Goal: Transaction & Acquisition: Purchase product/service

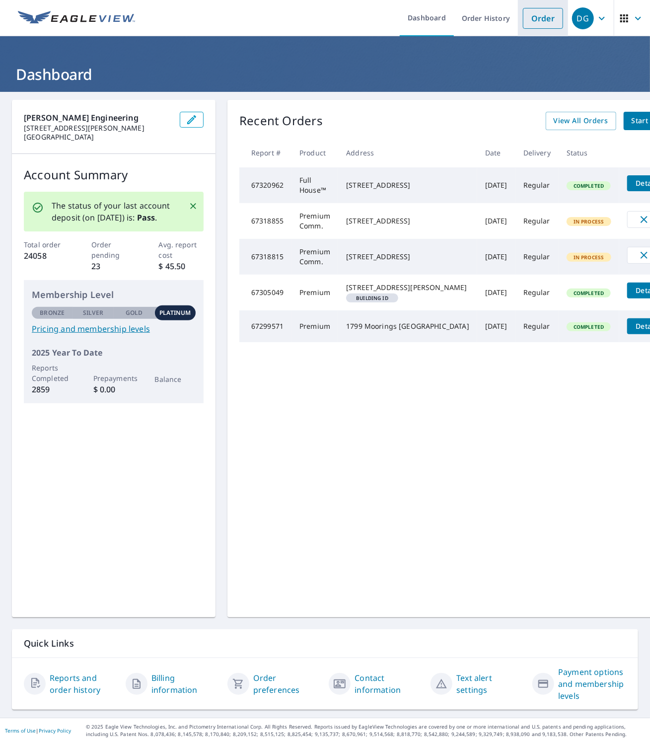
click at [540, 19] on link "Order" at bounding box center [543, 18] width 40 height 21
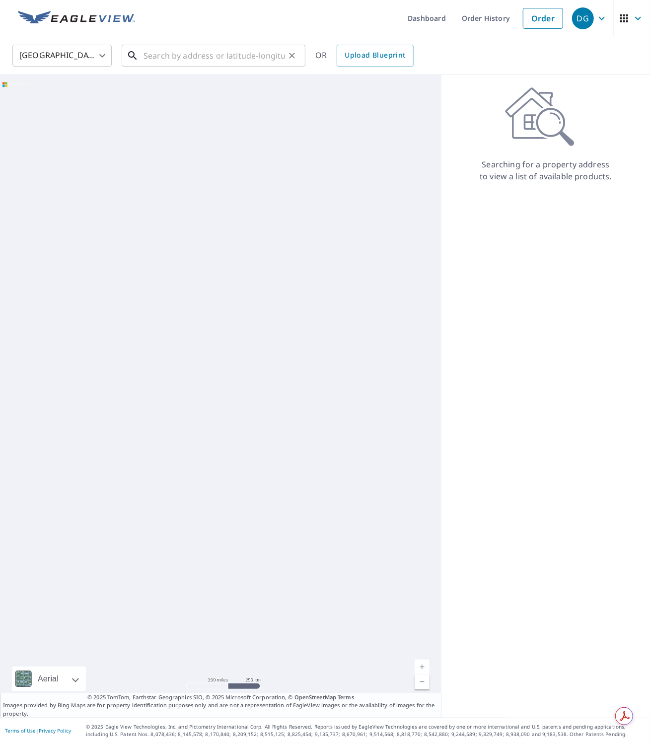
click at [223, 53] on input "text" at bounding box center [215, 56] width 142 height 28
paste input "[STREET_ADDRESS]"
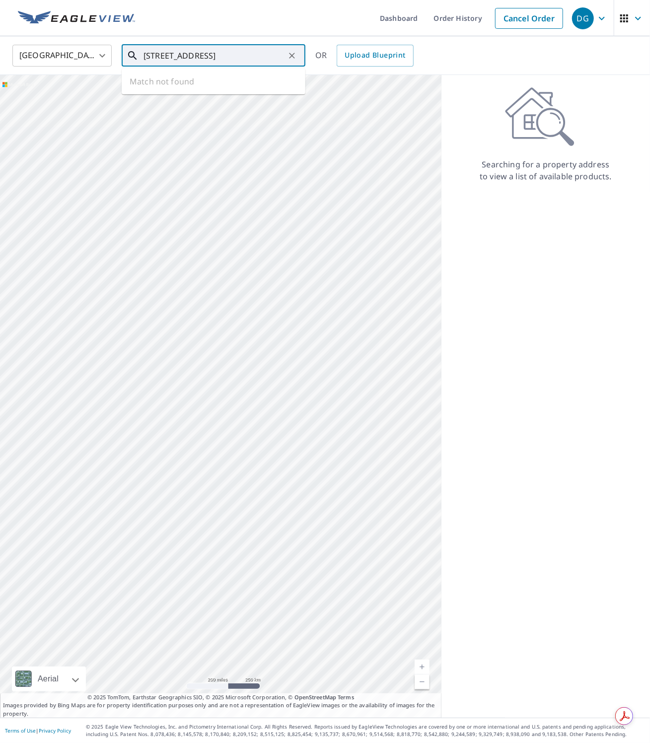
type input "[STREET_ADDRESS]"
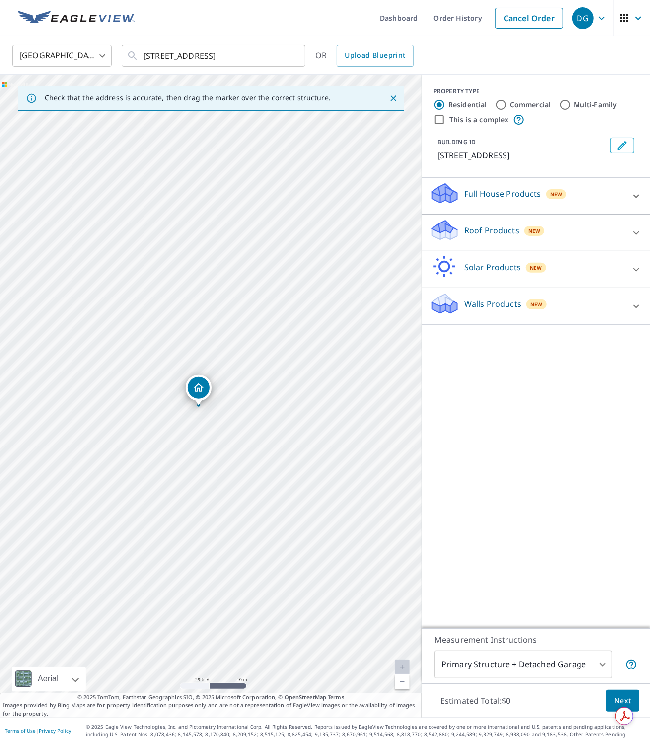
drag, startPoint x: 213, startPoint y: 386, endPoint x: 201, endPoint y: 397, distance: 16.5
click at [454, 233] on icon at bounding box center [444, 234] width 25 height 12
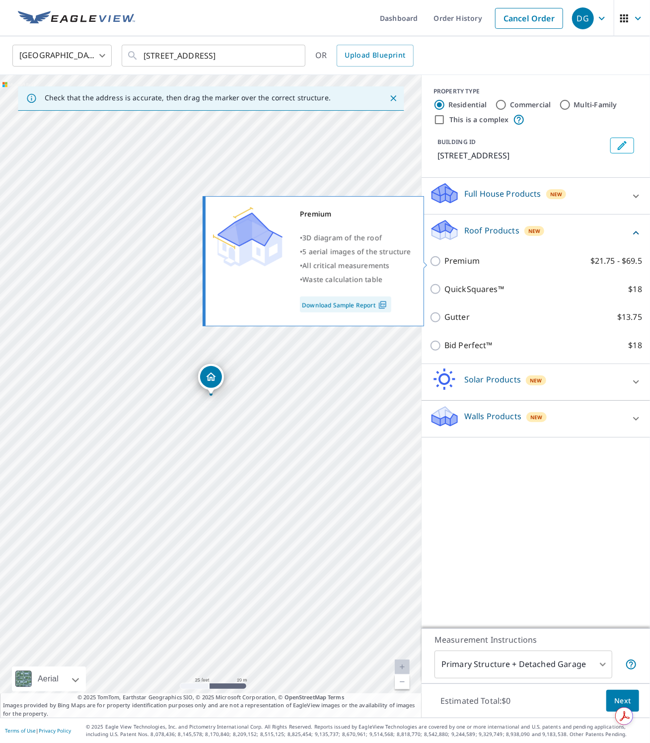
click at [459, 262] on p "Premium" at bounding box center [462, 261] width 35 height 12
click at [445, 262] on input "Premium $21.75 - $69.5" at bounding box center [437, 261] width 15 height 12
checkbox input "true"
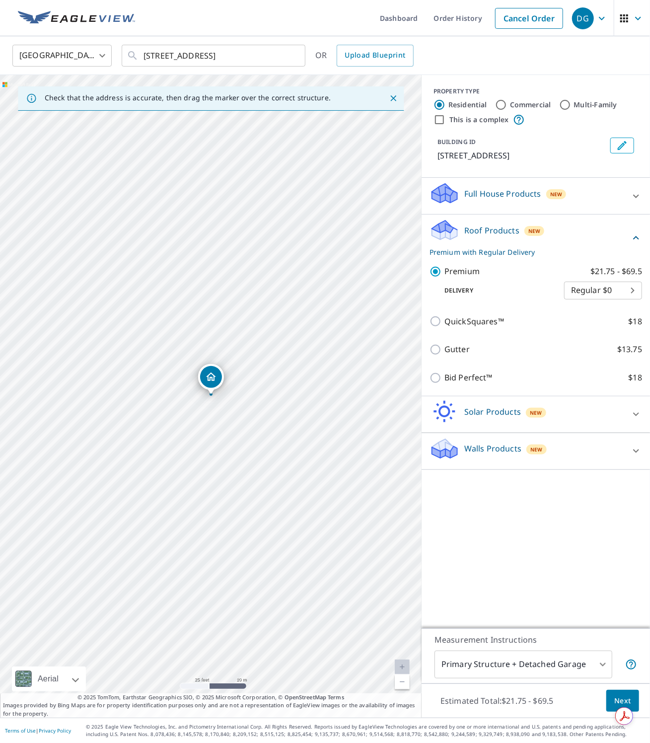
click at [632, 703] on button "Next" at bounding box center [623, 701] width 33 height 22
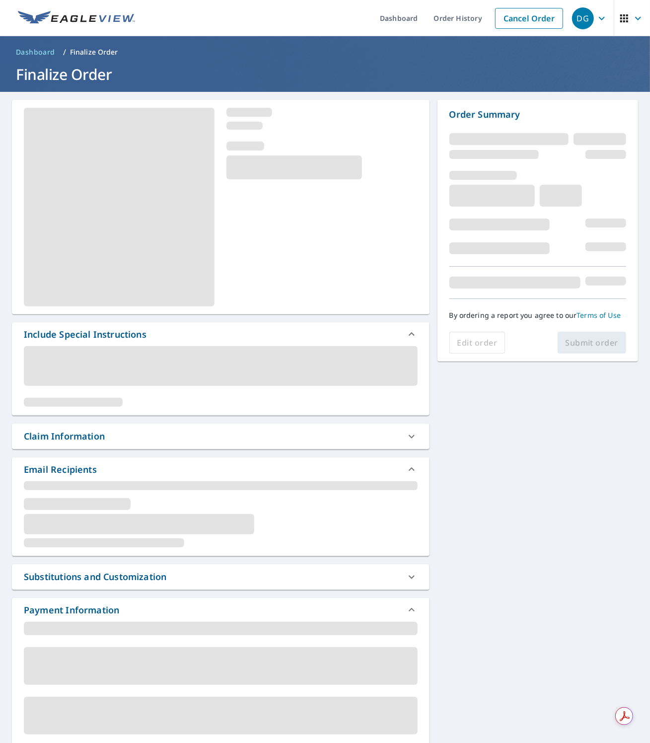
click at [639, 421] on div "Include Special Instructions Claim Information Email Recipients Substitutions a…" at bounding box center [325, 504] width 650 height 825
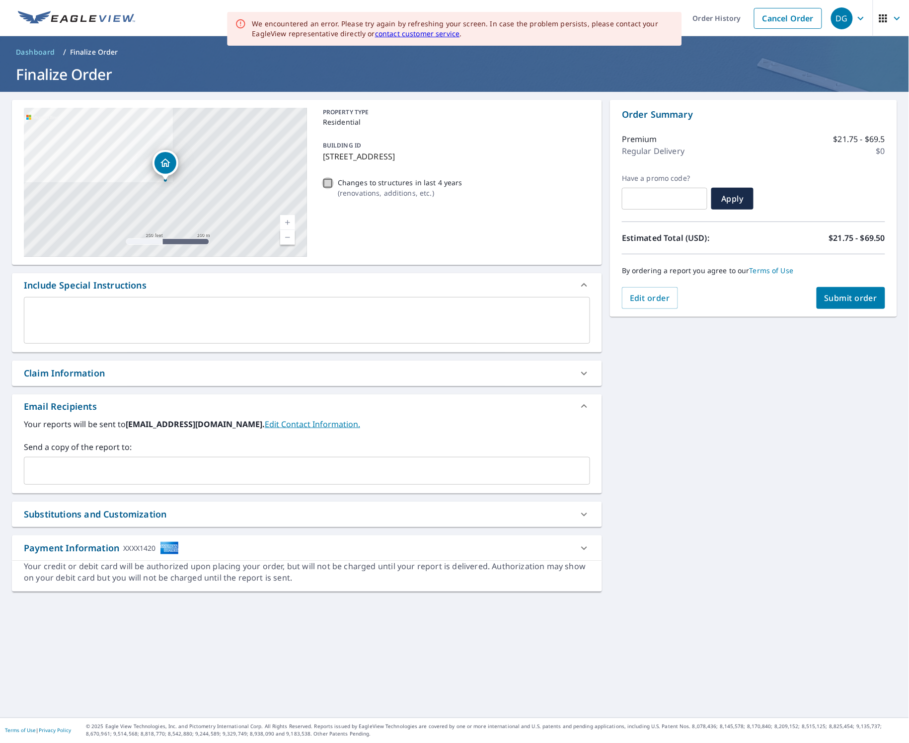
click at [325, 186] on input "Changes to structures in last 4 years ( renovations, additions, etc. )" at bounding box center [328, 183] width 12 height 12
checkbox input "true"
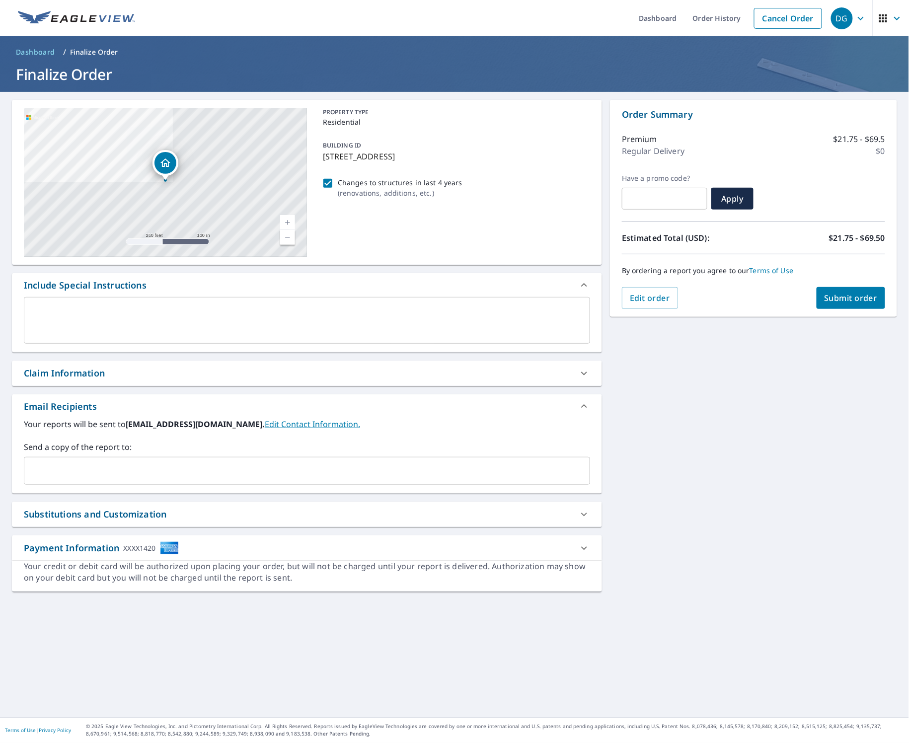
click at [650, 298] on span "Submit order" at bounding box center [851, 298] width 53 height 11
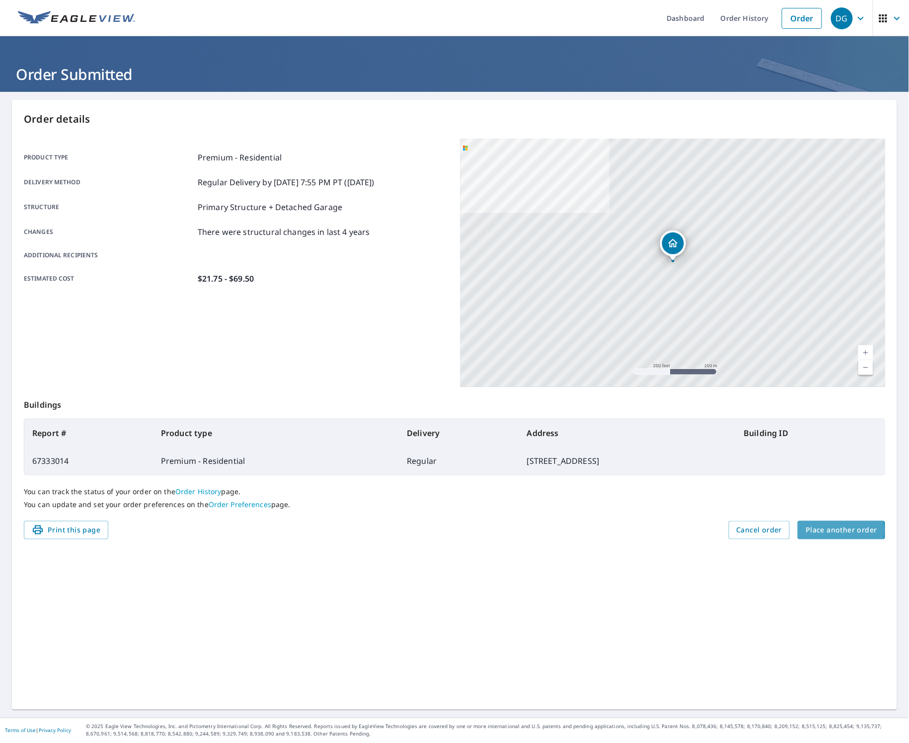
click at [650, 530] on span "Place another order" at bounding box center [842, 530] width 72 height 12
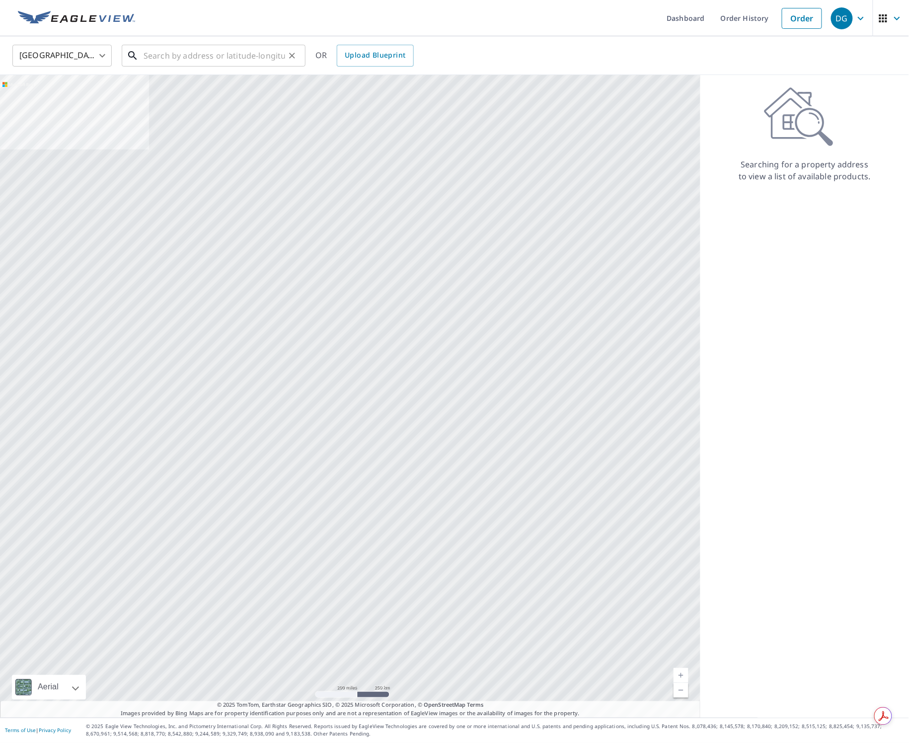
click at [208, 61] on input "text" at bounding box center [215, 56] width 142 height 28
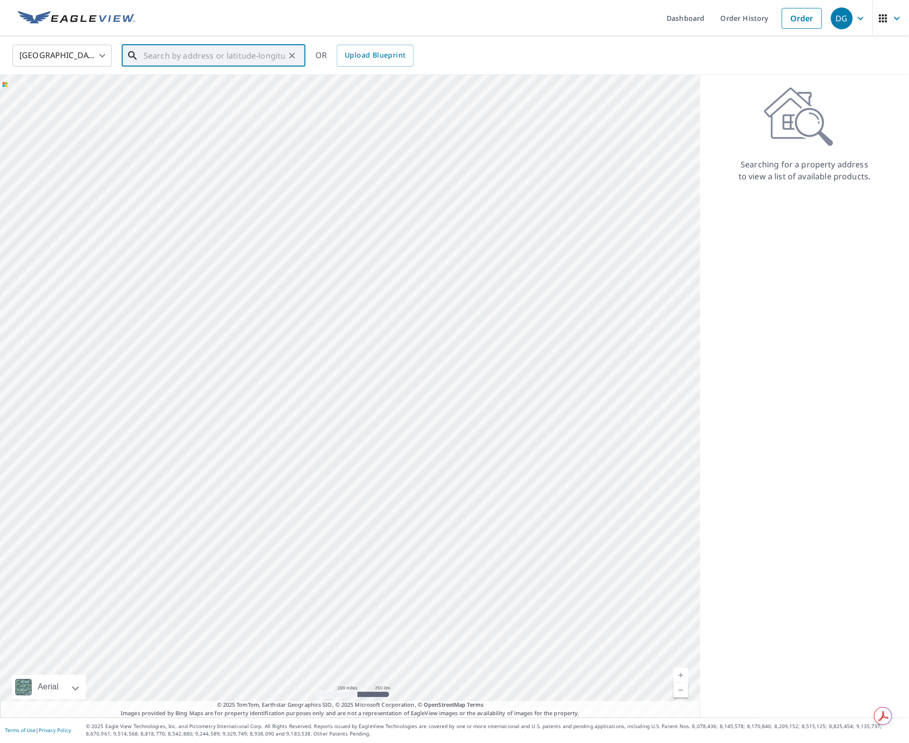
paste input "[STREET_ADDRESS]"
type input "[STREET_ADDRESS]"
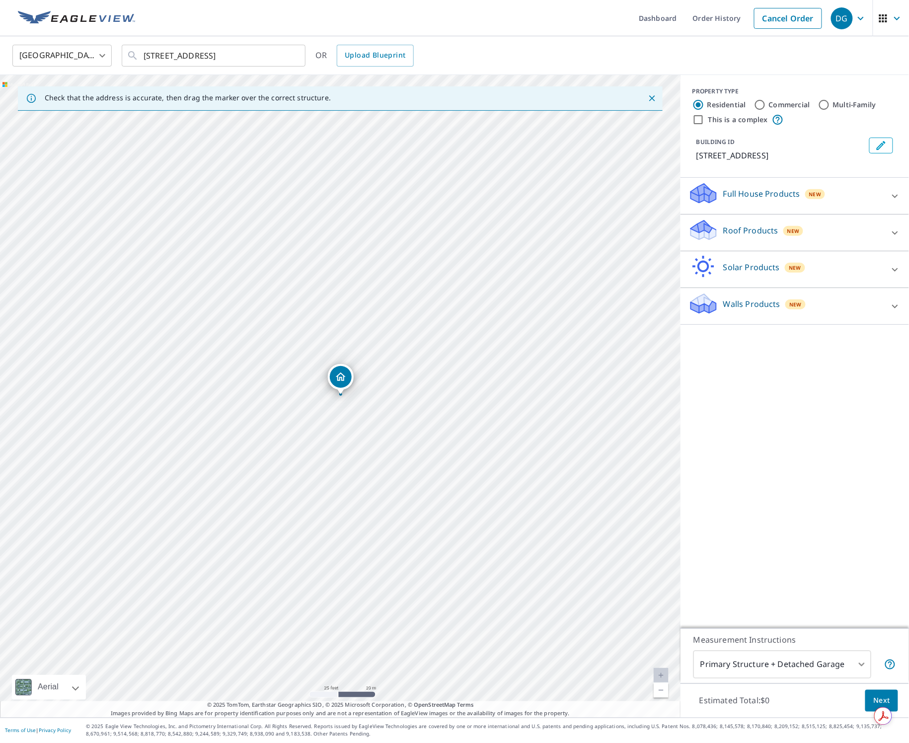
click at [650, 238] on icon at bounding box center [704, 230] width 30 height 23
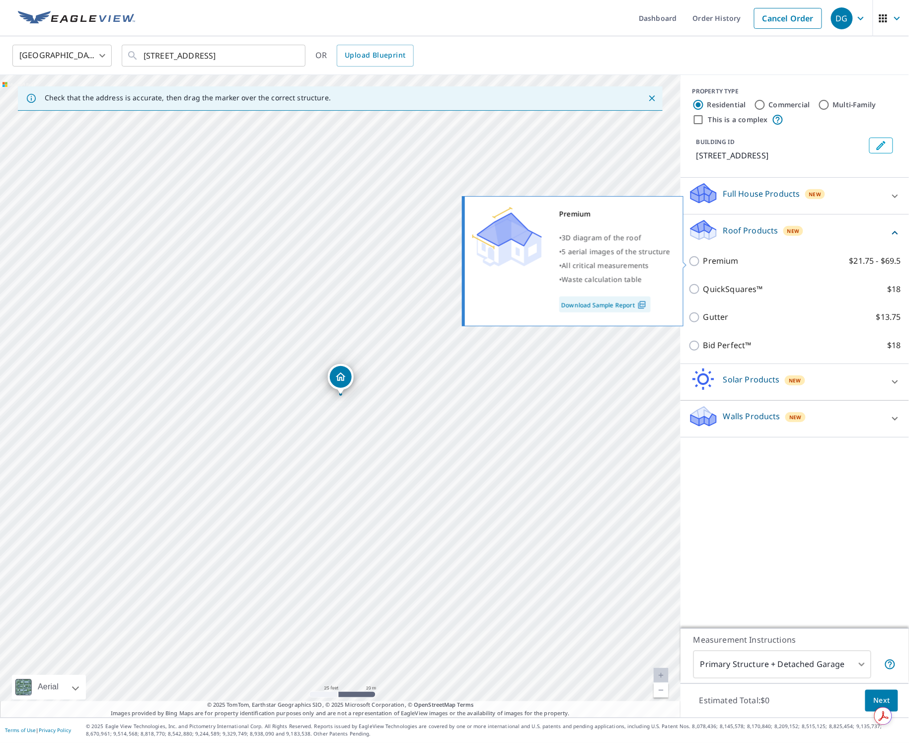
click at [650, 263] on p "Premium" at bounding box center [721, 261] width 35 height 12
click at [650, 263] on input "Premium $21.75 - $69.5" at bounding box center [696, 261] width 15 height 12
checkbox input "true"
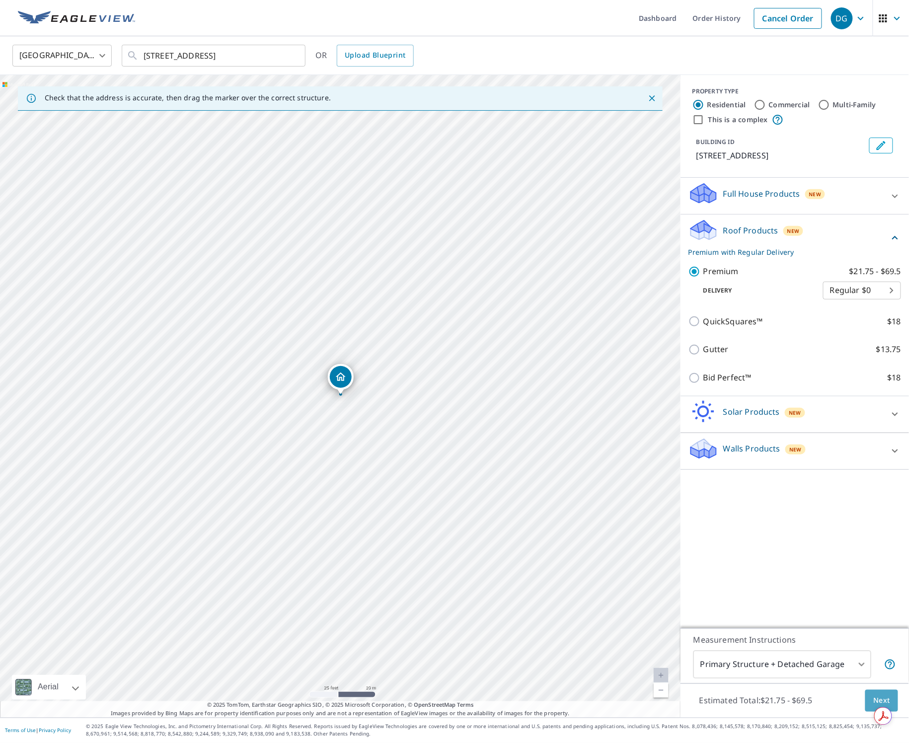
click at [650, 696] on span "Next" at bounding box center [882, 701] width 17 height 12
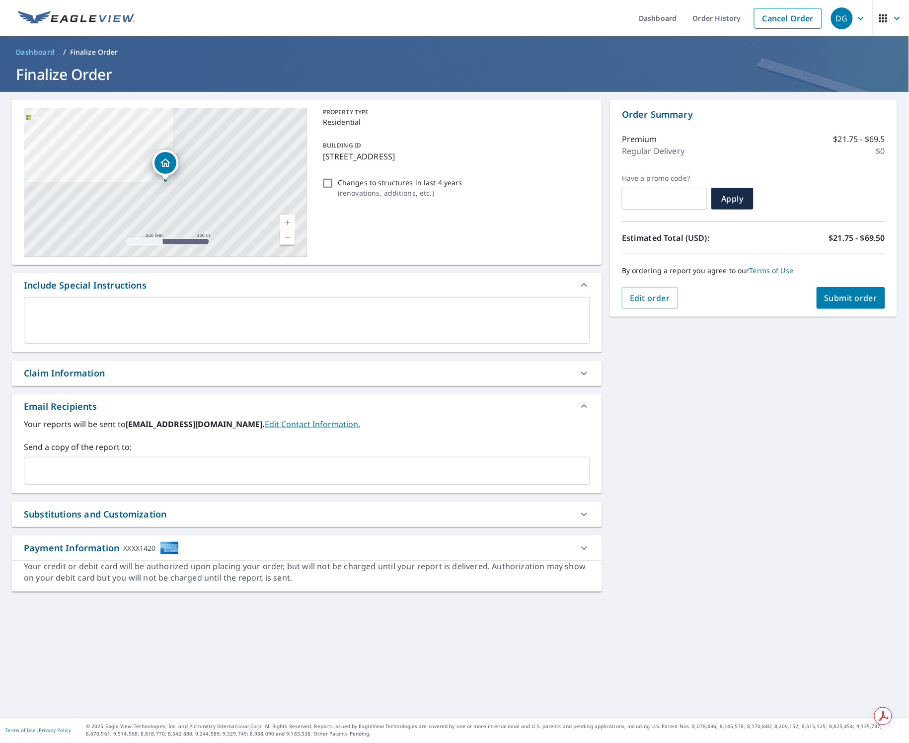
click at [325, 183] on input "Changes to structures in last 4 years ( renovations, additions, etc. )" at bounding box center [328, 183] width 12 height 12
checkbox input "true"
click at [650, 298] on span "Submit order" at bounding box center [851, 298] width 53 height 11
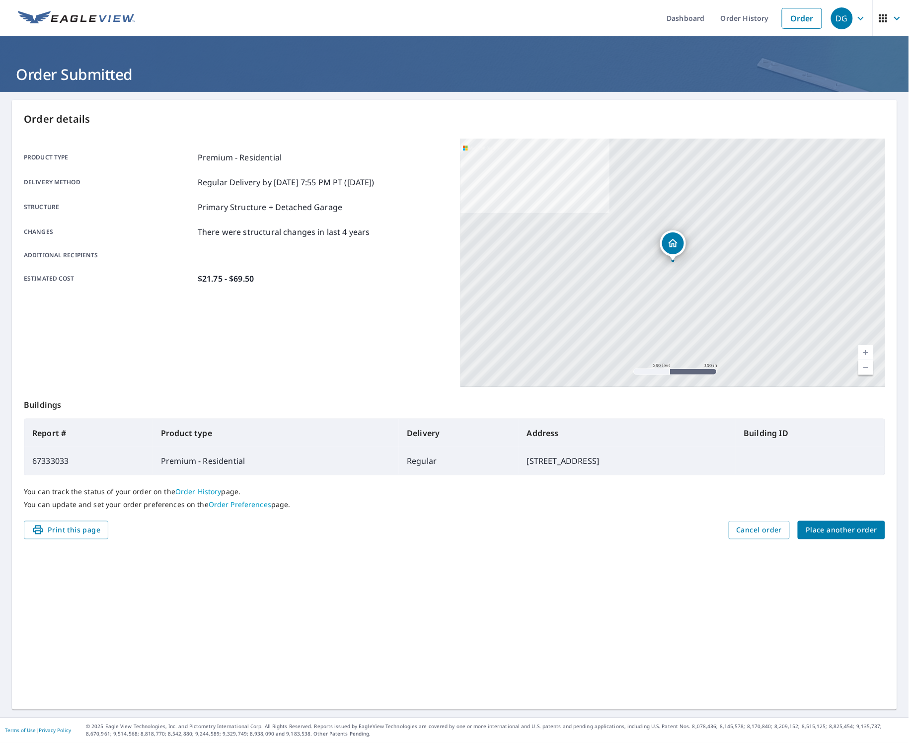
click at [650, 534] on span "Place another order" at bounding box center [842, 530] width 72 height 12
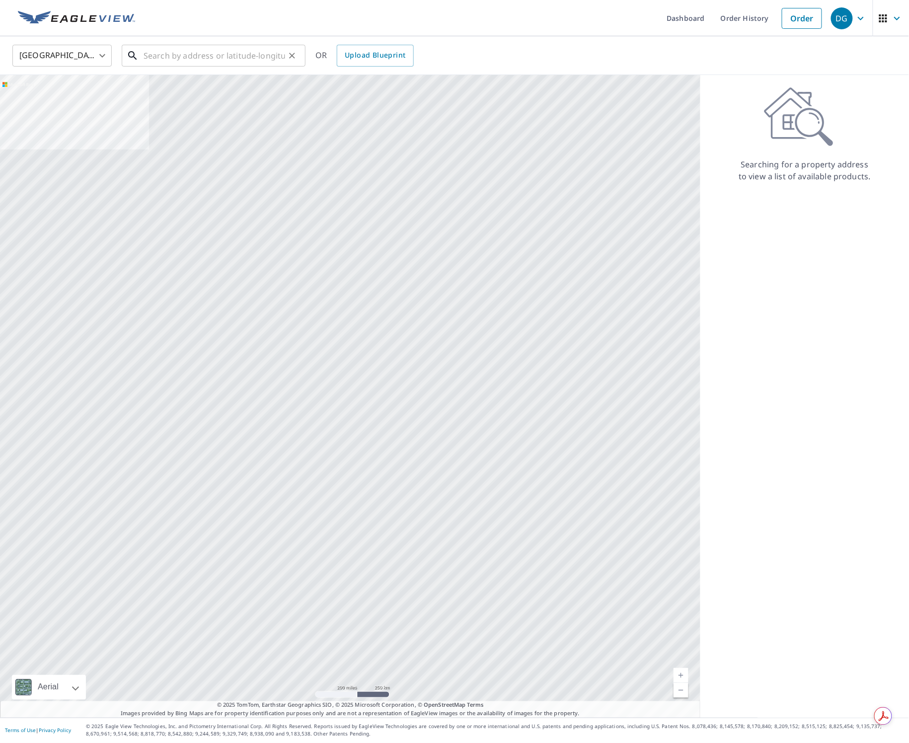
click at [189, 59] on input "text" at bounding box center [215, 56] width 142 height 28
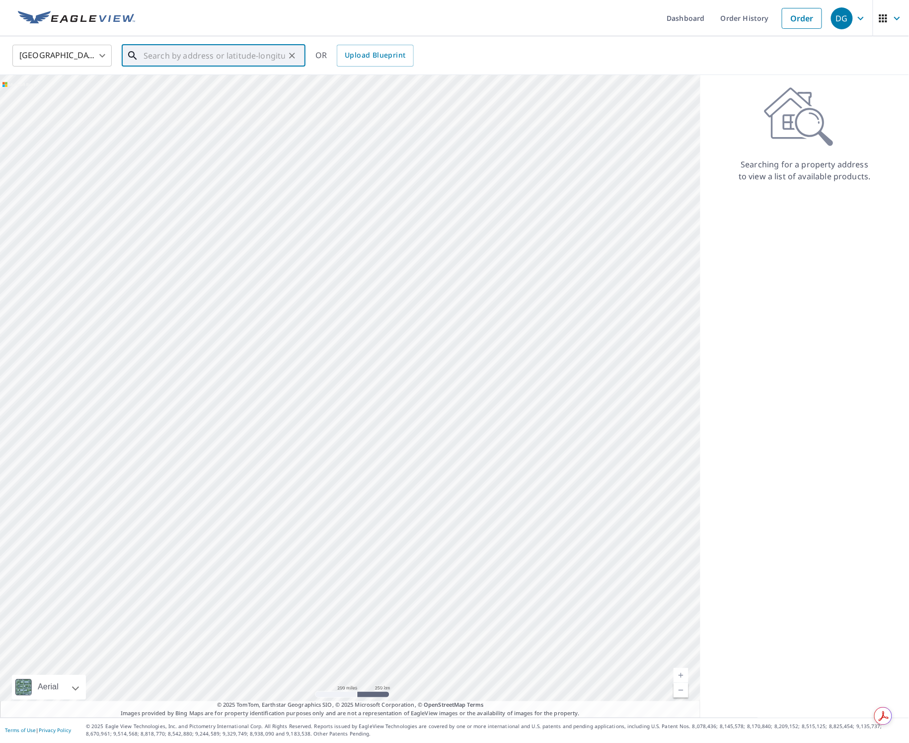
paste input "[STREET_ADDRESS][PERSON_NAME]"
type input "[STREET_ADDRESS][PERSON_NAME]"
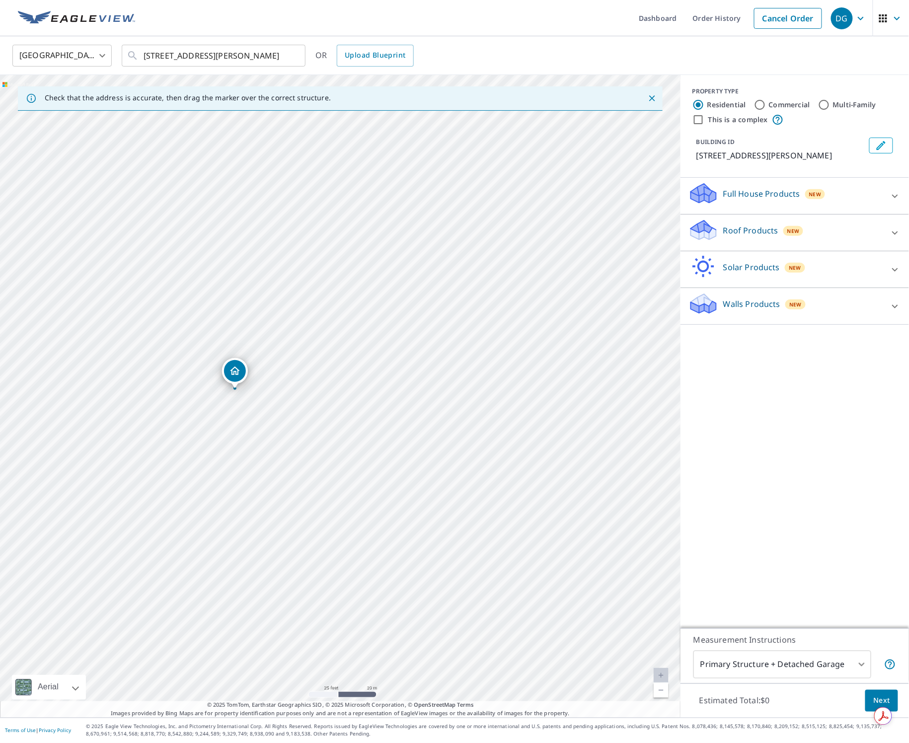
drag, startPoint x: 244, startPoint y: 366, endPoint x: 235, endPoint y: 374, distance: 12.7
click at [650, 235] on p "Roof Products" at bounding box center [751, 231] width 55 height 12
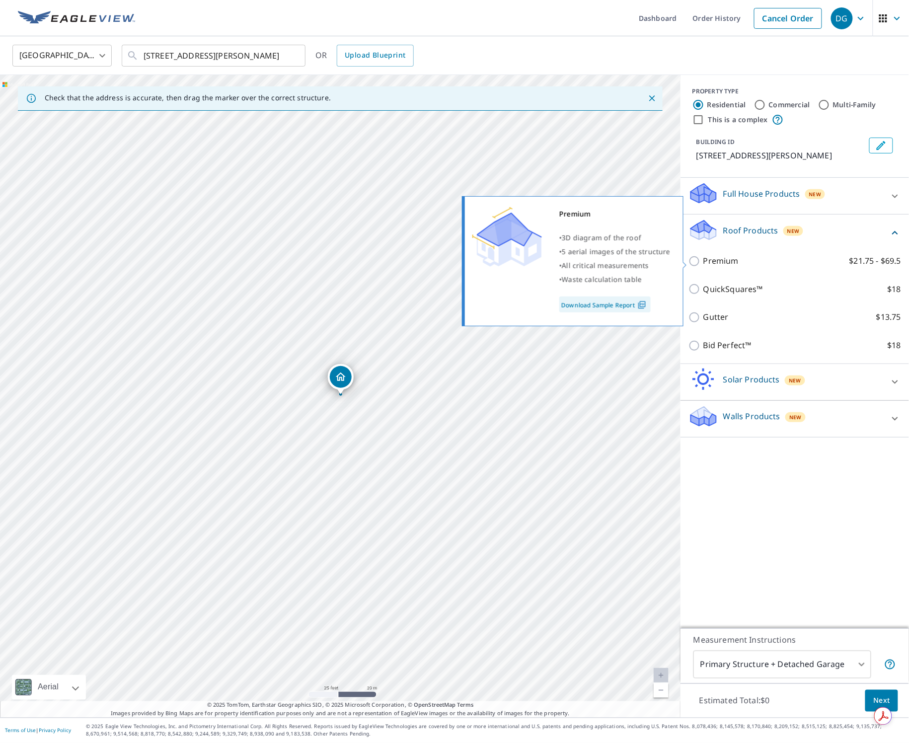
drag, startPoint x: 728, startPoint y: 261, endPoint x: 723, endPoint y: 262, distance: 5.6
click at [650, 261] on p "Premium" at bounding box center [721, 261] width 35 height 12
click at [650, 261] on input "Premium $21.75 - $69.5" at bounding box center [696, 261] width 15 height 12
checkbox input "true"
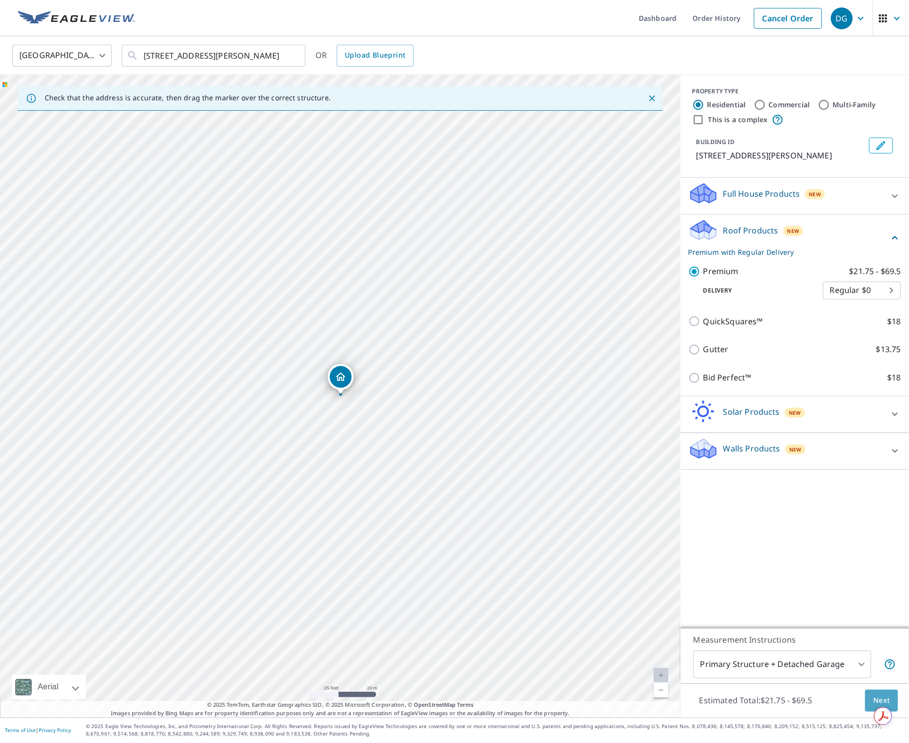
click at [650, 697] on span "Next" at bounding box center [882, 701] width 17 height 12
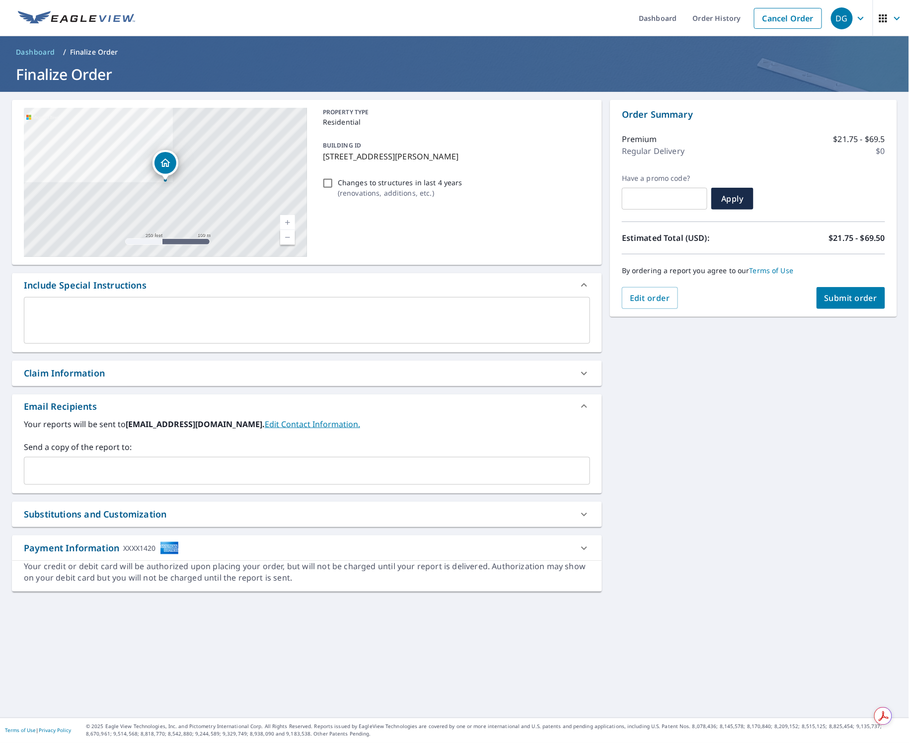
click at [330, 183] on input "Changes to structures in last 4 years ( renovations, additions, etc. )" at bounding box center [328, 183] width 12 height 12
checkbox input "true"
click at [650, 303] on span "Submit order" at bounding box center [851, 298] width 53 height 11
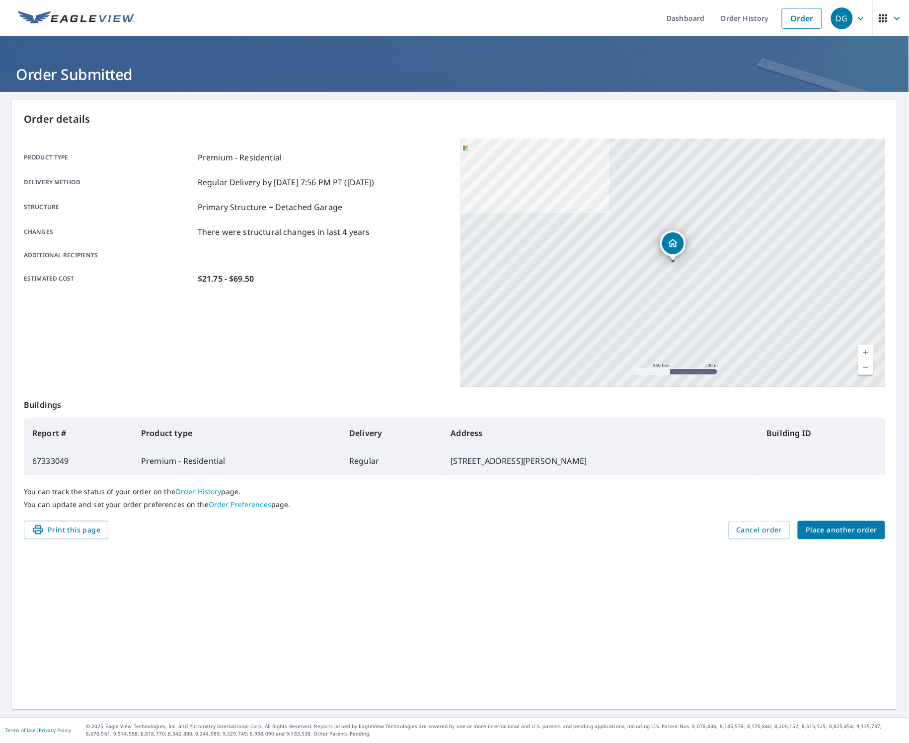
click at [650, 528] on span "Place another order" at bounding box center [842, 530] width 72 height 12
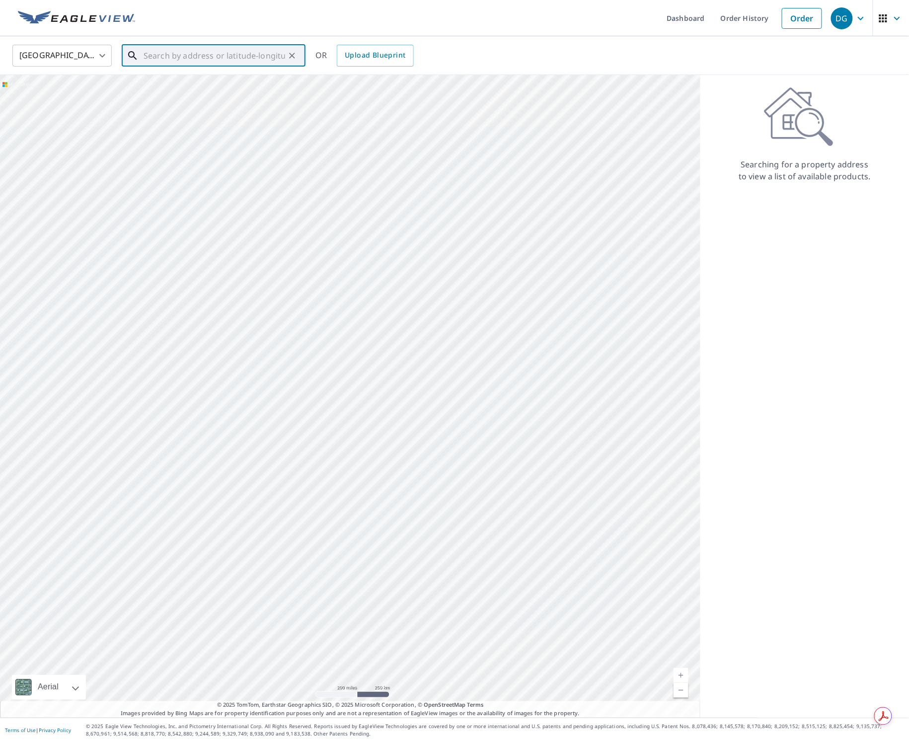
click at [186, 64] on input "text" at bounding box center [215, 56] width 142 height 28
paste input "[STREET_ADDRESS][PERSON_NAME]"
type input "[STREET_ADDRESS][PERSON_NAME]"
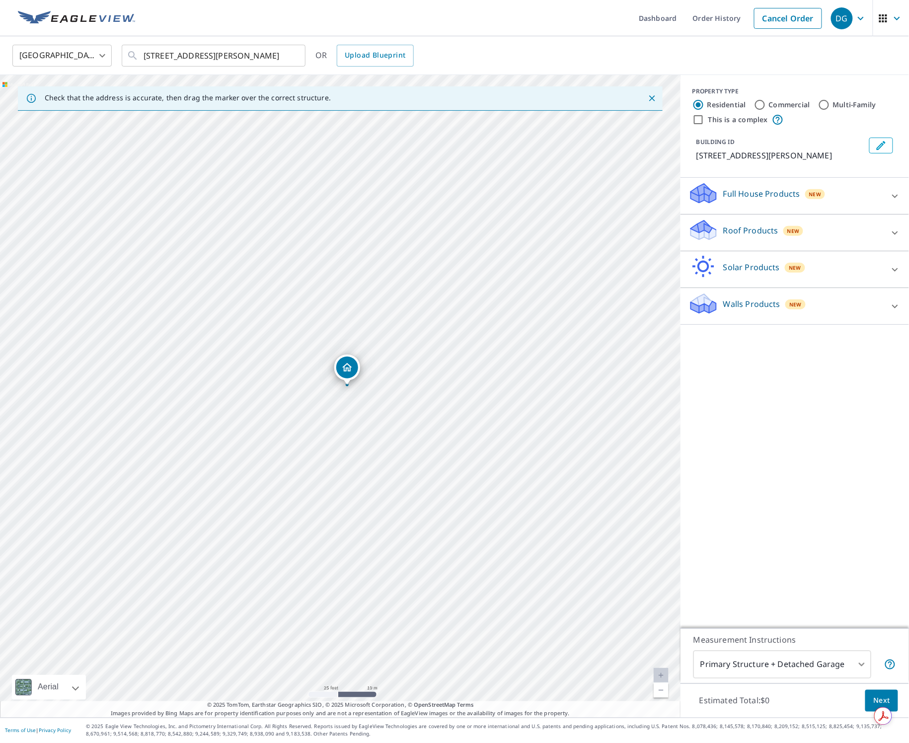
drag, startPoint x: 343, startPoint y: 380, endPoint x: 350, endPoint y: 370, distance: 11.4
drag, startPoint x: 715, startPoint y: 230, endPoint x: 709, endPoint y: 234, distance: 7.2
click at [650, 230] on icon at bounding box center [703, 234] width 25 height 12
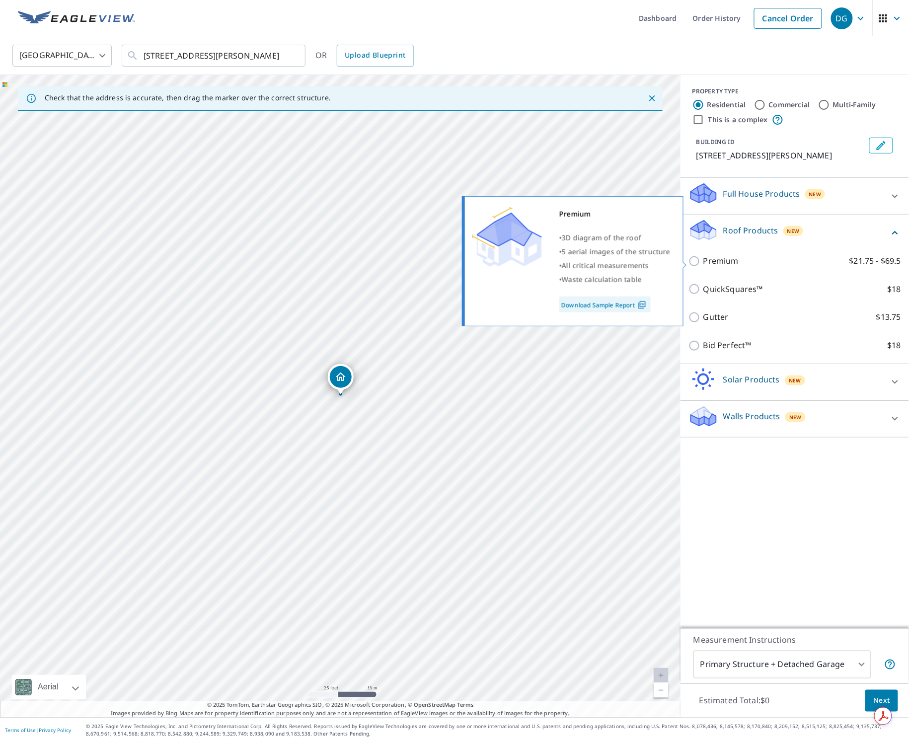
drag, startPoint x: 720, startPoint y: 257, endPoint x: 746, endPoint y: 305, distance: 54.9
click at [650, 257] on p "Premium" at bounding box center [721, 261] width 35 height 12
click at [650, 257] on input "Premium $21.75 - $69.5" at bounding box center [696, 261] width 15 height 12
checkbox input "true"
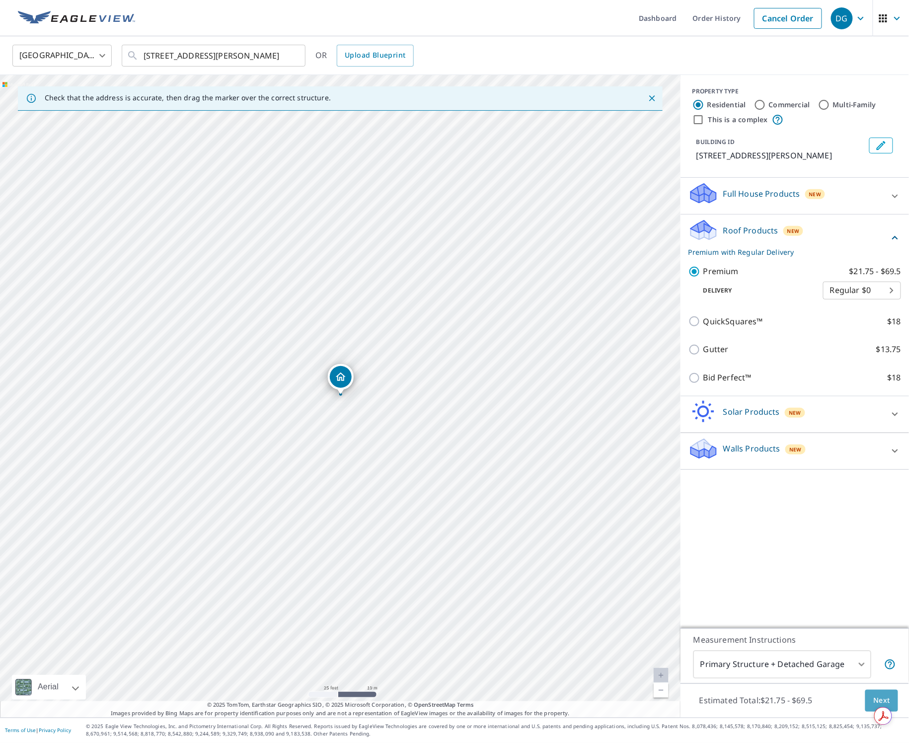
click at [650, 698] on span "Next" at bounding box center [882, 701] width 17 height 12
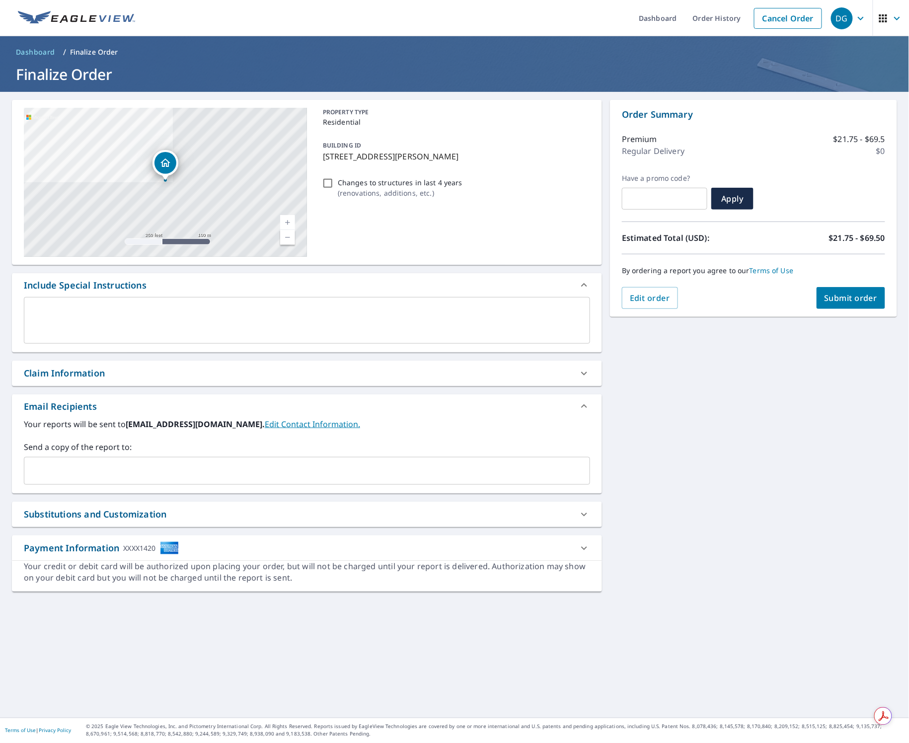
drag, startPoint x: 326, startPoint y: 181, endPoint x: 333, endPoint y: 185, distance: 8.3
click at [328, 182] on input "Changes to structures in last 4 years ( renovations, additions, etc. )" at bounding box center [328, 183] width 12 height 12
checkbox input "true"
click at [650, 296] on span "Submit order" at bounding box center [851, 298] width 53 height 11
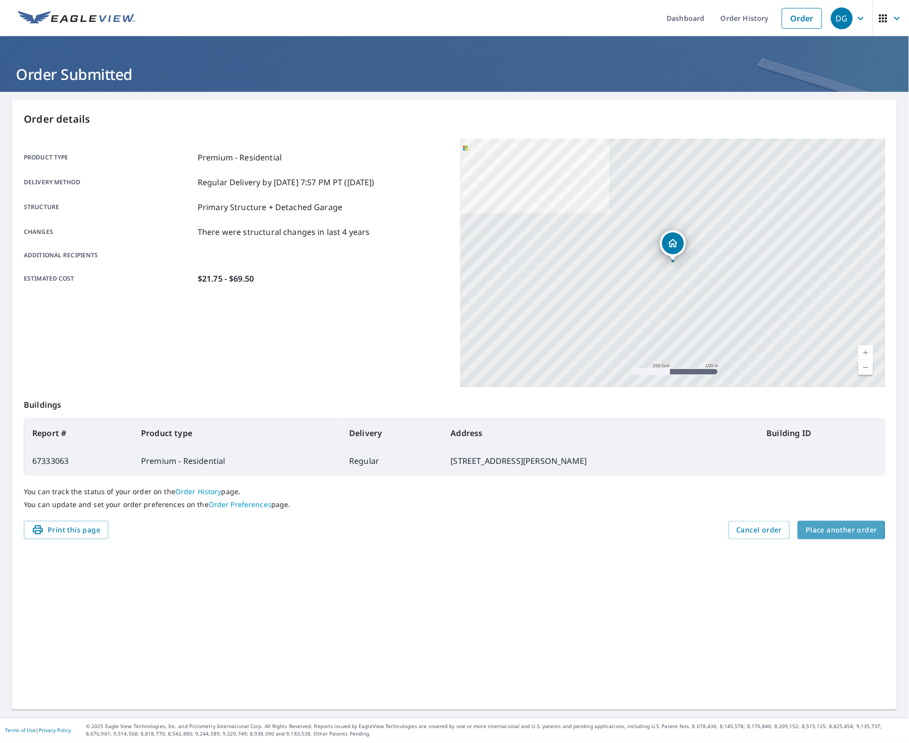
click at [650, 530] on span "Place another order" at bounding box center [842, 530] width 72 height 12
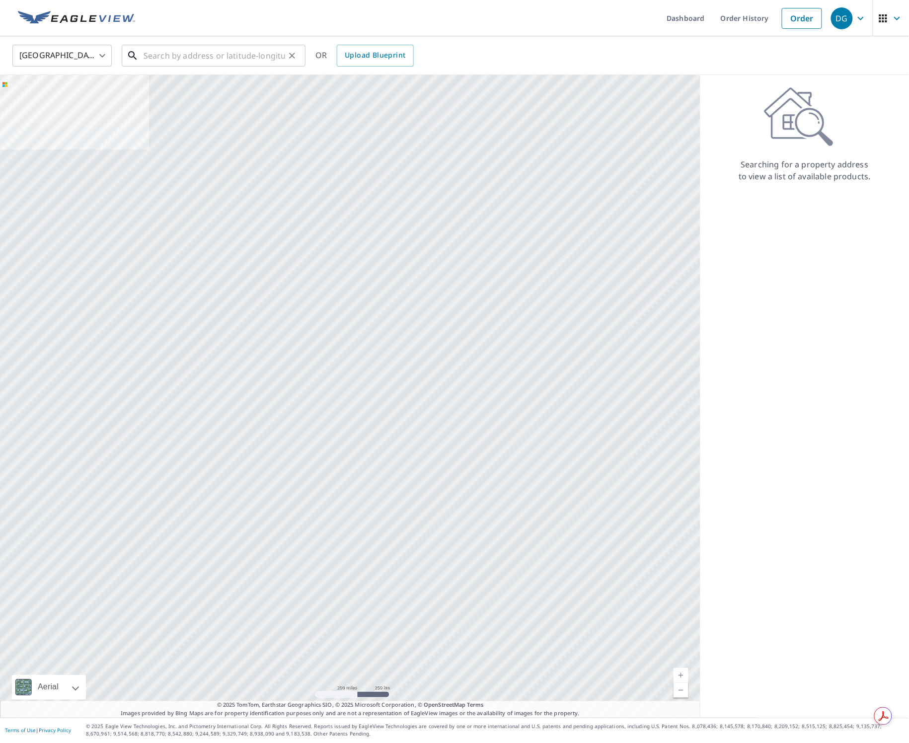
click at [225, 62] on input "text" at bounding box center [215, 56] width 142 height 28
paste input "[STREET_ADDRESS][PERSON_NAME]"
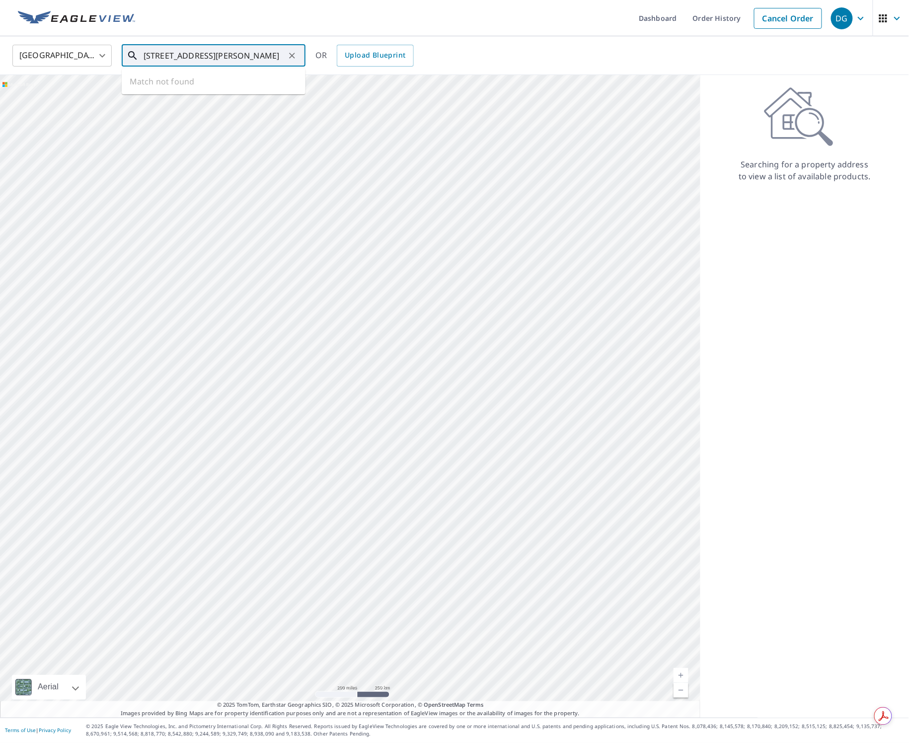
type input "[STREET_ADDRESS][PERSON_NAME]"
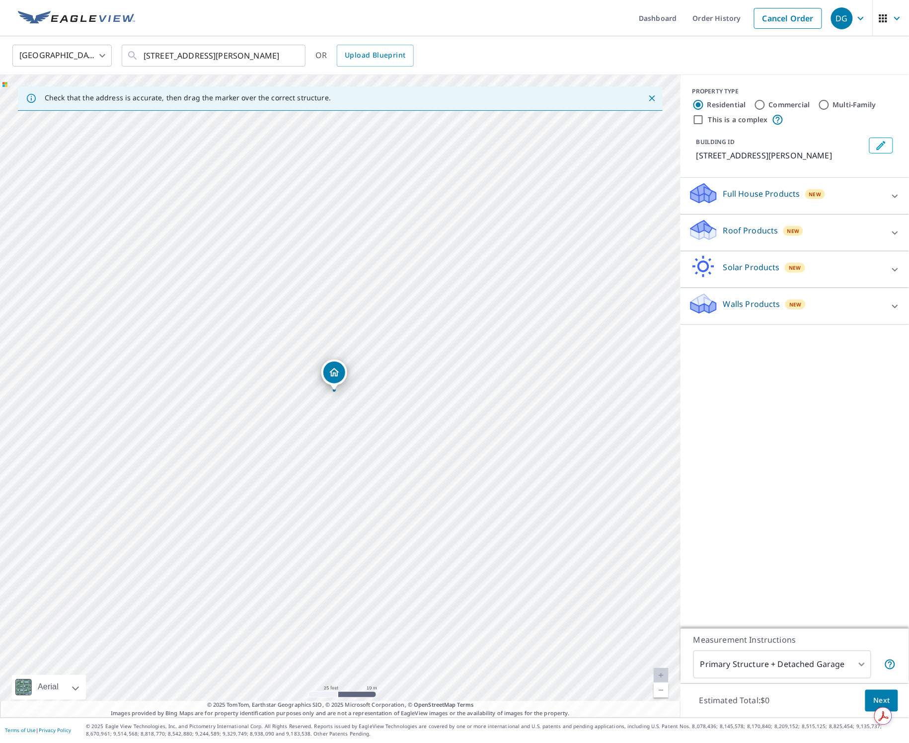
click at [650, 246] on div "Roof Products New" at bounding box center [786, 233] width 195 height 28
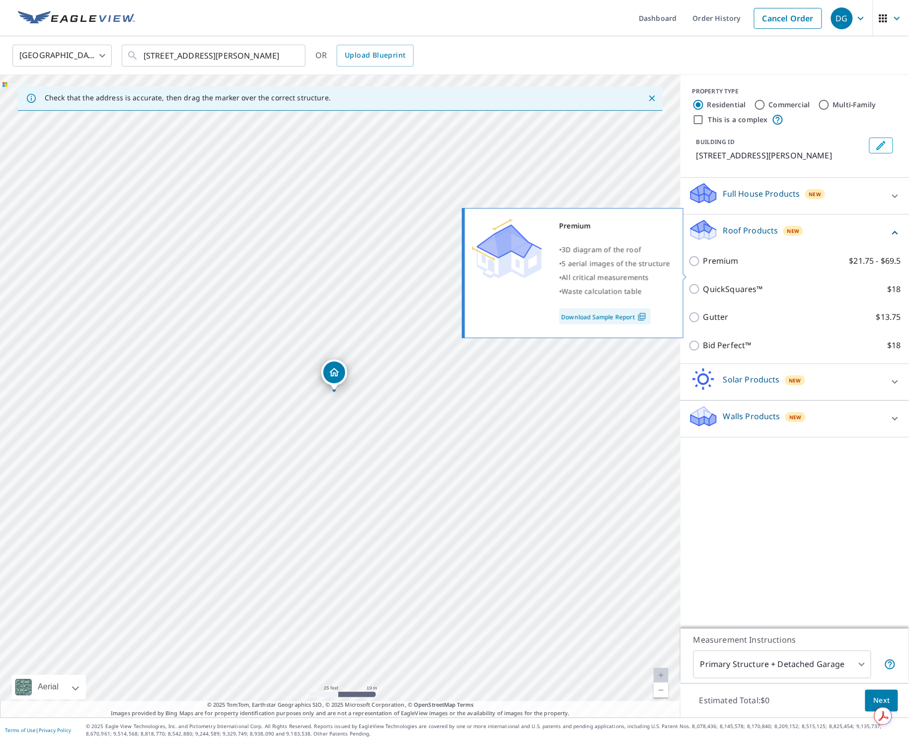
click at [650, 267] on p "Premium" at bounding box center [721, 261] width 35 height 12
click at [650, 267] on input "Premium $21.75 - $69.5" at bounding box center [696, 261] width 15 height 12
checkbox input "true"
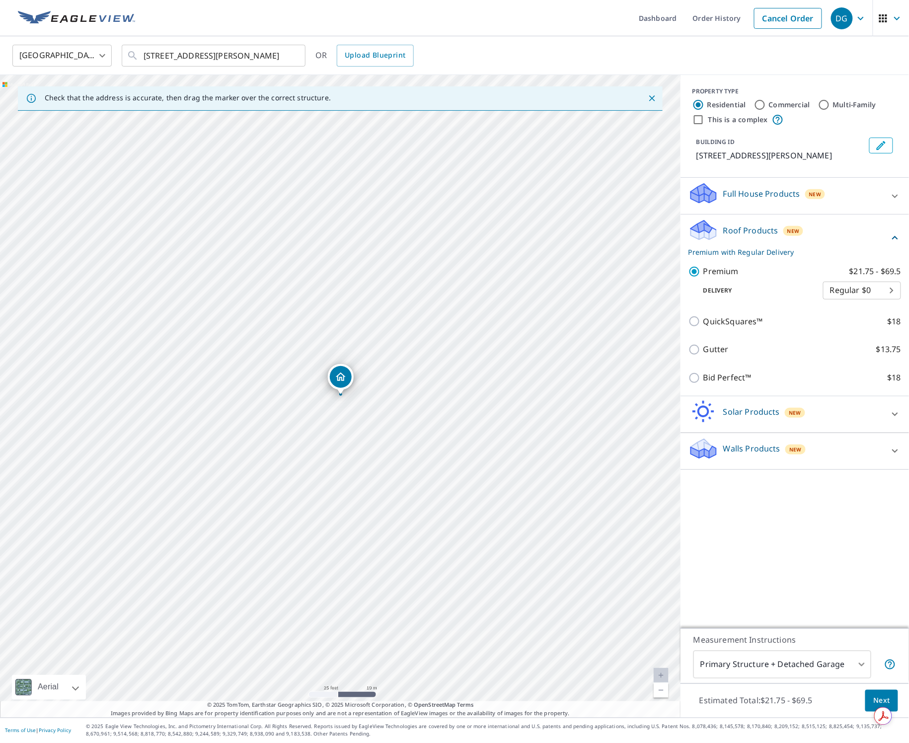
click at [650, 698] on button "Next" at bounding box center [882, 701] width 33 height 22
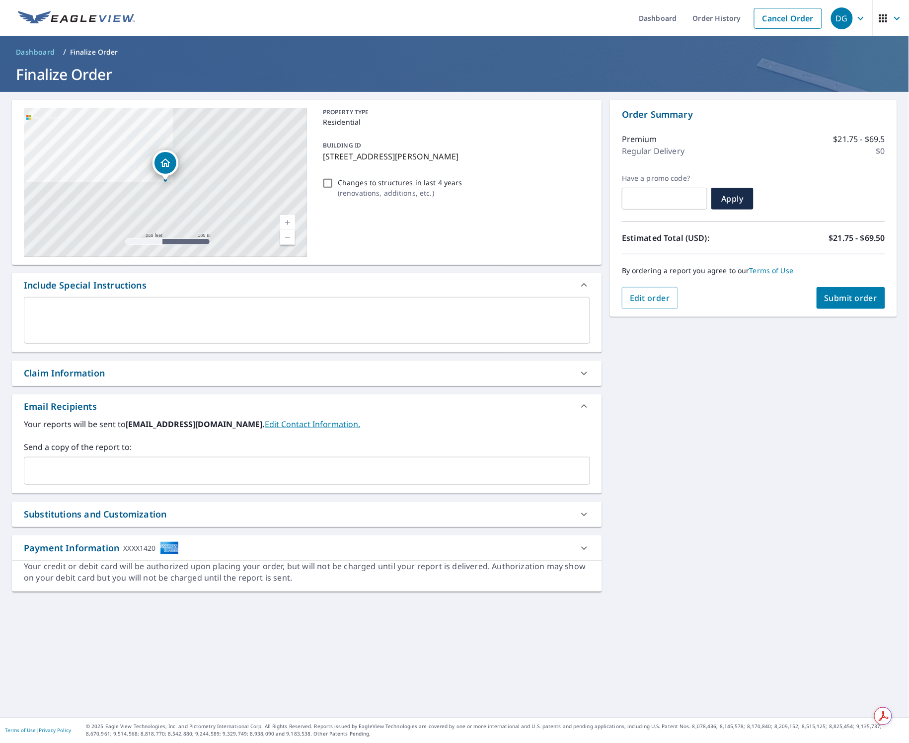
click at [331, 178] on input "Changes to structures in last 4 years ( renovations, additions, etc. )" at bounding box center [328, 183] width 12 height 12
checkbox input "true"
click at [650, 293] on span "Submit order" at bounding box center [851, 298] width 53 height 11
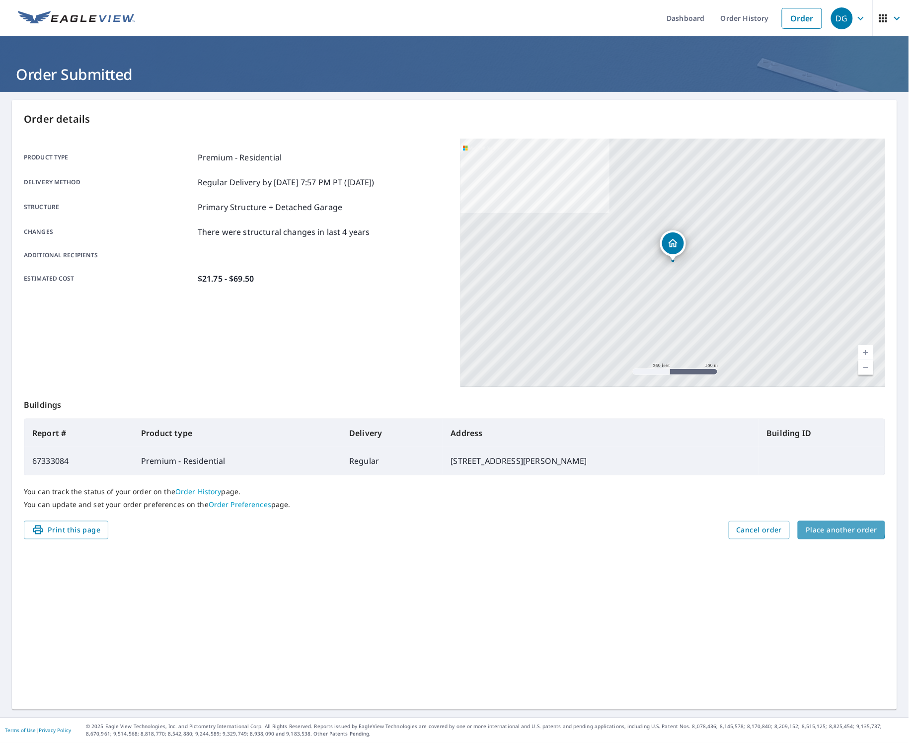
click at [650, 525] on span "Place another order" at bounding box center [842, 530] width 72 height 12
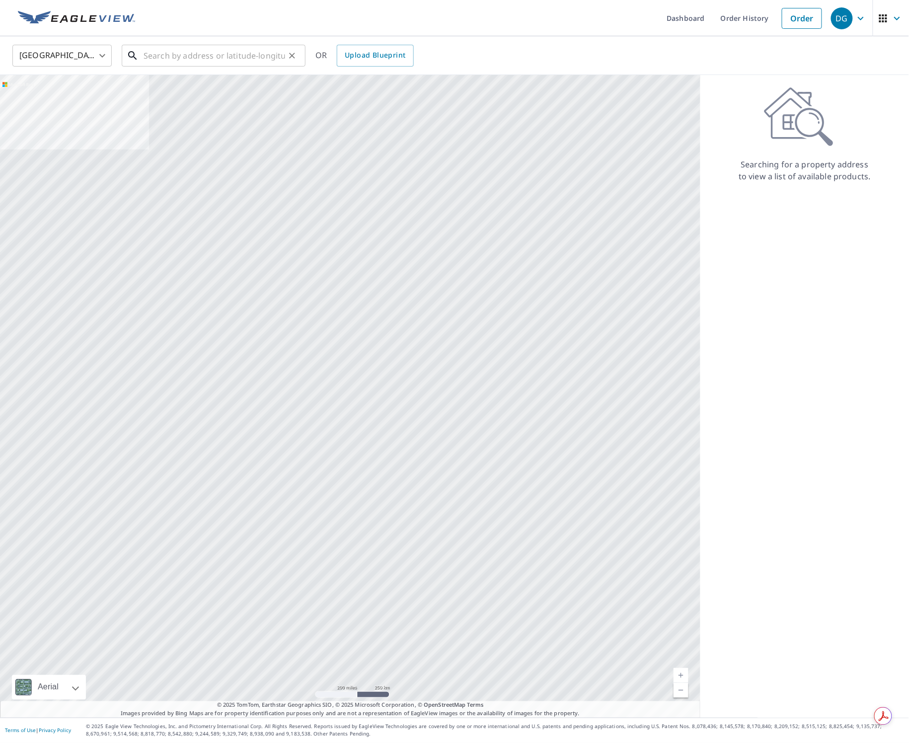
click at [185, 58] on input "text" at bounding box center [215, 56] width 142 height 28
paste input "[STREET_ADDRESS]"
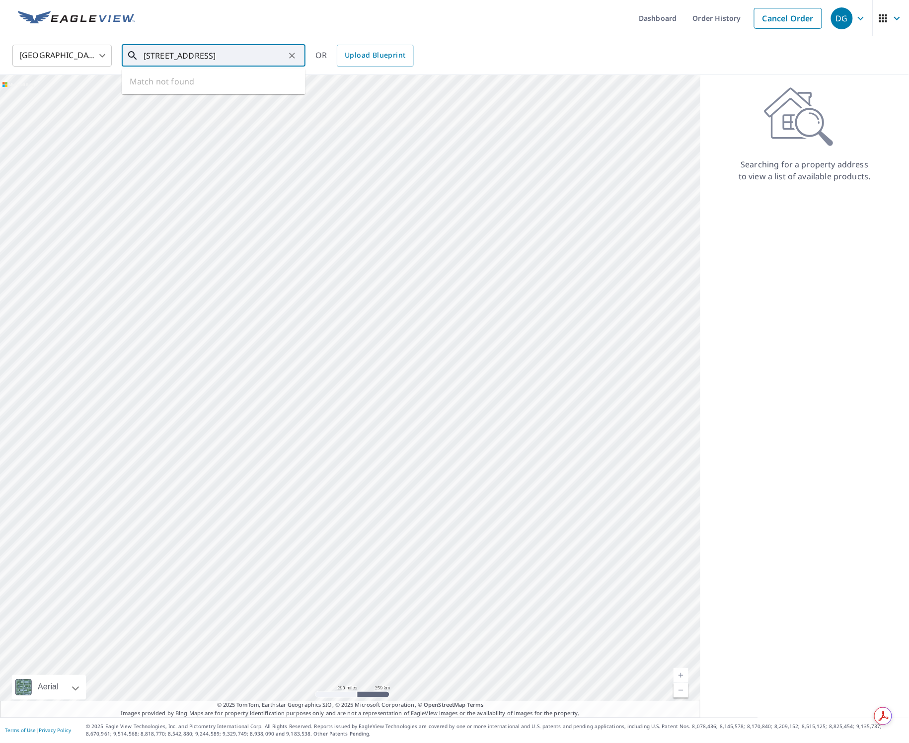
type input "[STREET_ADDRESS]"
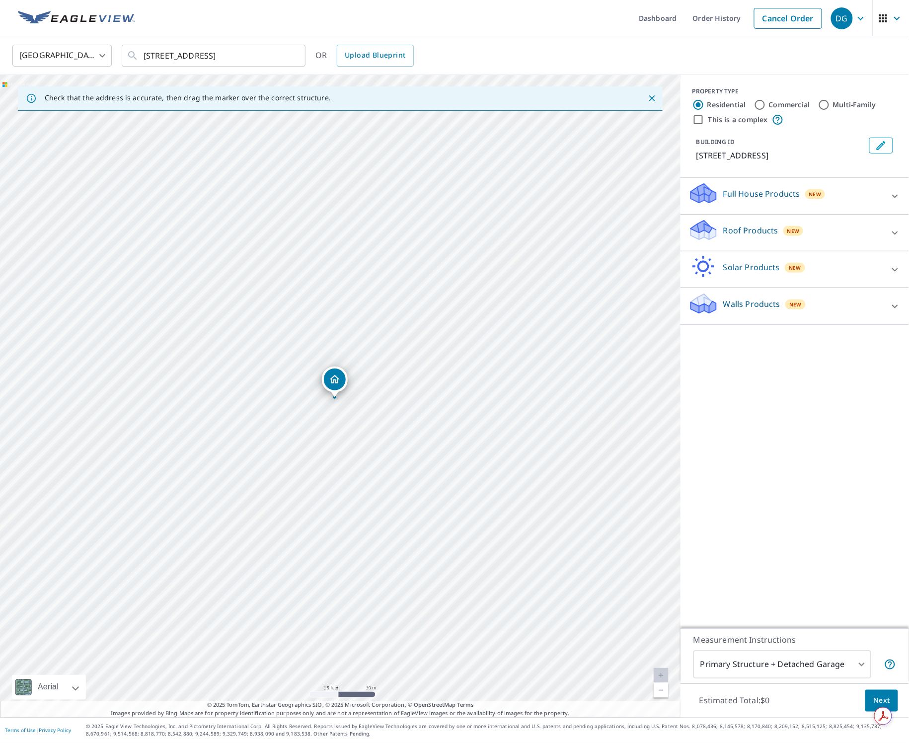
click at [650, 247] on div "Roof Products New" at bounding box center [786, 233] width 195 height 28
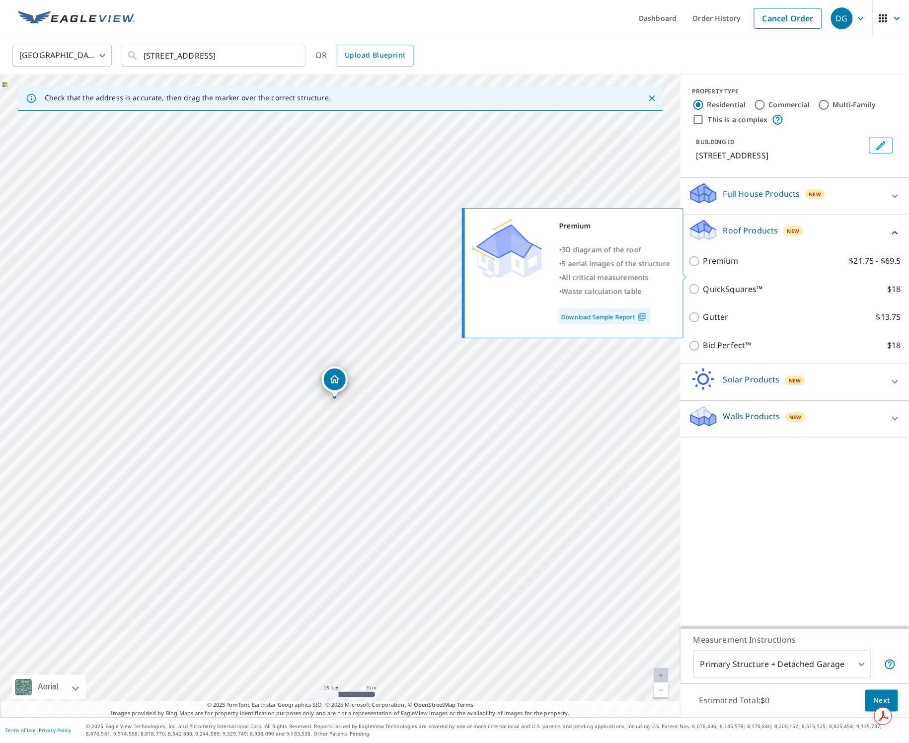
click at [650, 267] on p "Premium" at bounding box center [721, 261] width 35 height 12
click at [650, 267] on input "Premium $21.75 - $69.5" at bounding box center [696, 261] width 15 height 12
checkbox input "true"
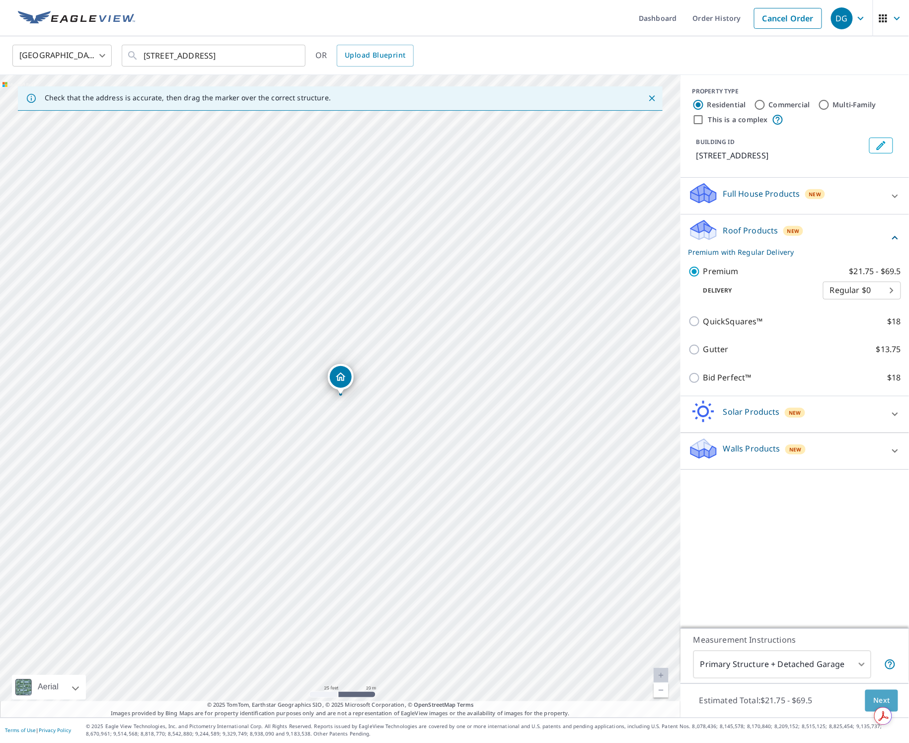
click at [650, 692] on button "Next" at bounding box center [882, 701] width 33 height 22
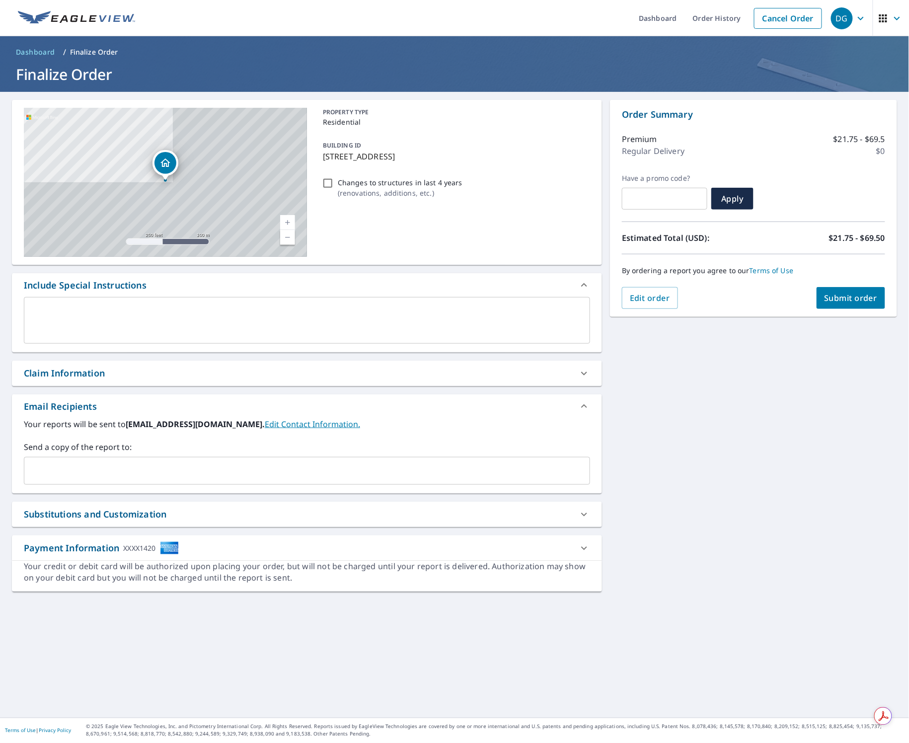
click at [324, 184] on input "Changes to structures in last 4 years ( renovations, additions, etc. )" at bounding box center [328, 183] width 12 height 12
checkbox input "true"
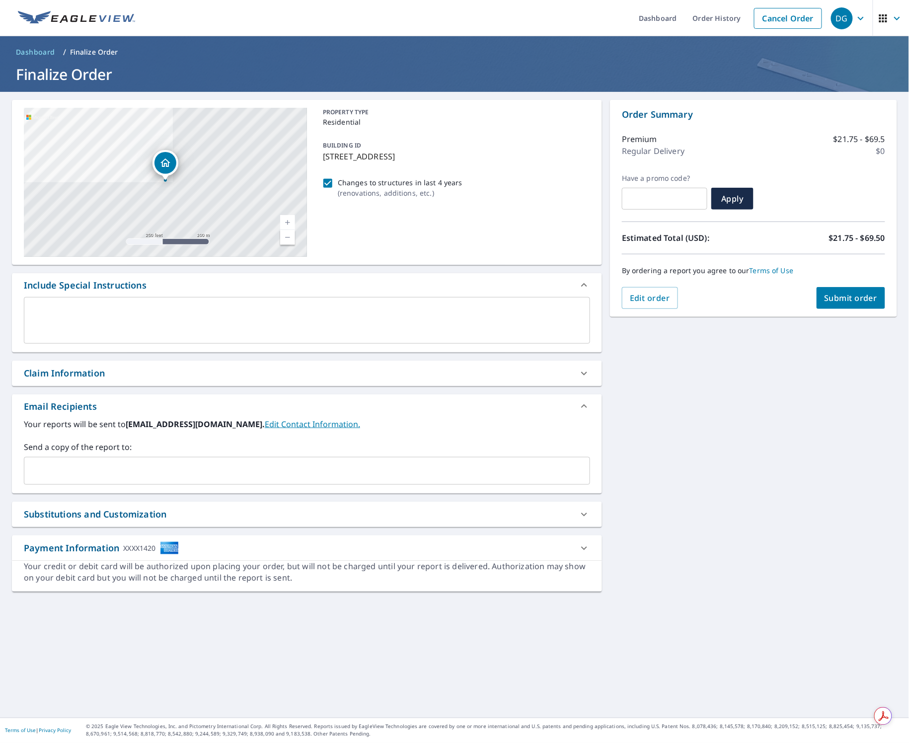
drag, startPoint x: 764, startPoint y: 324, endPoint x: 811, endPoint y: 295, distance: 55.4
click at [650, 322] on div "[STREET_ADDRESS] Aerial Road A standard road map Aerial A detailed look from ab…" at bounding box center [454, 405] width 909 height 626
click at [650, 293] on button "Submit order" at bounding box center [851, 298] width 69 height 22
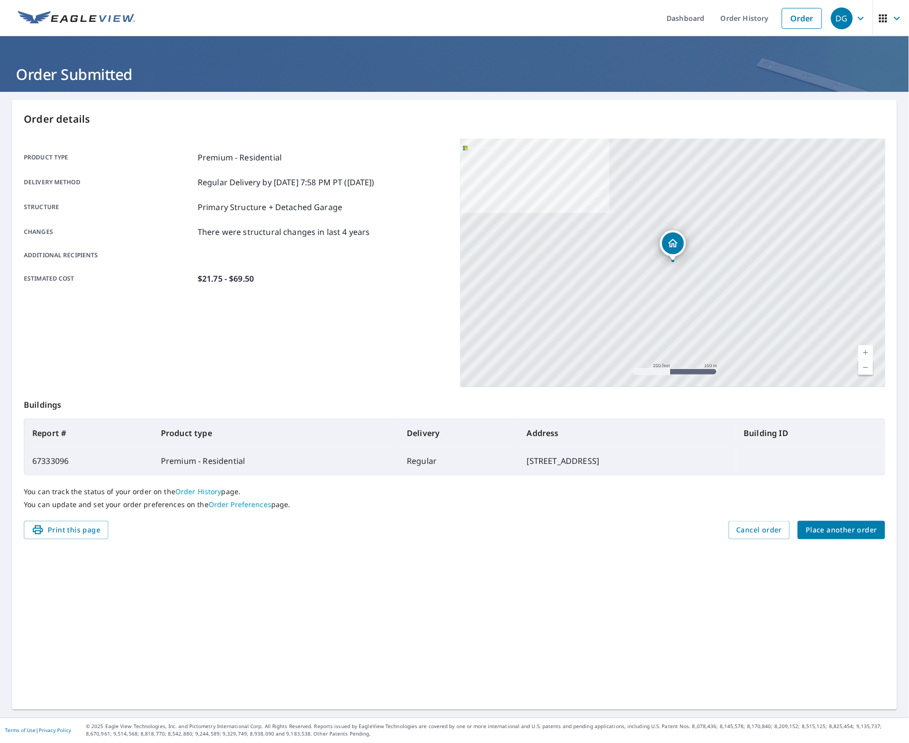
click at [650, 529] on span "Place another order" at bounding box center [842, 530] width 72 height 12
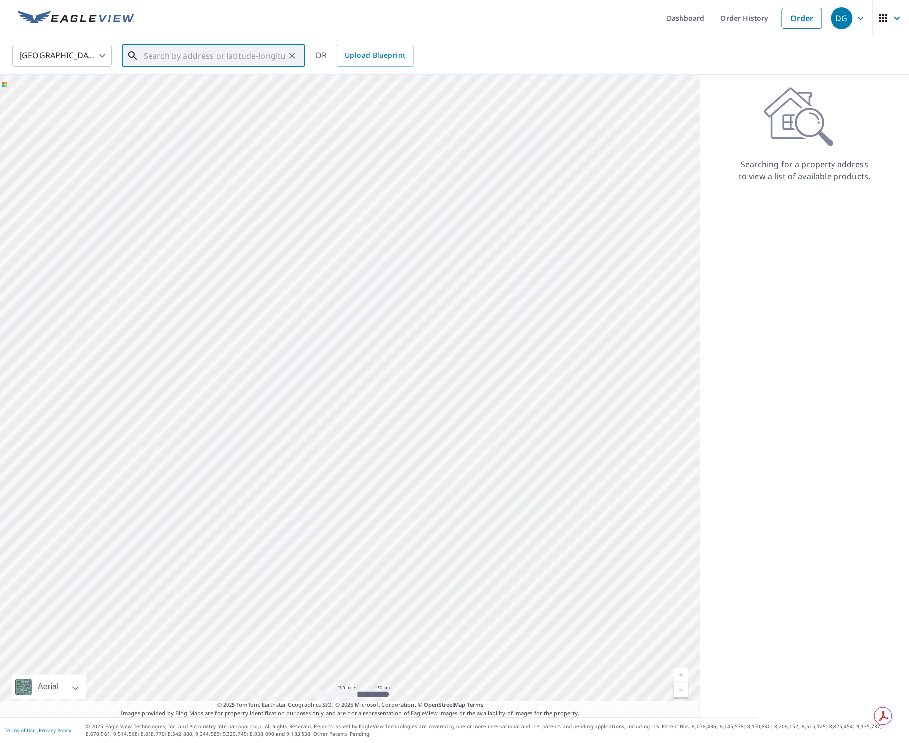
click at [160, 58] on input "text" at bounding box center [215, 56] width 142 height 28
paste input "[STREET_ADDRESS]"
type input "[STREET_ADDRESS]"
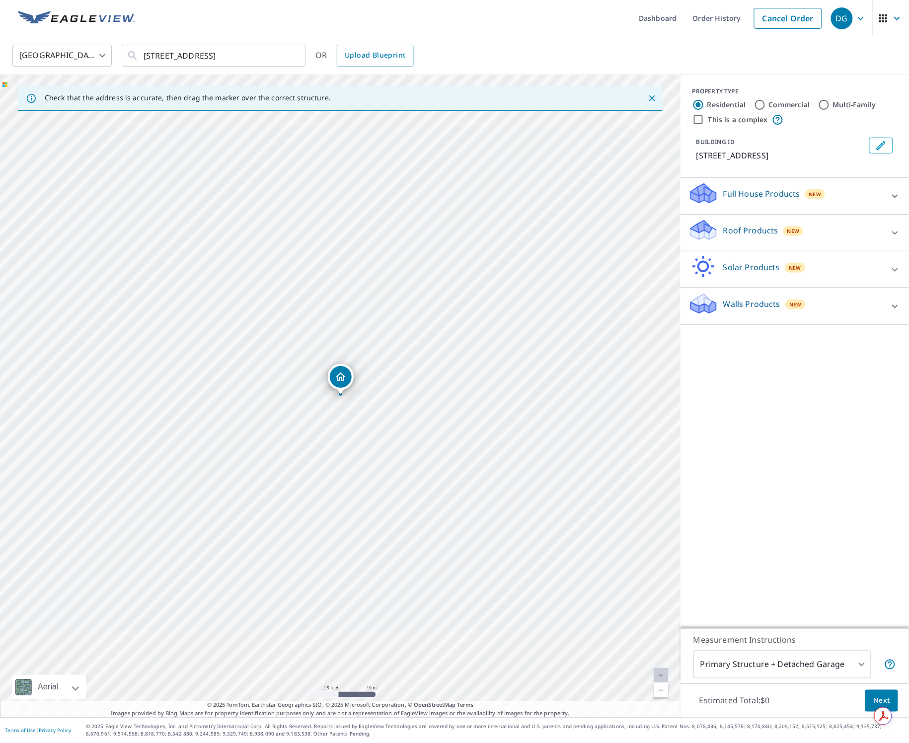
click at [650, 226] on p "Roof Products" at bounding box center [751, 231] width 55 height 12
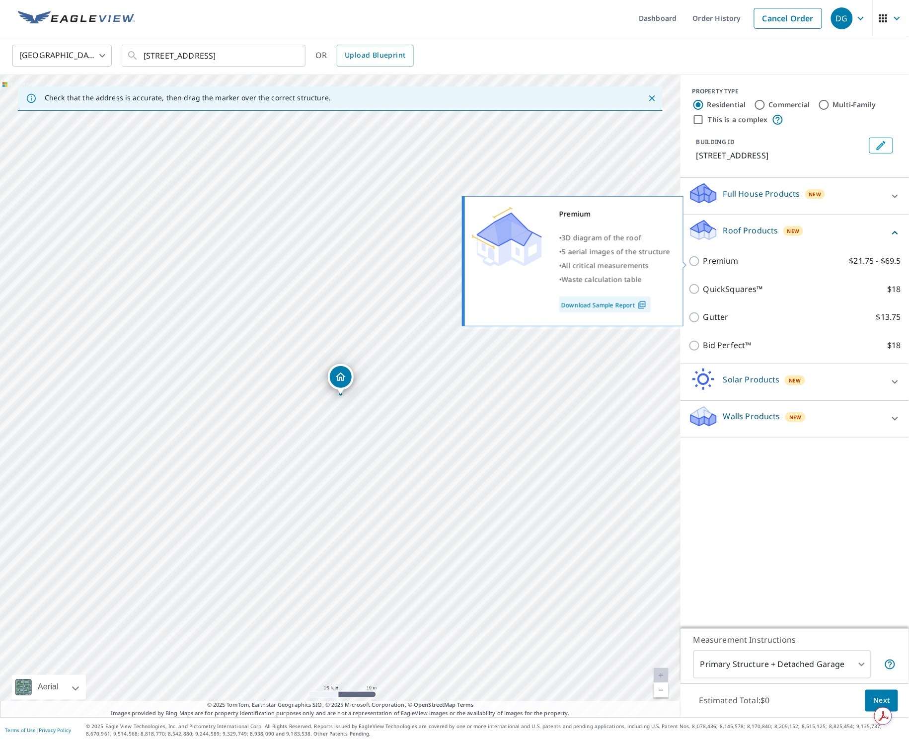
drag, startPoint x: 727, startPoint y: 256, endPoint x: 723, endPoint y: 262, distance: 6.9
click at [650, 256] on p "Premium" at bounding box center [721, 261] width 35 height 12
click at [650, 256] on input "Premium $21.75 - $69.5" at bounding box center [696, 261] width 15 height 12
checkbox input "true"
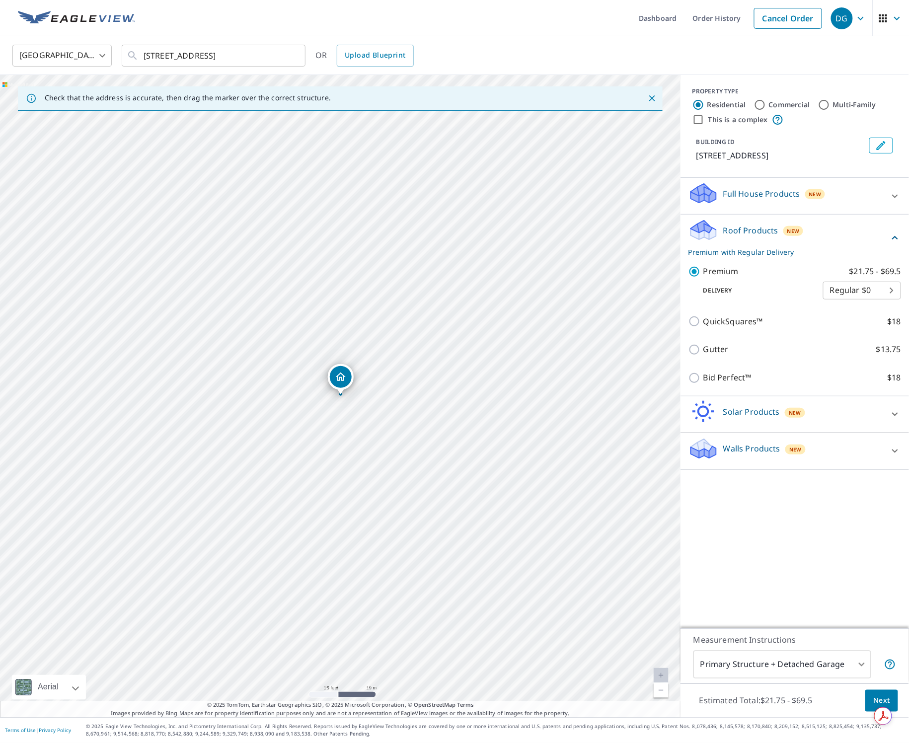
click at [650, 699] on button "Next" at bounding box center [882, 701] width 33 height 22
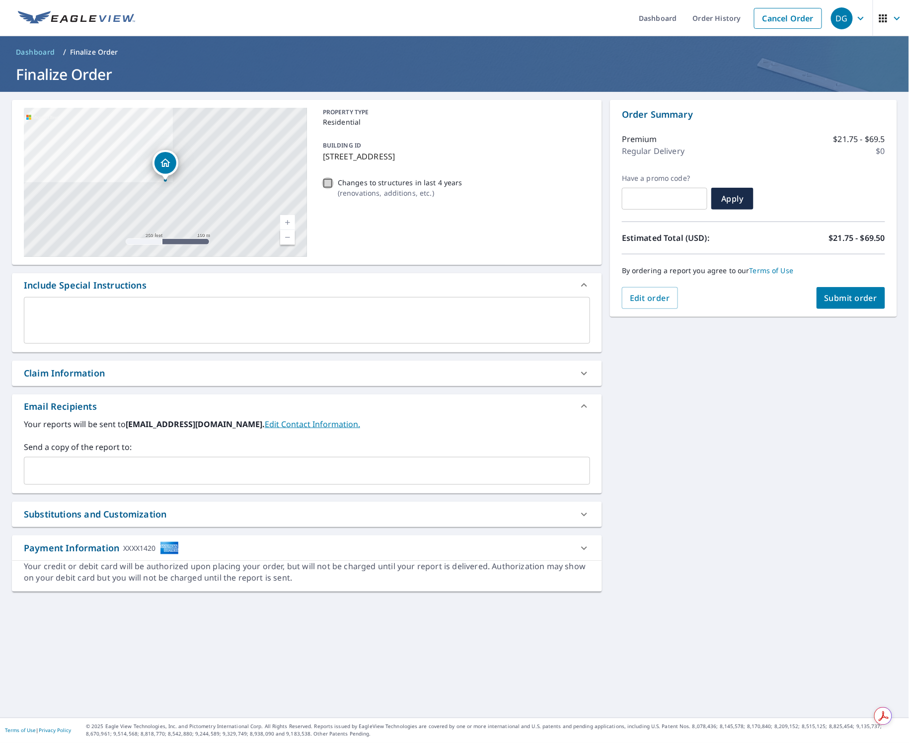
click at [326, 184] on input "Changes to structures in last 4 years ( renovations, additions, etc. )" at bounding box center [328, 183] width 12 height 12
checkbox input "true"
click at [650, 301] on span "Submit order" at bounding box center [851, 298] width 53 height 11
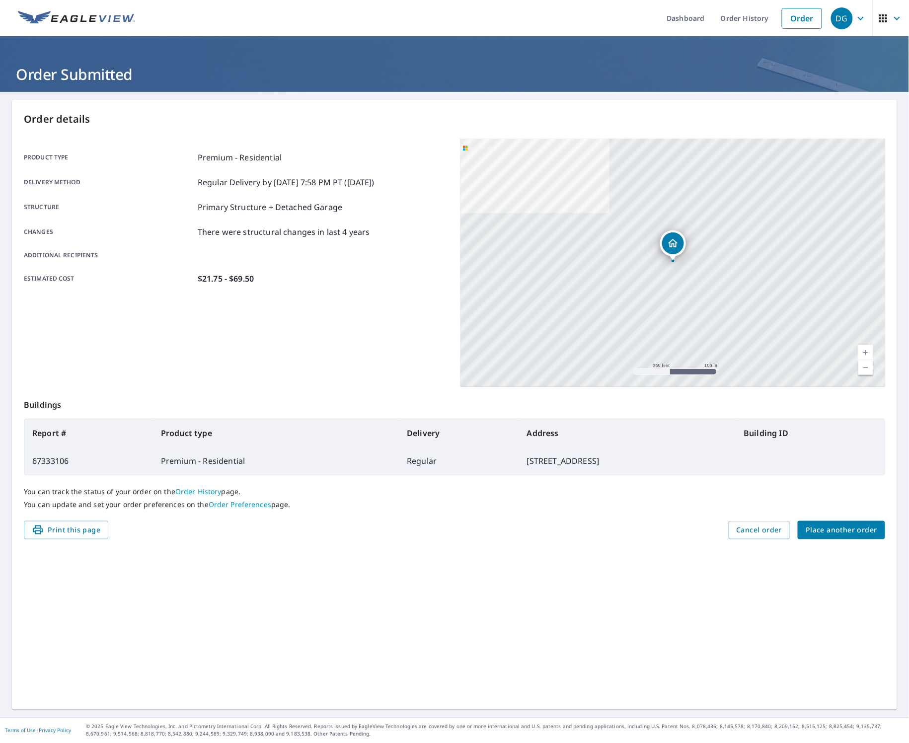
click at [650, 533] on span "Place another order" at bounding box center [842, 530] width 72 height 12
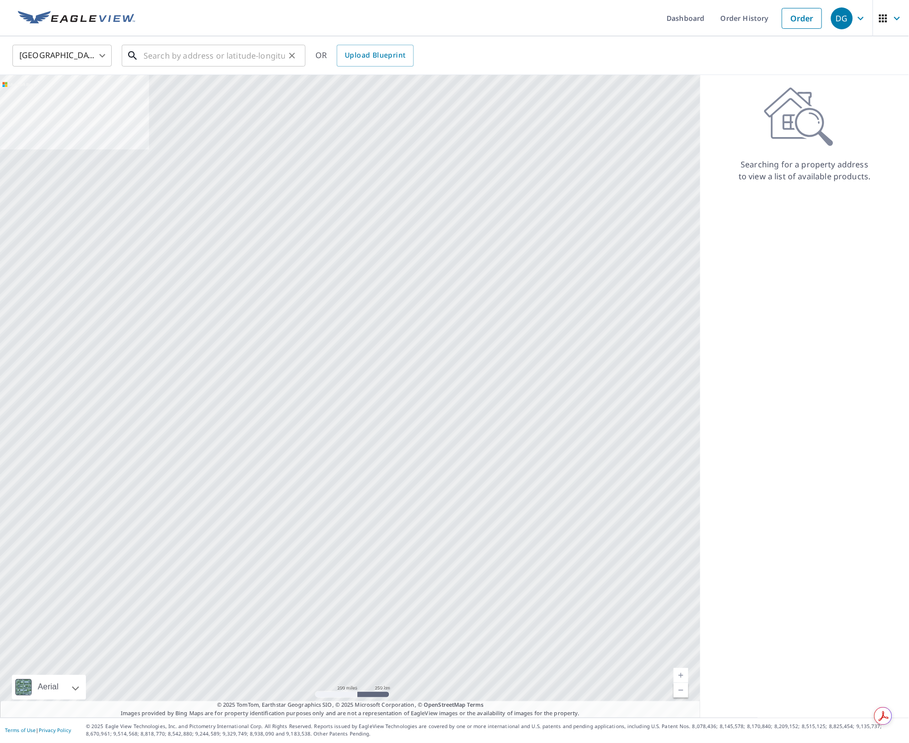
click at [194, 50] on input "text" at bounding box center [215, 56] width 142 height 28
paste input "[STREET_ADDRESS]"
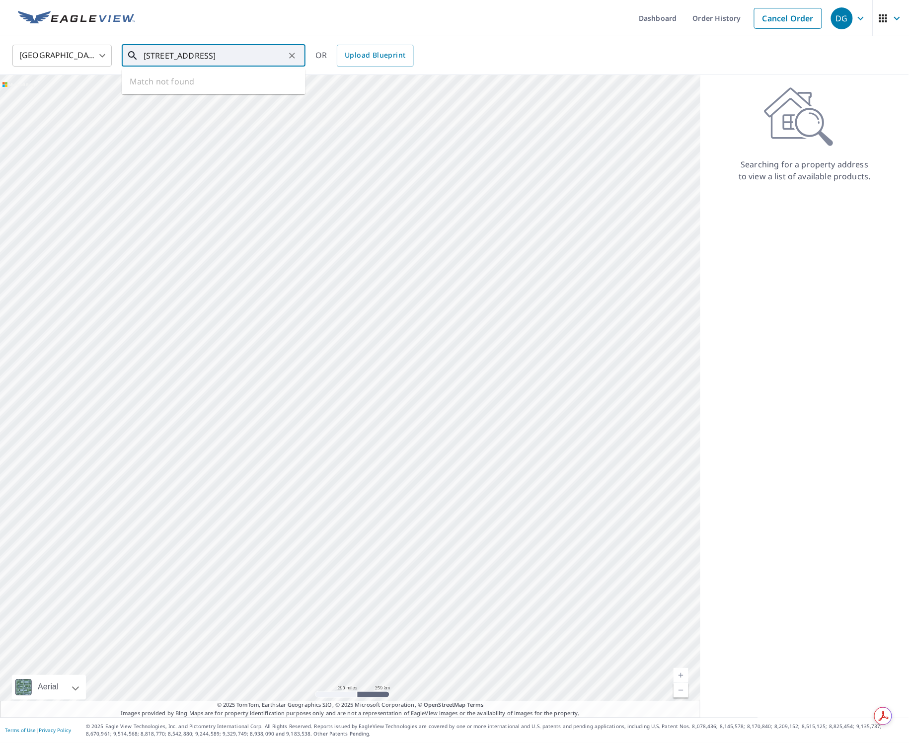
type input "[STREET_ADDRESS]"
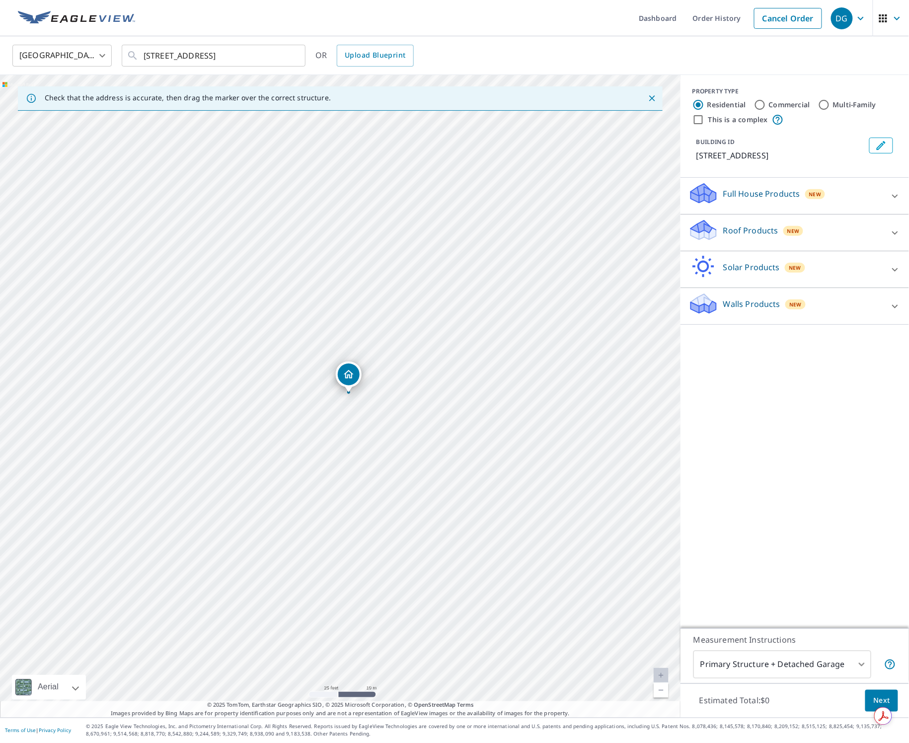
click at [650, 232] on div "Roof Products New" at bounding box center [786, 233] width 195 height 28
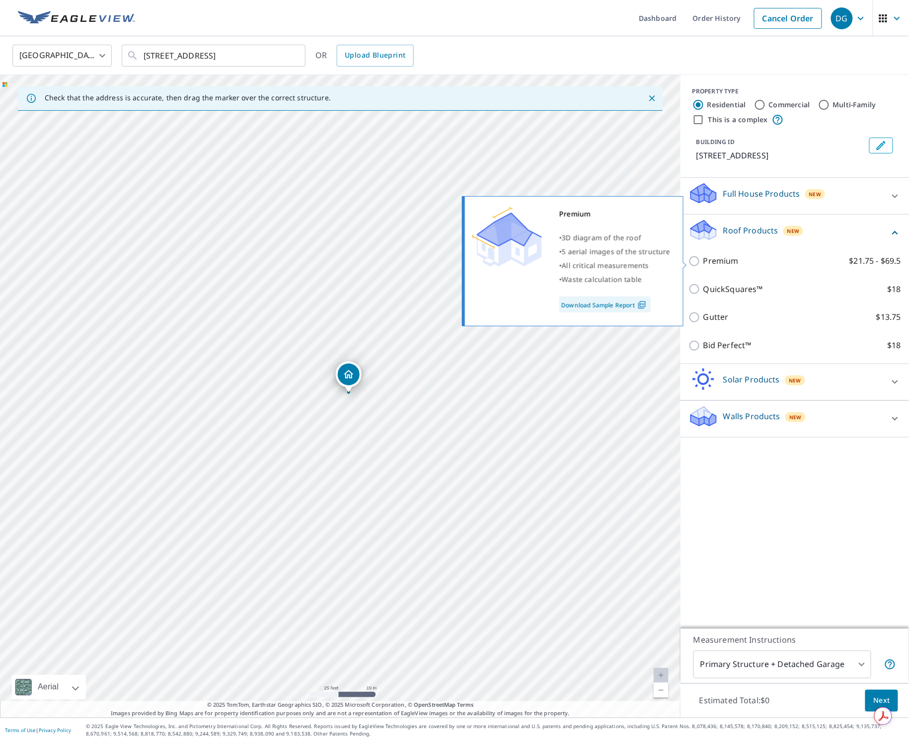
click at [650, 258] on p "Premium" at bounding box center [721, 261] width 35 height 12
click at [650, 258] on input "Premium $21.75 - $69.5" at bounding box center [696, 261] width 15 height 12
checkbox input "true"
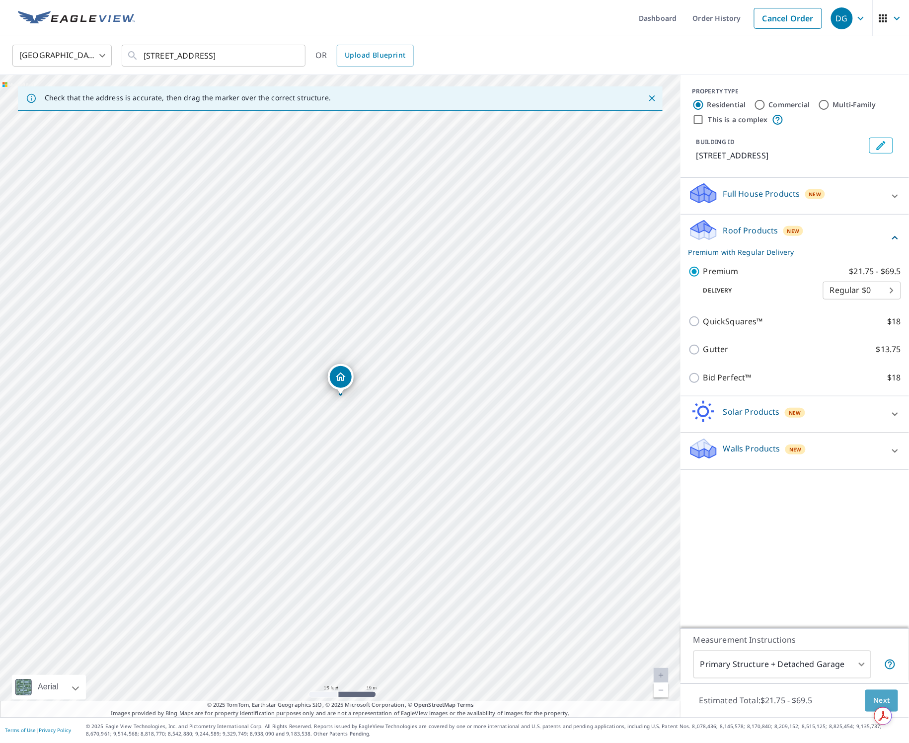
click at [650, 699] on span "Next" at bounding box center [882, 701] width 17 height 12
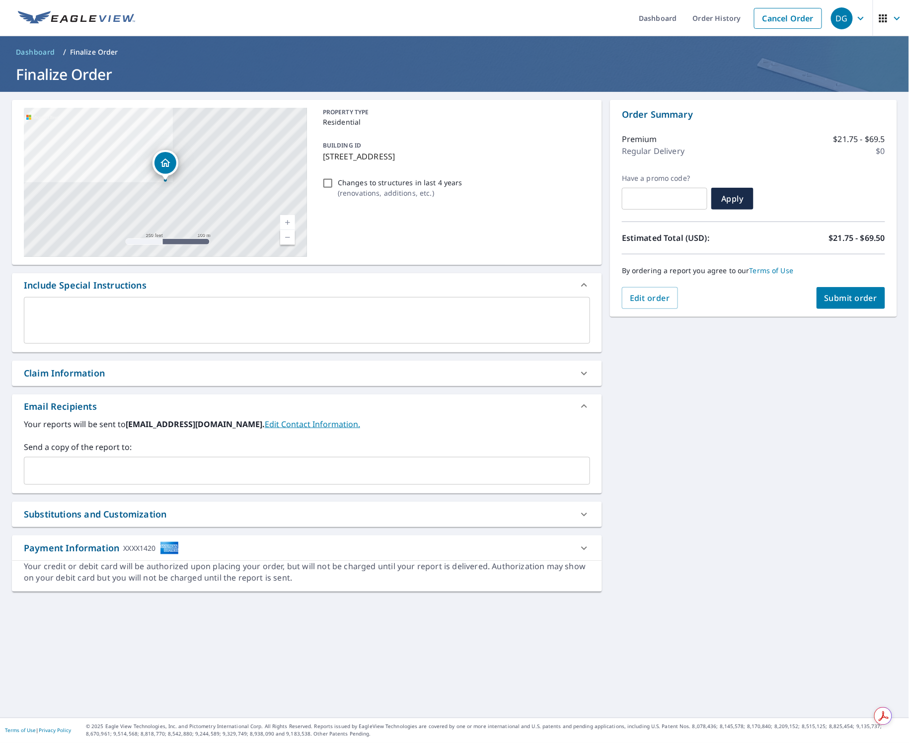
click at [324, 184] on input "Changes to structures in last 4 years ( renovations, additions, etc. )" at bounding box center [328, 183] width 12 height 12
checkbox input "true"
click at [650, 296] on span "Submit order" at bounding box center [851, 298] width 53 height 11
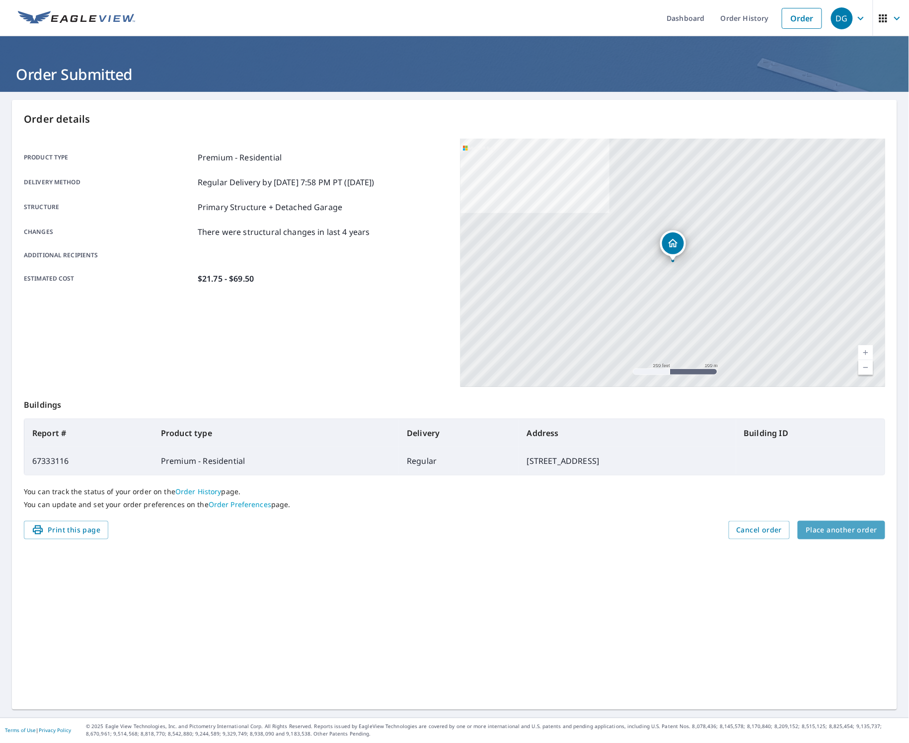
click at [650, 534] on span "Place another order" at bounding box center [842, 530] width 72 height 12
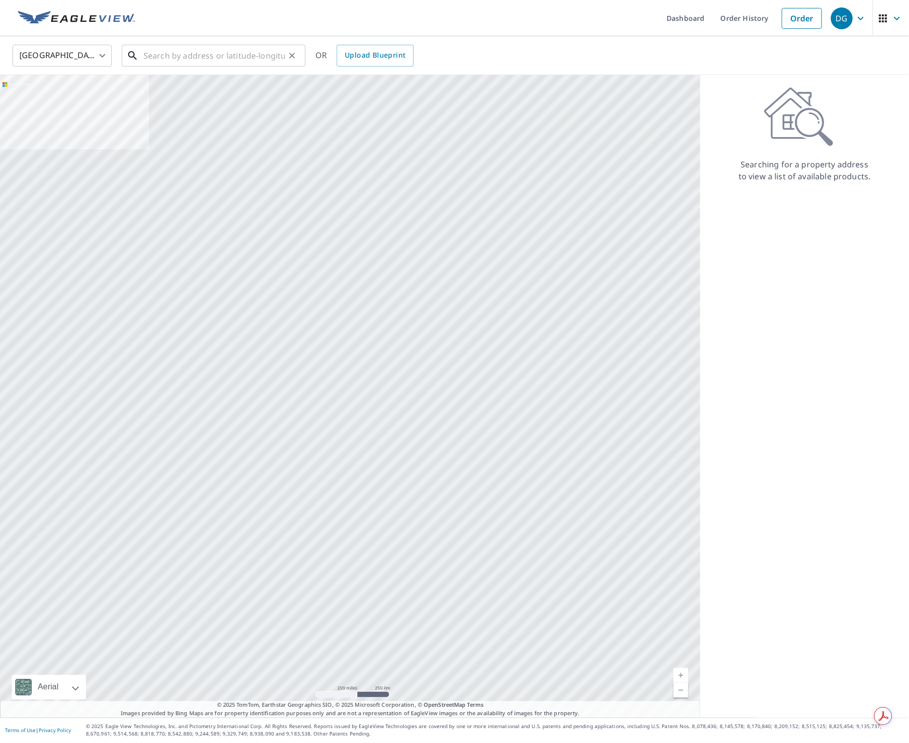
click at [211, 59] on input "text" at bounding box center [215, 56] width 142 height 28
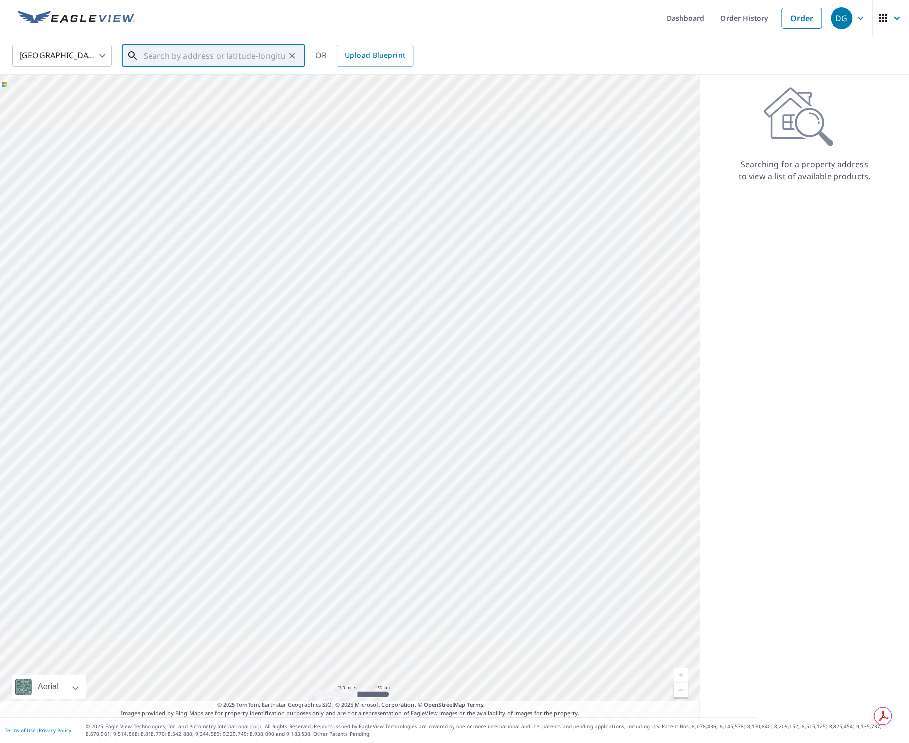
paste input "[STREET_ADDRESS]"
type input "[STREET_ADDRESS]"
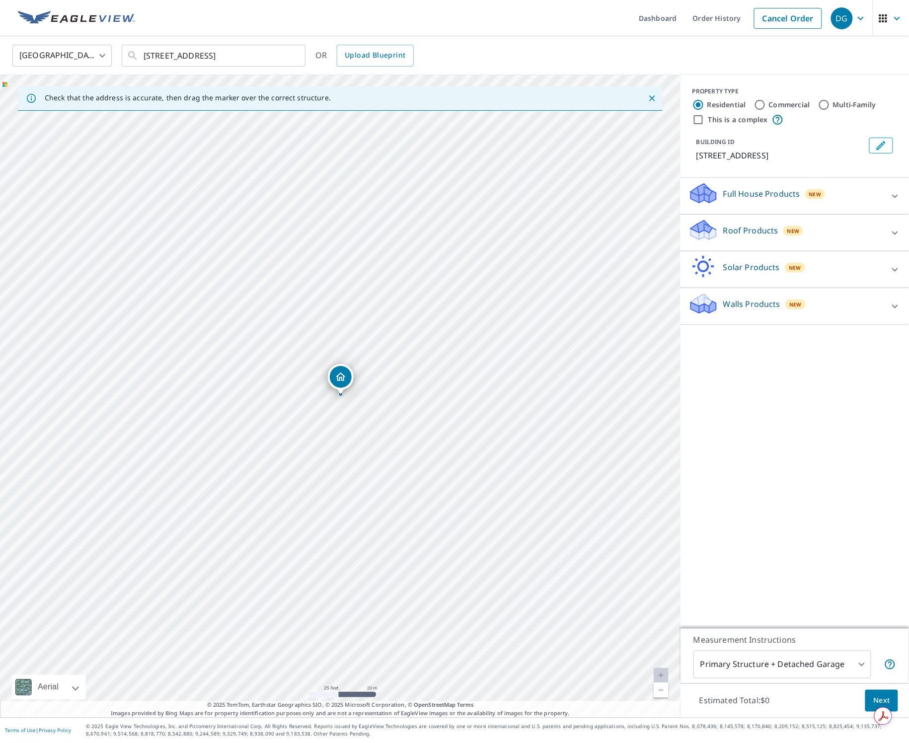
click at [650, 240] on icon at bounding box center [703, 234] width 25 height 12
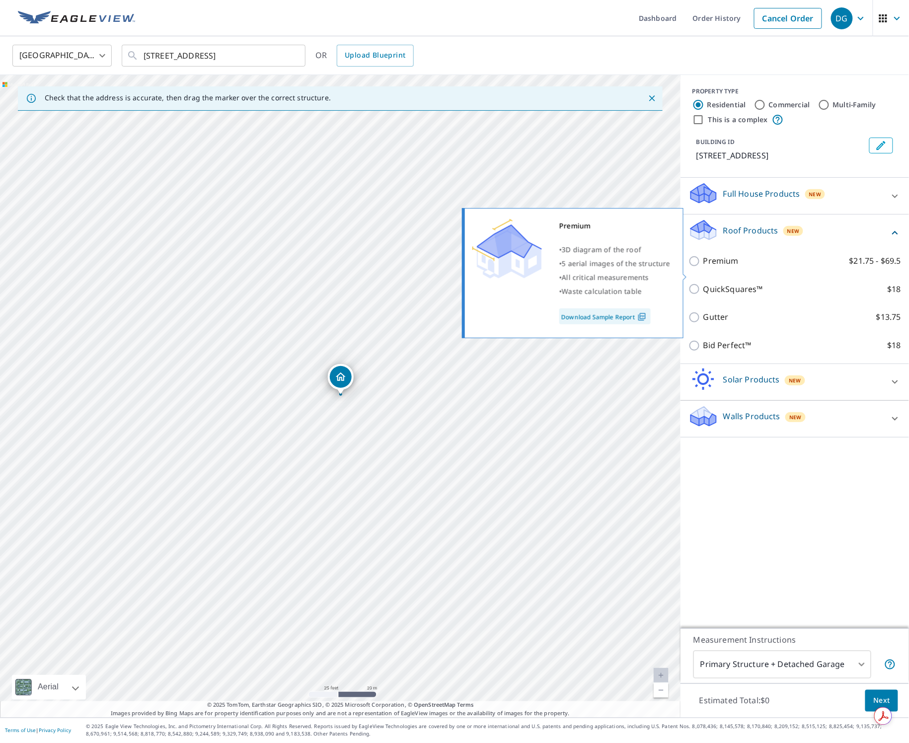
click at [650, 267] on p "Premium" at bounding box center [721, 261] width 35 height 12
click at [650, 267] on input "Premium $21.75 - $69.5" at bounding box center [696, 261] width 15 height 12
checkbox input "true"
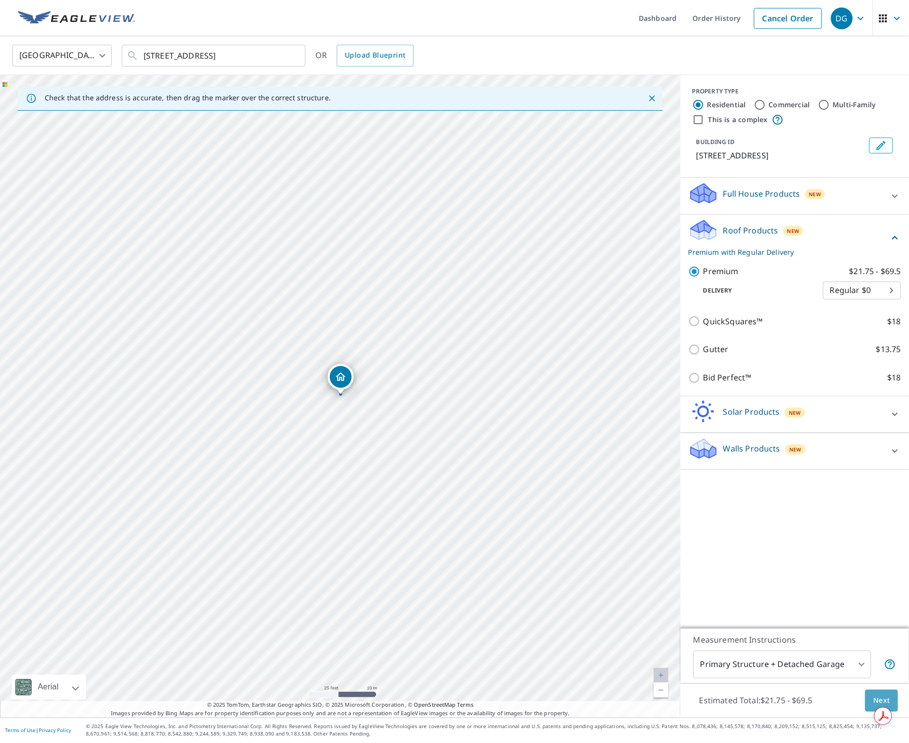
click at [650, 696] on button "Next" at bounding box center [882, 701] width 33 height 22
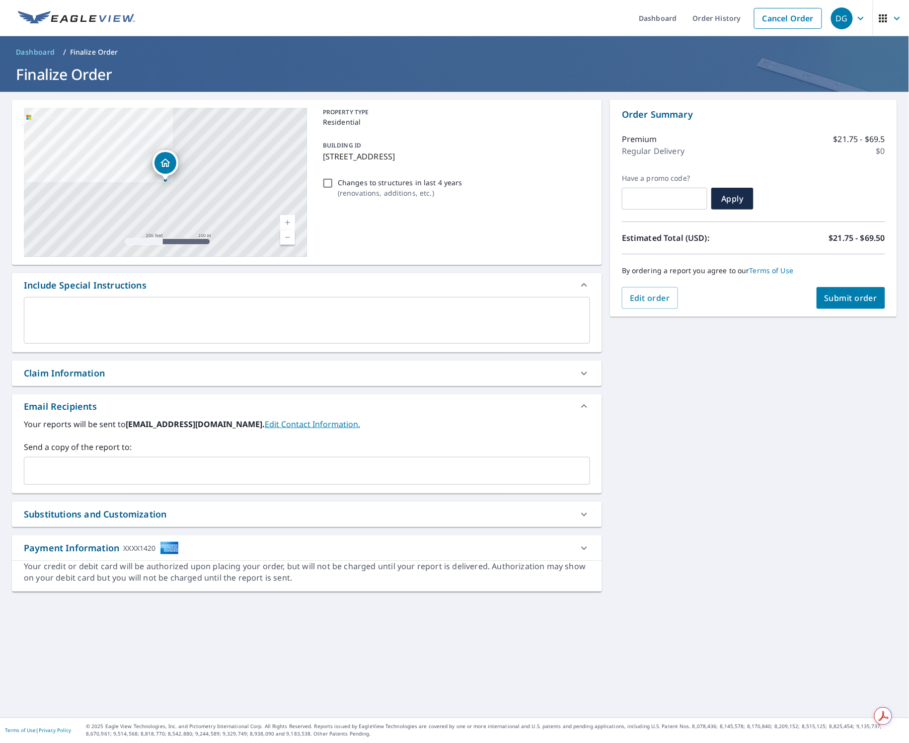
click at [328, 185] on input "Changes to structures in last 4 years ( renovations, additions, etc. )" at bounding box center [328, 183] width 12 height 12
checkbox input "true"
click at [650, 297] on span "Submit order" at bounding box center [851, 298] width 53 height 11
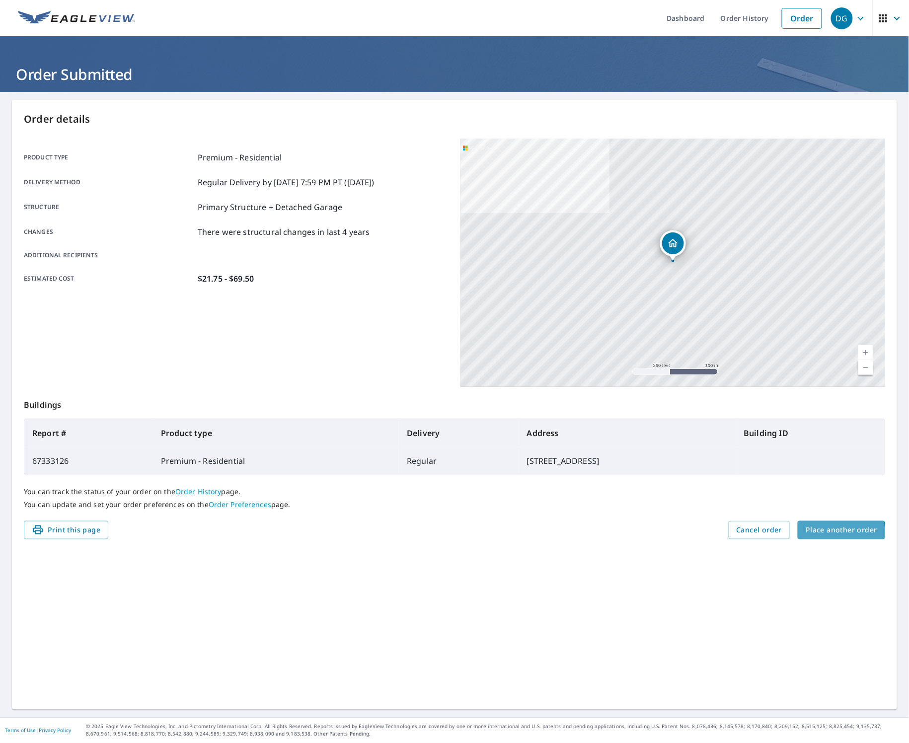
click at [650, 533] on span "Place another order" at bounding box center [842, 530] width 72 height 12
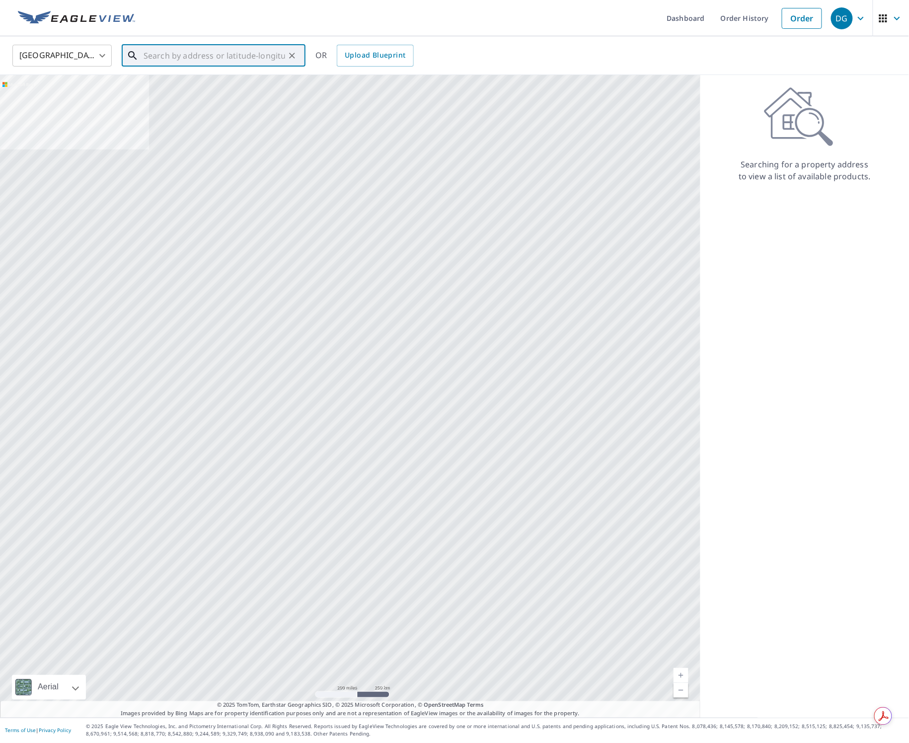
click at [228, 55] on input "text" at bounding box center [215, 56] width 142 height 28
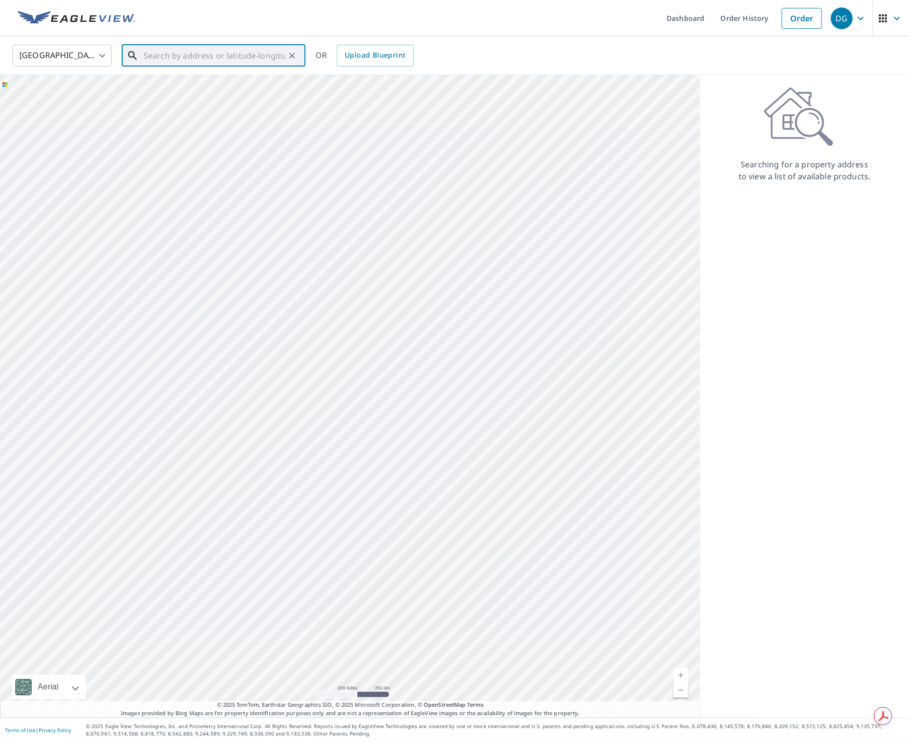
paste input "[STREET_ADDRESS]"
type input "[STREET_ADDRESS]"
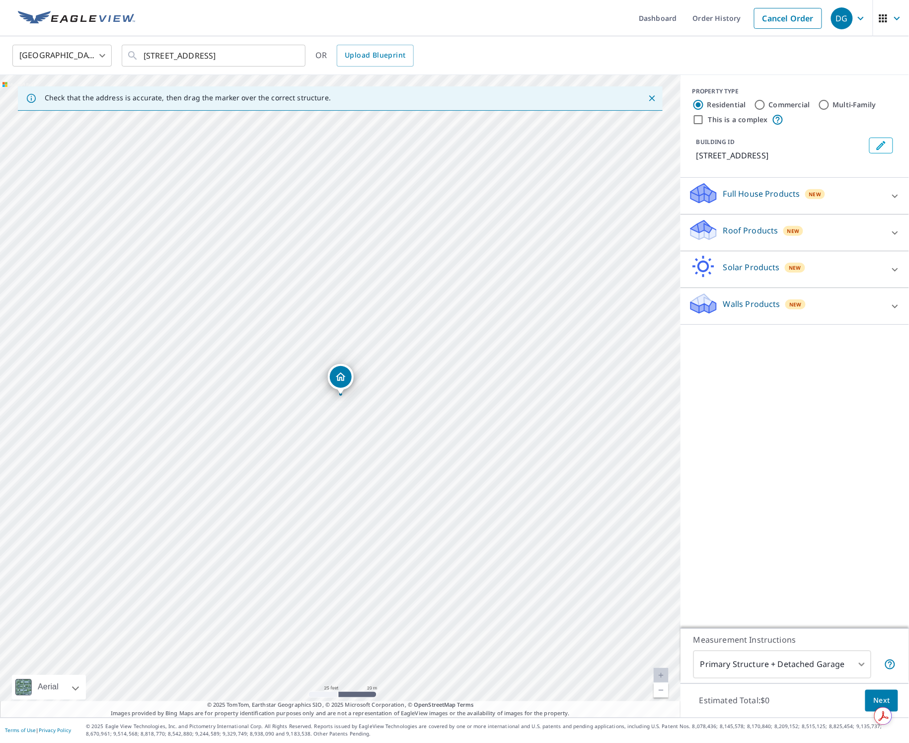
click at [650, 230] on div "Roof Products New" at bounding box center [786, 233] width 195 height 28
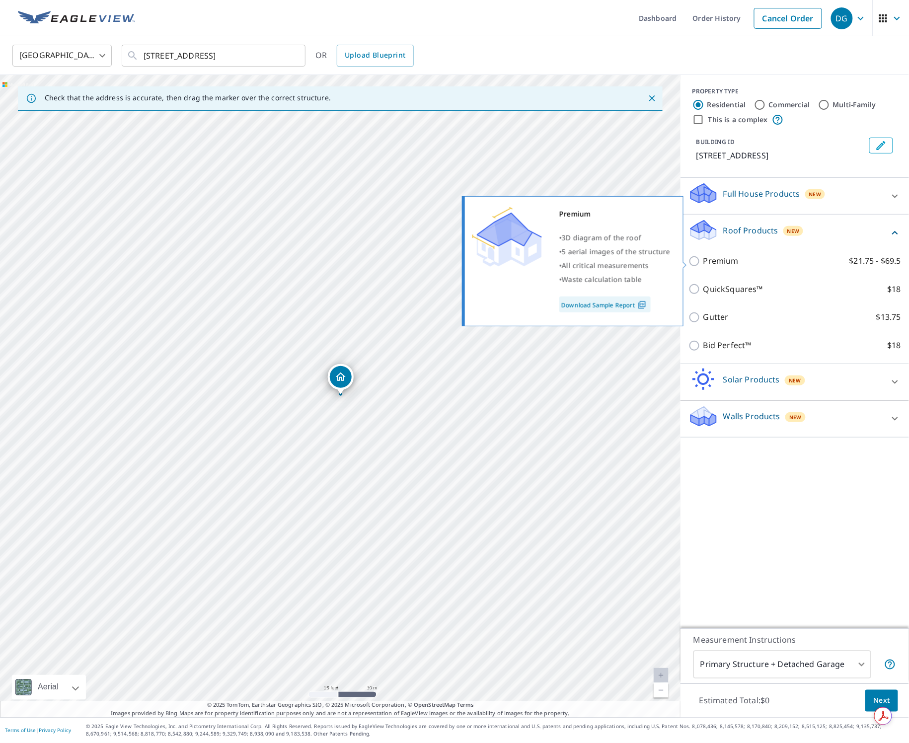
click at [650, 261] on p "Premium" at bounding box center [721, 261] width 35 height 12
click at [650, 261] on input "Premium $21.75 - $69.5" at bounding box center [696, 261] width 15 height 12
checkbox input "true"
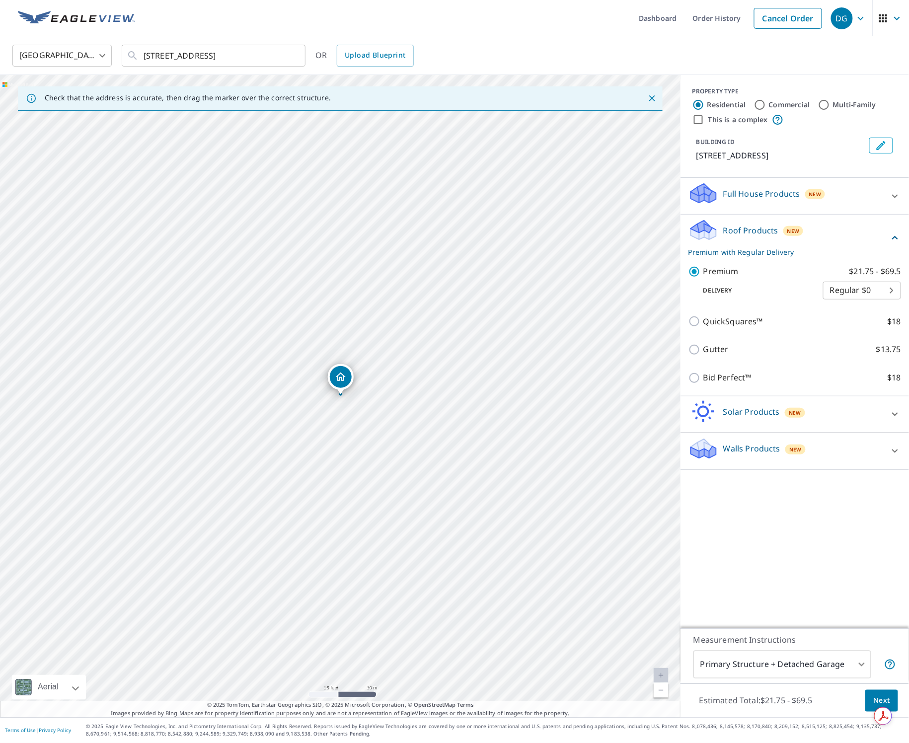
click at [650, 695] on span "Next" at bounding box center [882, 701] width 17 height 12
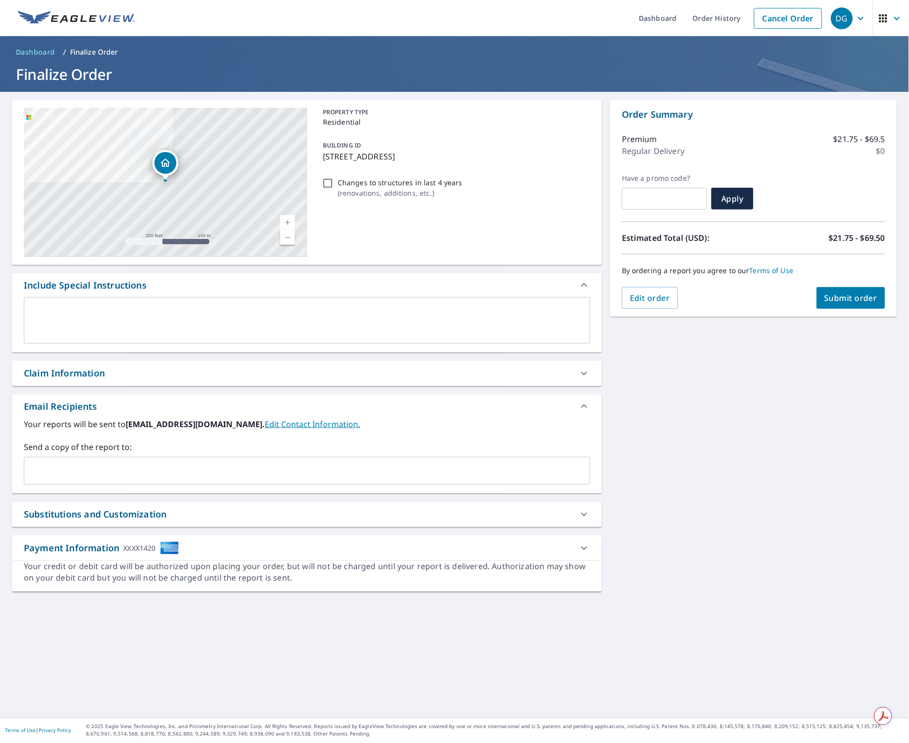
drag, startPoint x: 327, startPoint y: 183, endPoint x: 341, endPoint y: 186, distance: 14.8
click at [328, 183] on input "Changes to structures in last 4 years ( renovations, additions, etc. )" at bounding box center [328, 183] width 12 height 12
checkbox input "true"
click at [650, 298] on span "Submit order" at bounding box center [851, 298] width 53 height 11
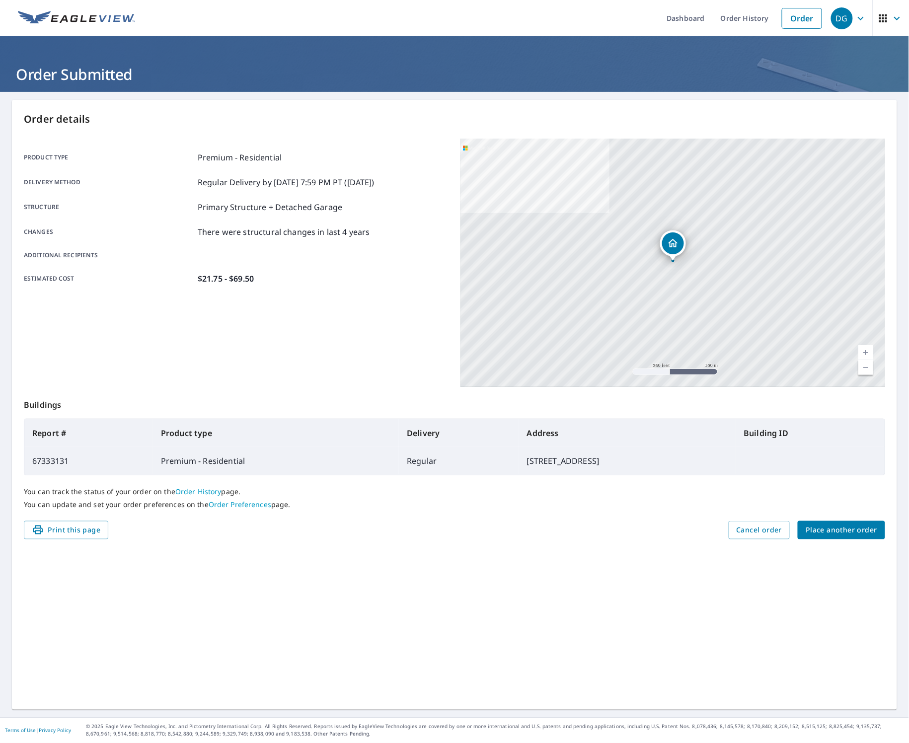
click at [650, 531] on span "Place another order" at bounding box center [842, 530] width 72 height 12
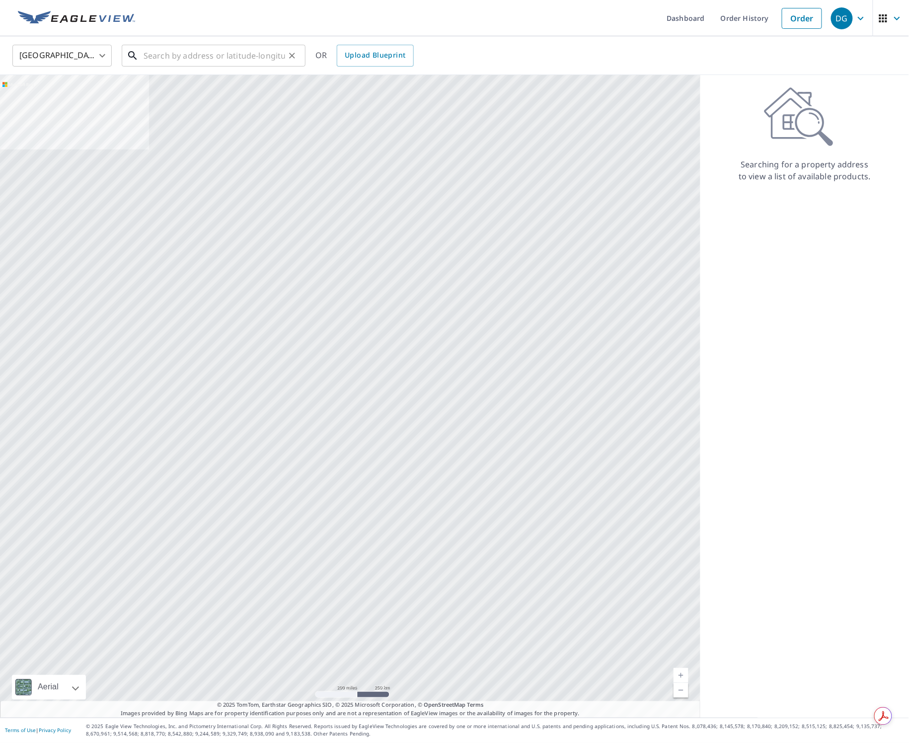
click at [211, 57] on input "text" at bounding box center [215, 56] width 142 height 28
paste input "[STREET_ADDRESS]"
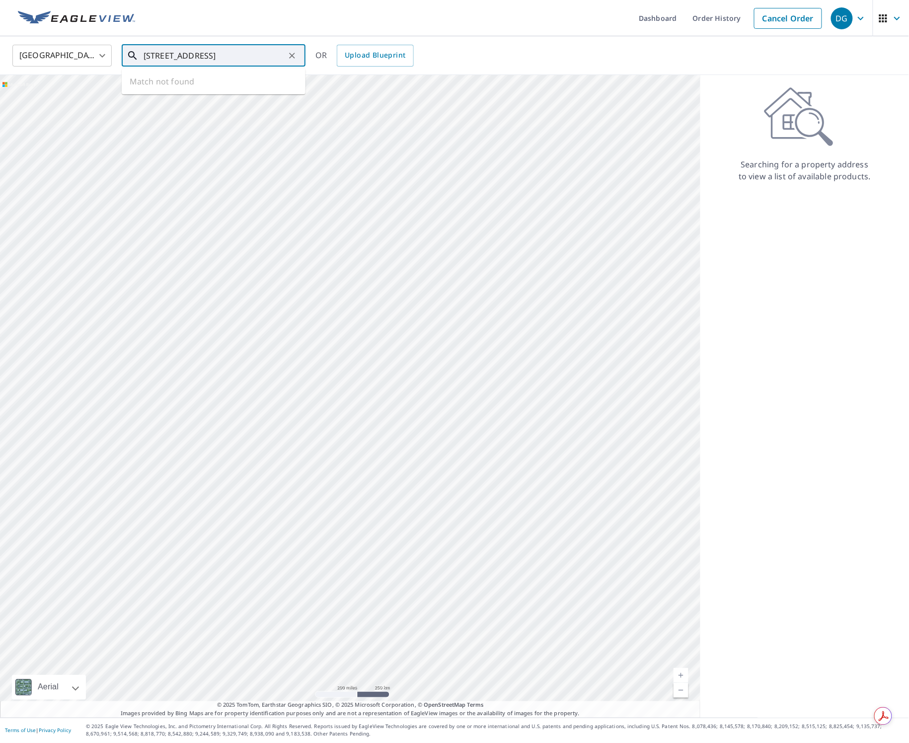
type input "[STREET_ADDRESS]"
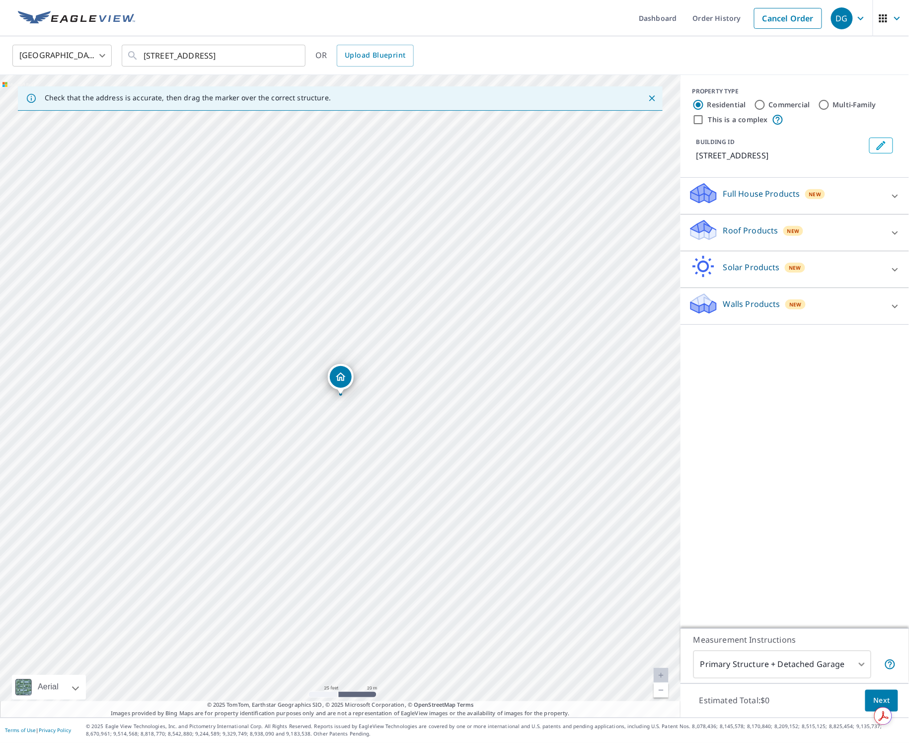
click at [250, 351] on div "[STREET_ADDRESS]" at bounding box center [340, 396] width 681 height 643
click at [650, 222] on div "Roof Products New" at bounding box center [786, 233] width 195 height 28
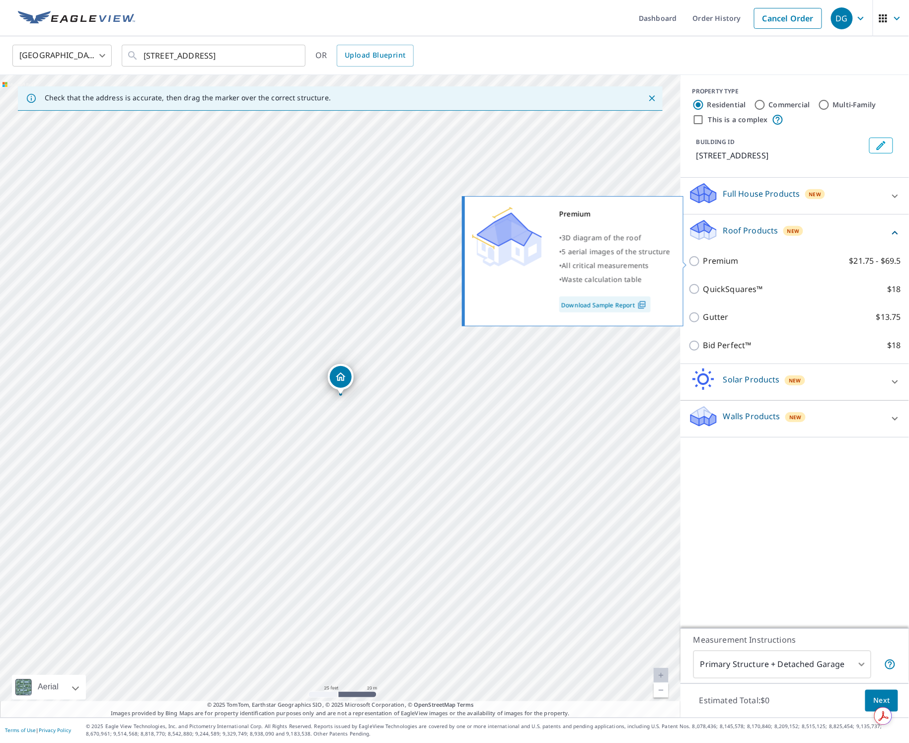
click at [650, 261] on label "Premium $21.75 - $69.5" at bounding box center [803, 261] width 198 height 12
click at [650, 261] on input "Premium $21.75 - $69.5" at bounding box center [696, 261] width 15 height 12
checkbox input "true"
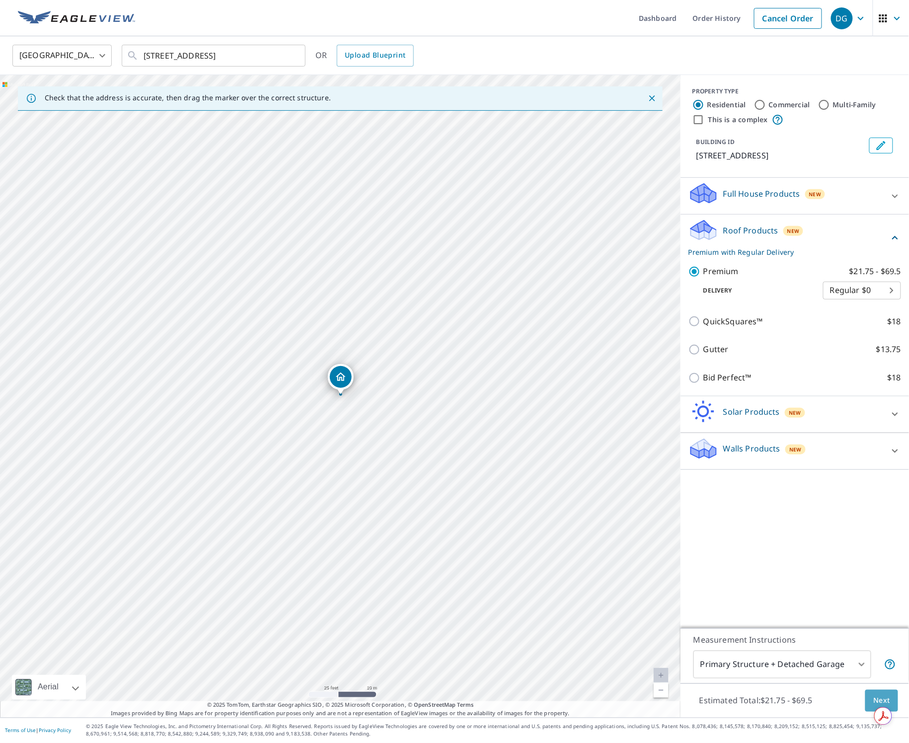
click at [650, 698] on button "Next" at bounding box center [882, 701] width 33 height 22
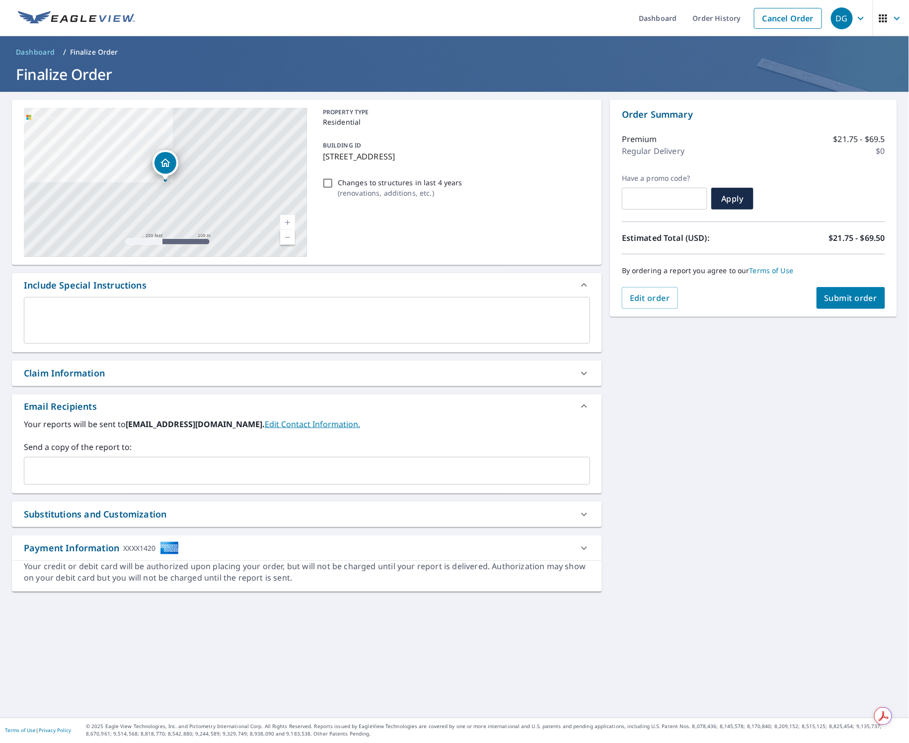
click at [331, 183] on input "Changes to structures in last 4 years ( renovations, additions, etc. )" at bounding box center [328, 183] width 12 height 12
checkbox input "true"
click at [650, 298] on span "Submit order" at bounding box center [851, 298] width 53 height 11
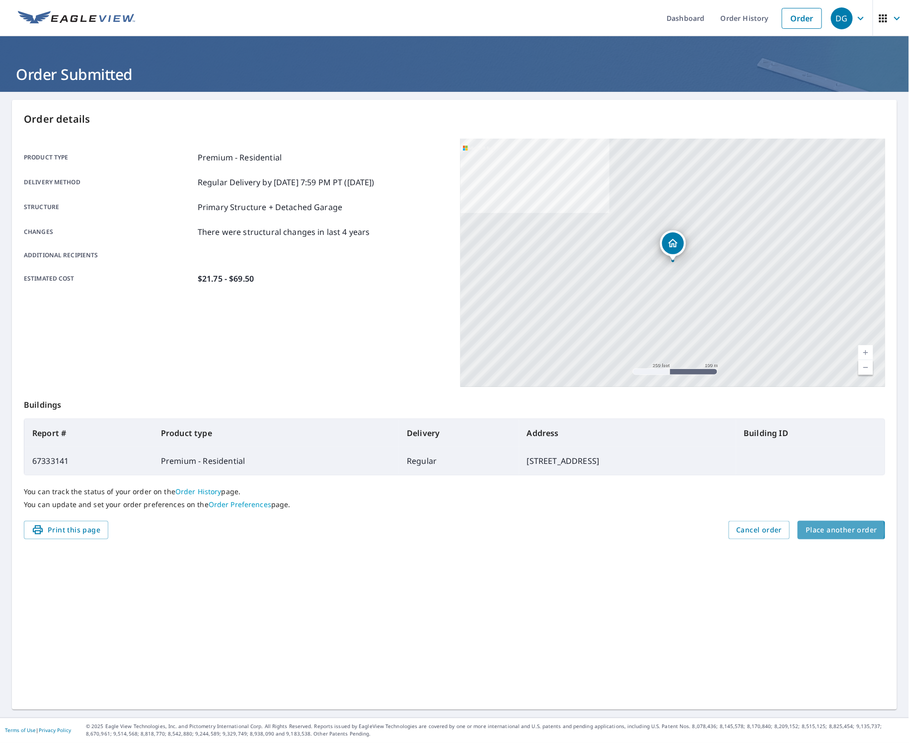
click at [650, 531] on span "Place another order" at bounding box center [842, 530] width 72 height 12
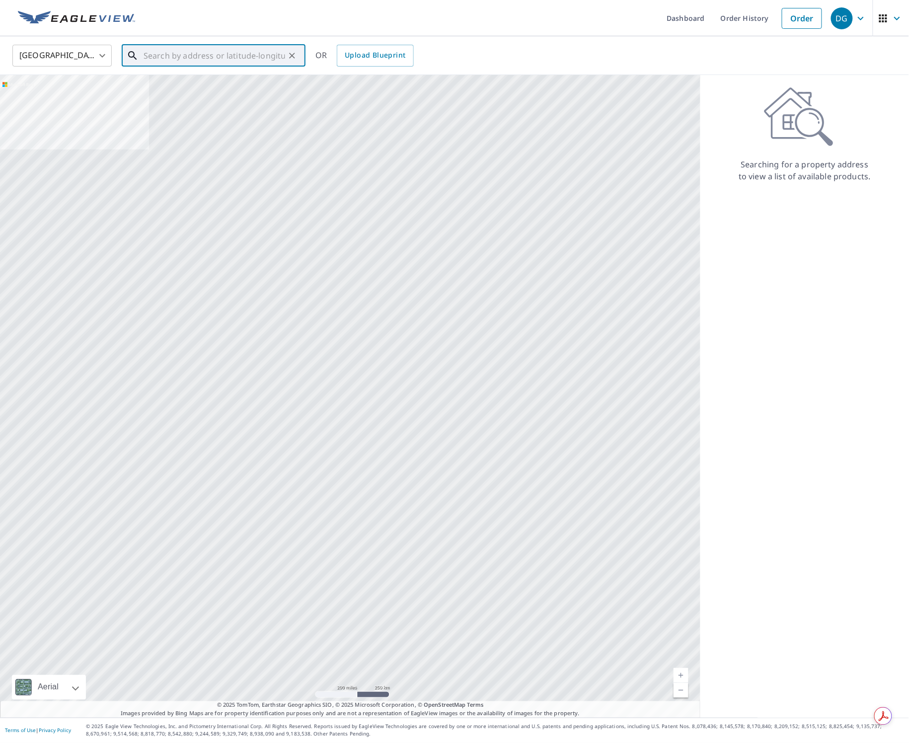
click at [199, 67] on div "​" at bounding box center [214, 56] width 184 height 22
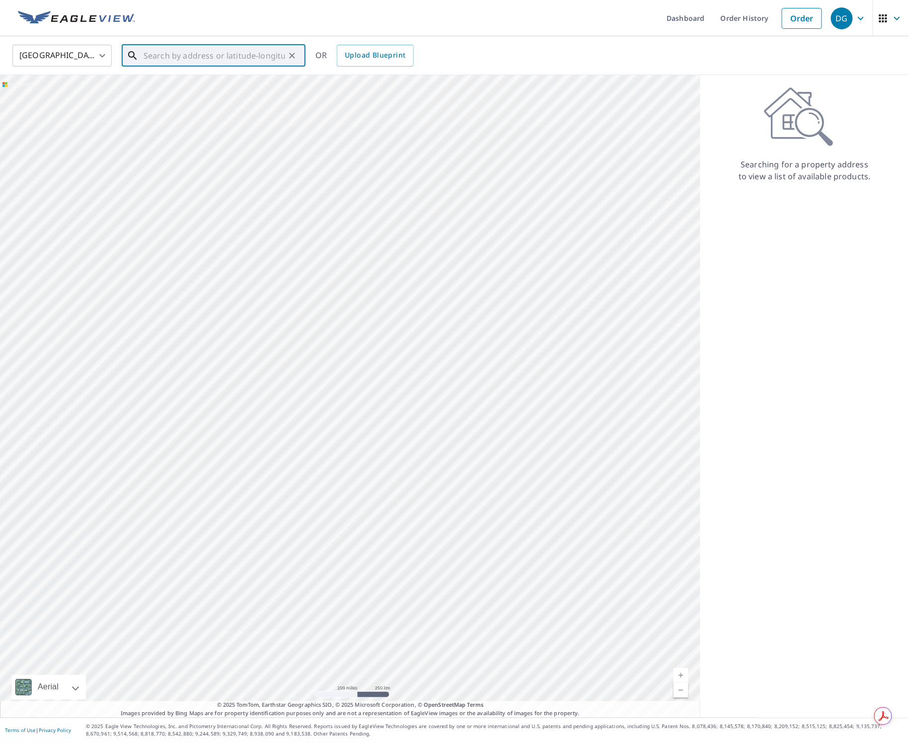
paste input "[STREET_ADDRESS]"
type input "[STREET_ADDRESS]"
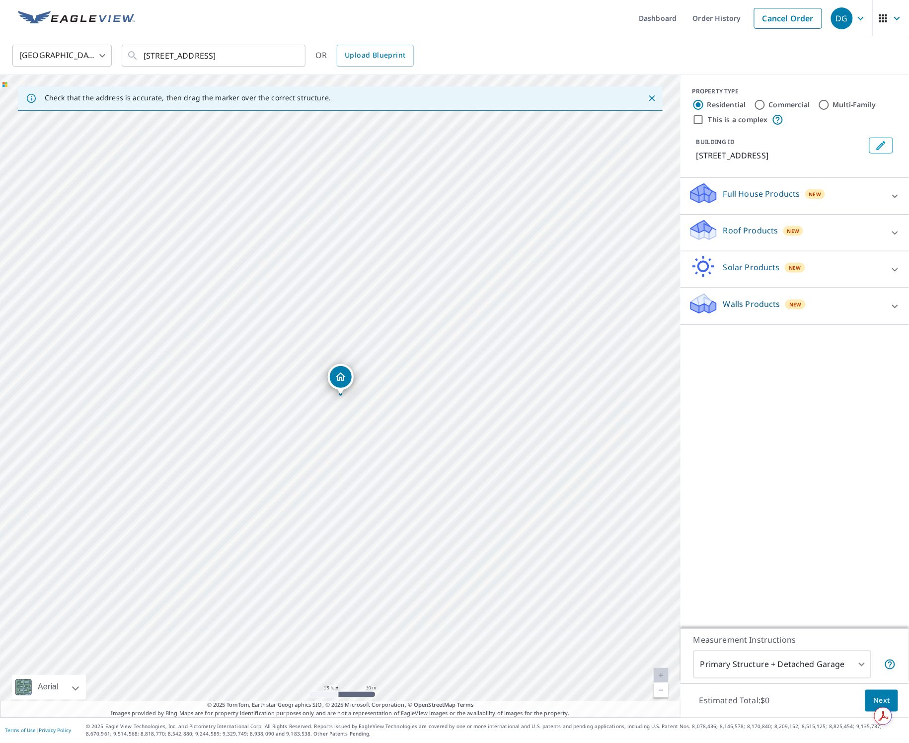
click at [650, 241] on icon at bounding box center [704, 230] width 30 height 23
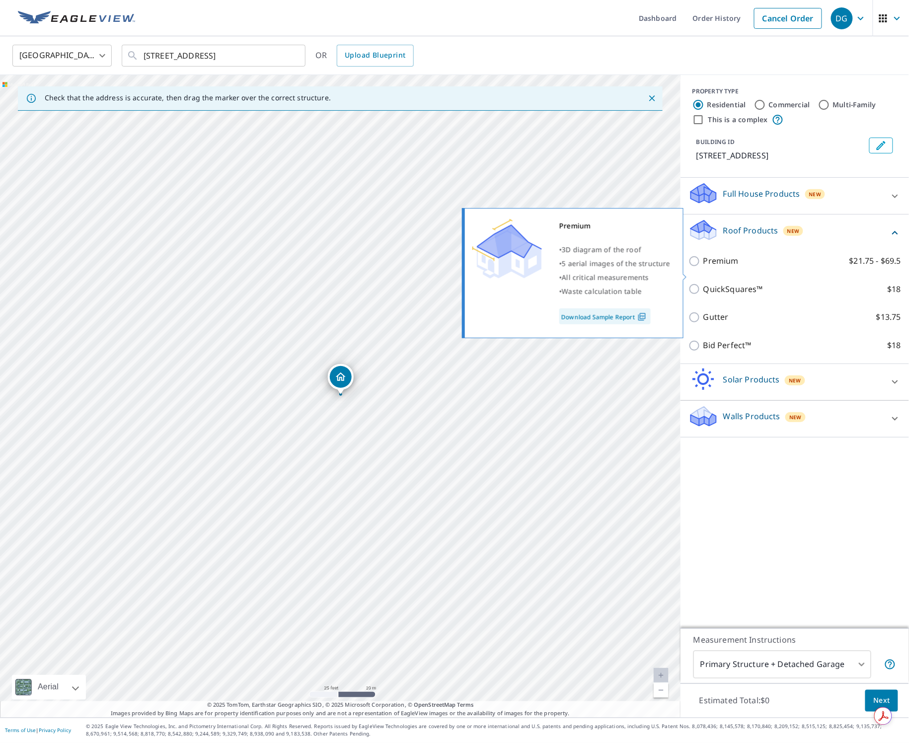
drag, startPoint x: 720, startPoint y: 270, endPoint x: 800, endPoint y: 346, distance: 110.4
click at [650, 267] on p "Premium" at bounding box center [721, 261] width 35 height 12
click at [650, 267] on input "Premium $21.75 - $69.5" at bounding box center [696, 261] width 15 height 12
checkbox input "true"
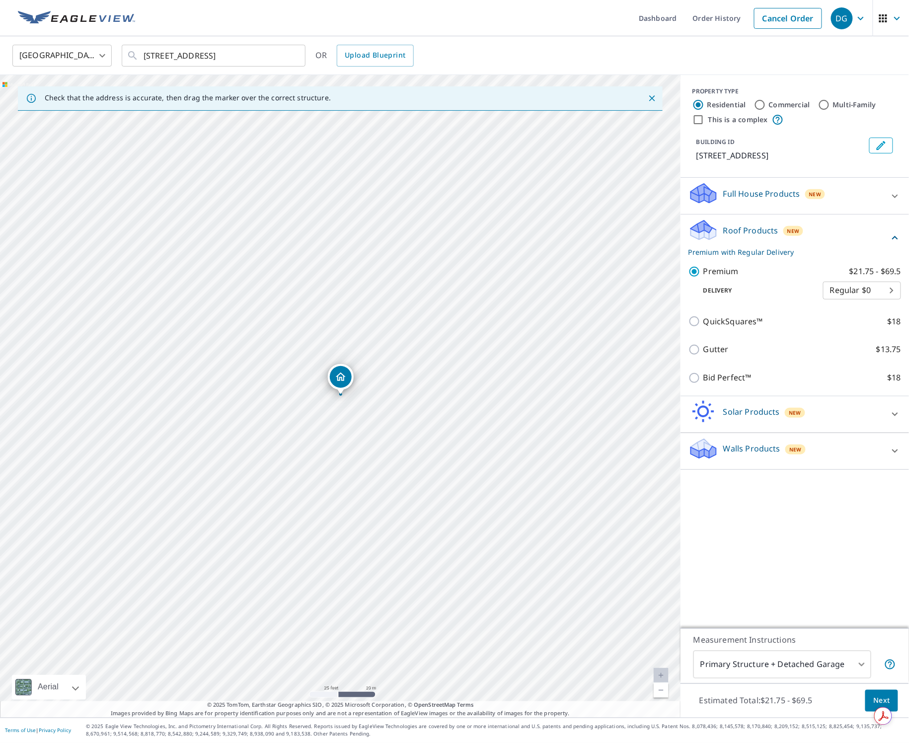
click at [650, 701] on button "Next" at bounding box center [882, 701] width 33 height 22
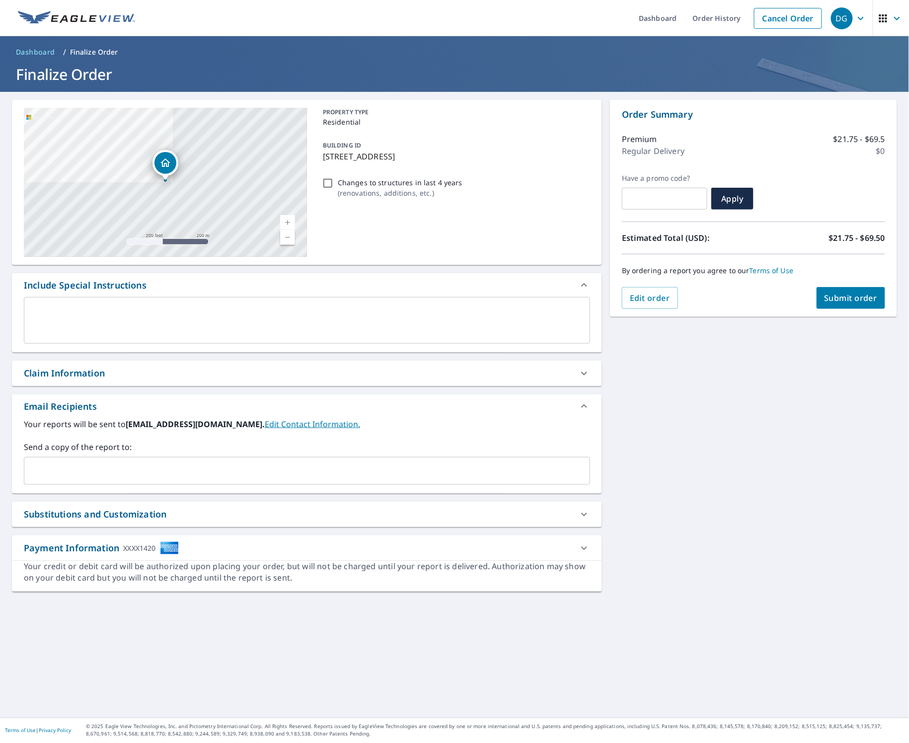
click at [329, 183] on input "Changes to structures in last 4 years ( renovations, additions, etc. )" at bounding box center [328, 183] width 12 height 12
checkbox input "true"
click at [650, 298] on span "Submit order" at bounding box center [851, 298] width 53 height 11
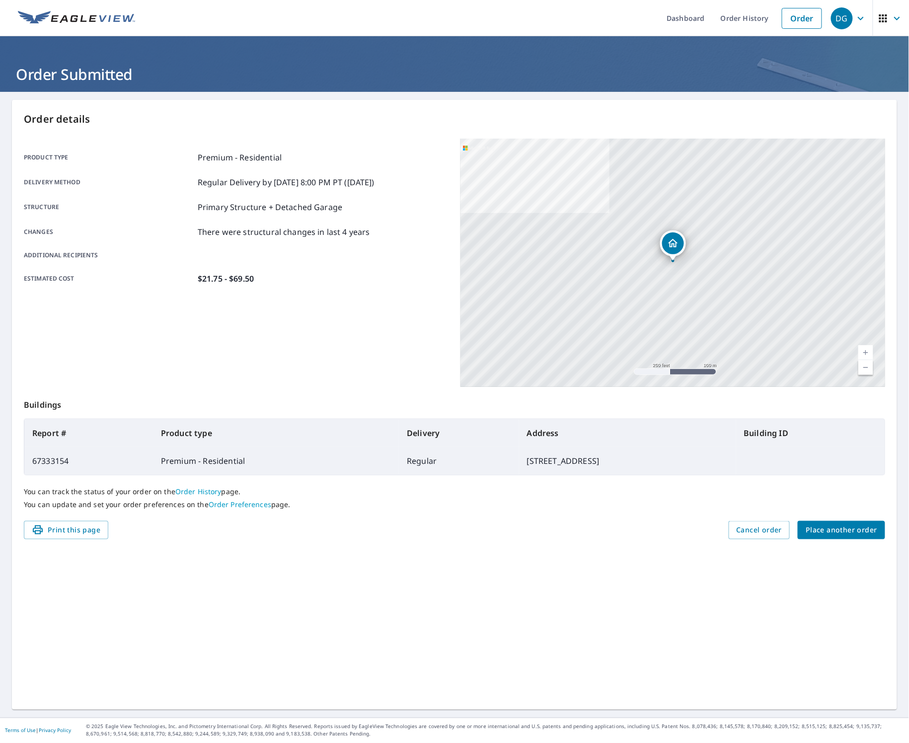
click at [650, 529] on span "Place another order" at bounding box center [842, 530] width 72 height 12
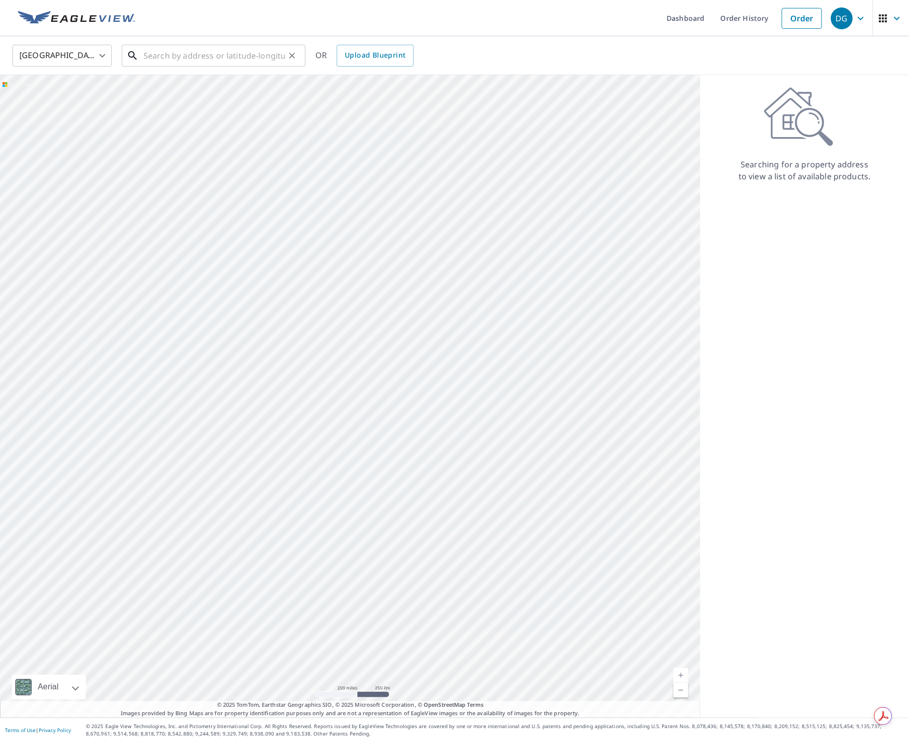
click at [196, 58] on input "text" at bounding box center [215, 56] width 142 height 28
paste input "[STREET_ADDRESS]"
type input "[STREET_ADDRESS]"
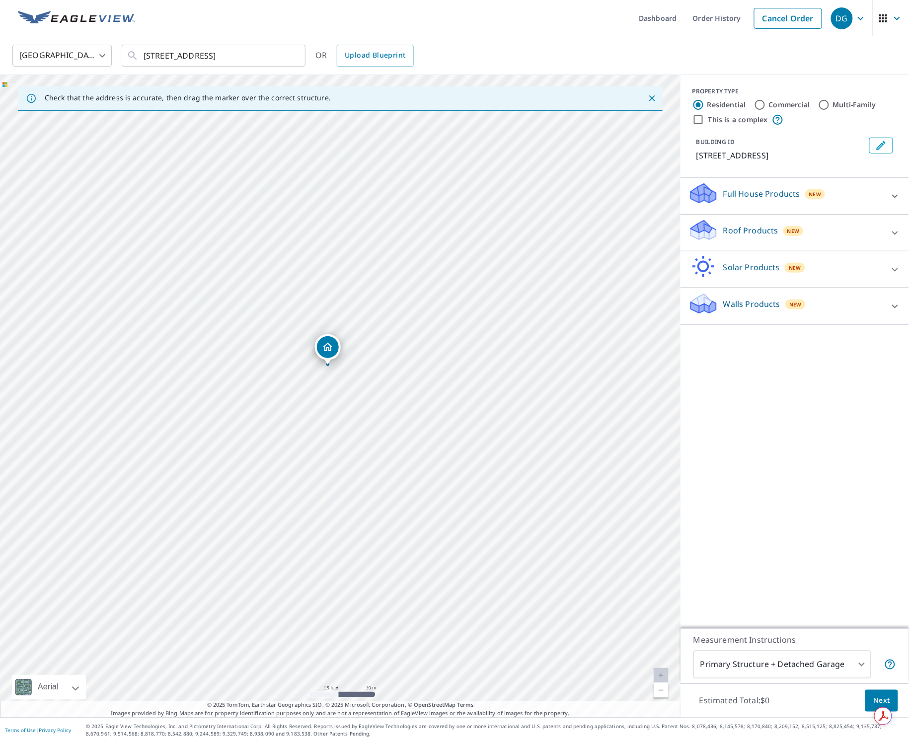
drag, startPoint x: 700, startPoint y: 233, endPoint x: 727, endPoint y: 242, distance: 28.9
click at [650, 233] on icon at bounding box center [703, 227] width 25 height 12
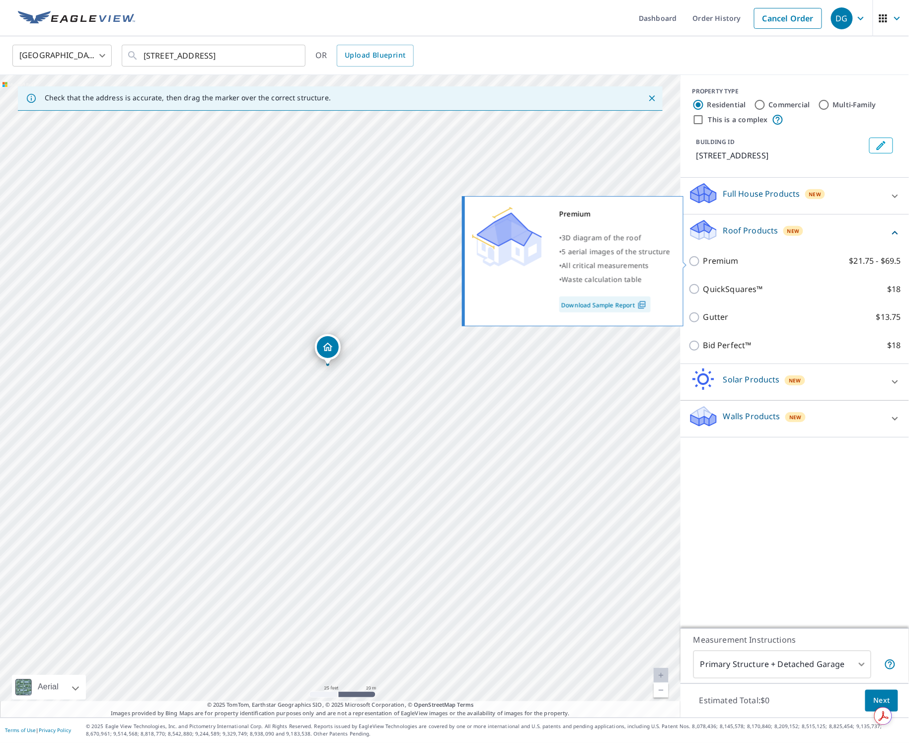
drag, startPoint x: 737, startPoint y: 262, endPoint x: 718, endPoint y: 267, distance: 19.7
click at [650, 262] on p "Premium" at bounding box center [721, 261] width 35 height 12
click at [650, 262] on input "Premium $21.75 - $69.5" at bounding box center [696, 261] width 15 height 12
checkbox input "true"
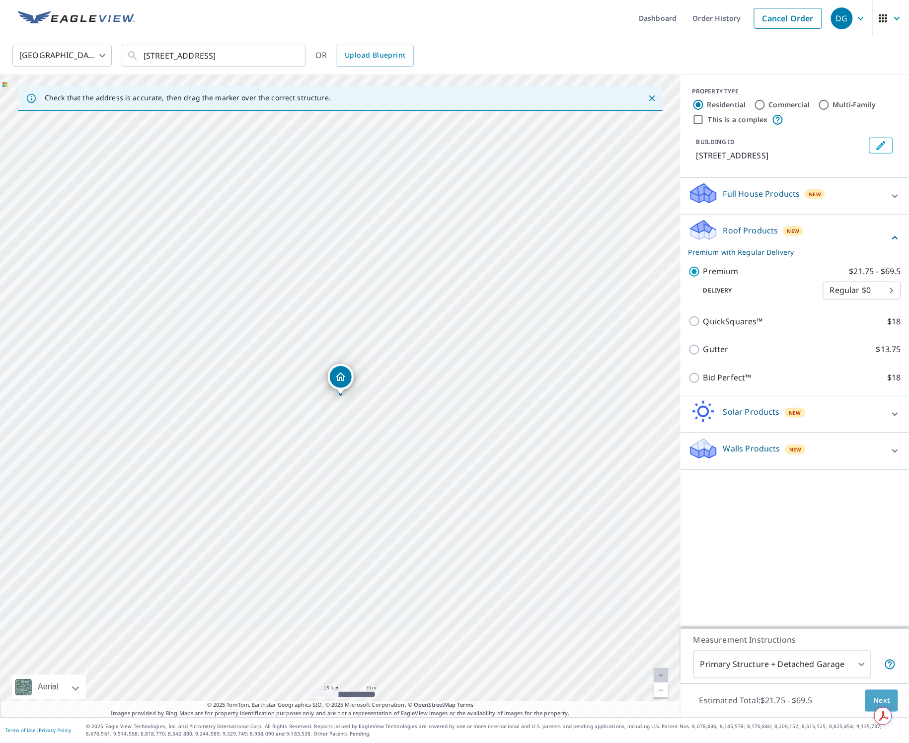
click at [650, 697] on button "Next" at bounding box center [882, 701] width 33 height 22
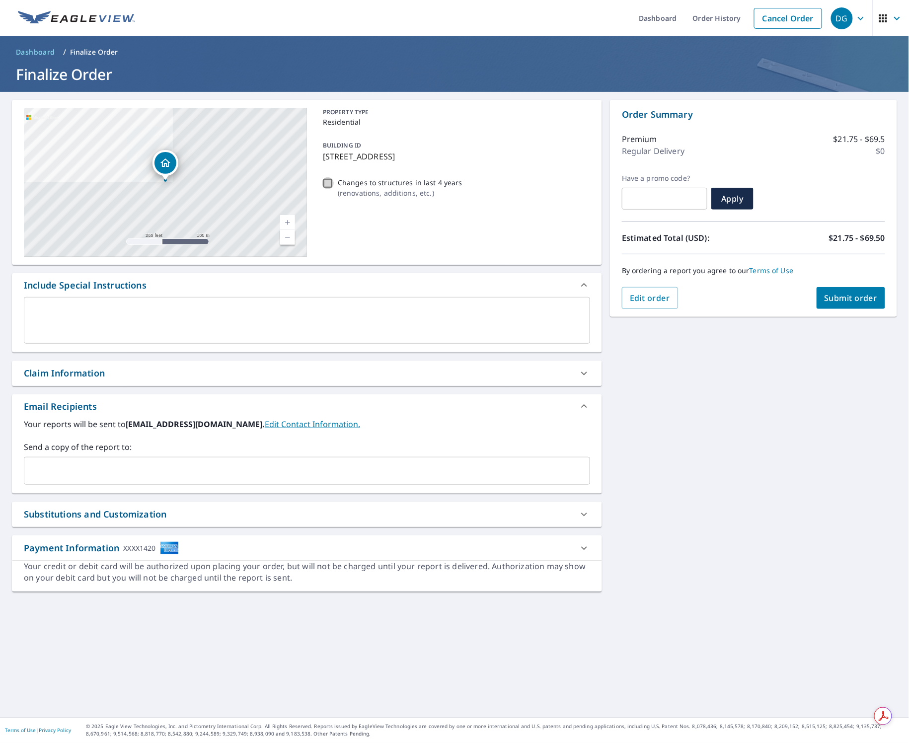
drag, startPoint x: 331, startPoint y: 183, endPoint x: 383, endPoint y: 192, distance: 52.4
click at [332, 183] on input "Changes to structures in last 4 years ( renovations, additions, etc. )" at bounding box center [328, 183] width 12 height 12
checkbox input "true"
click at [650, 298] on span "Submit order" at bounding box center [851, 298] width 53 height 11
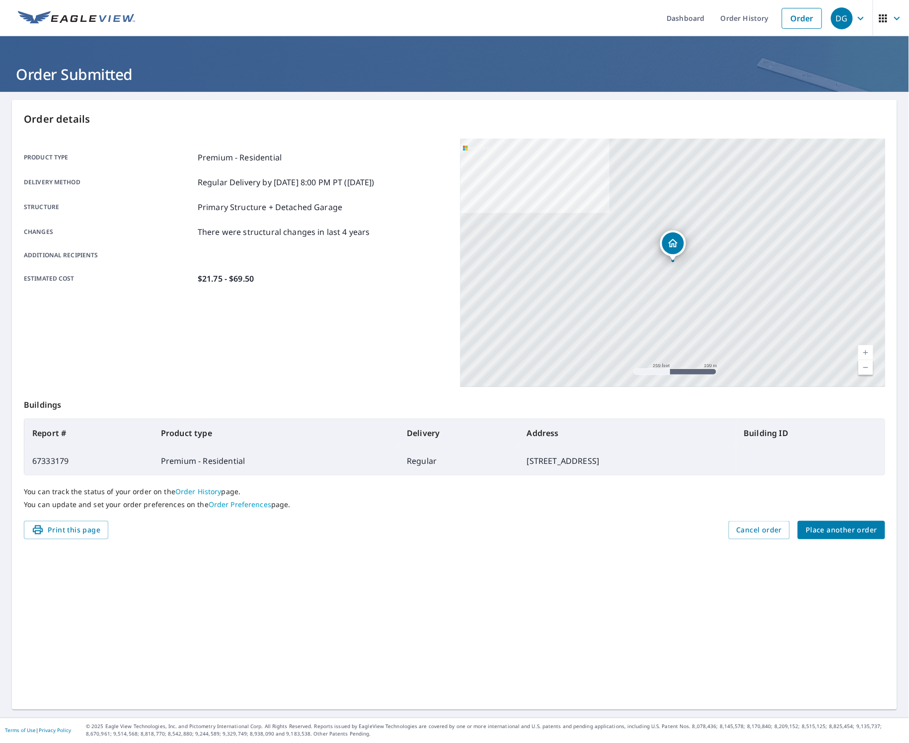
click at [650, 533] on span "Place another order" at bounding box center [842, 530] width 72 height 12
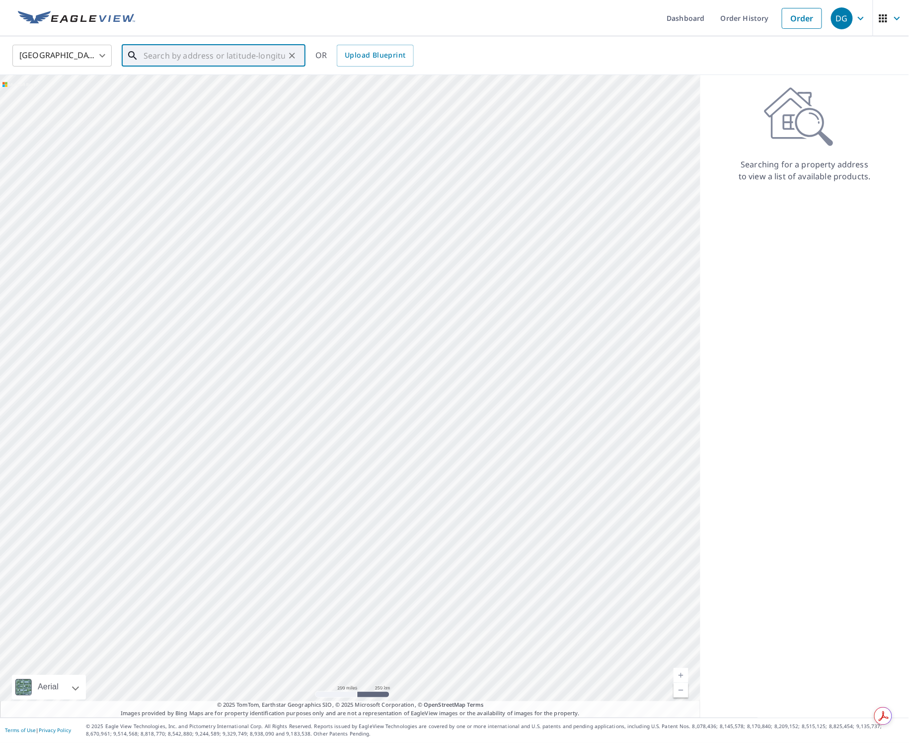
click at [206, 59] on input "text" at bounding box center [215, 56] width 142 height 28
paste input "[STREET_ADDRESS]"
type input "[STREET_ADDRESS]"
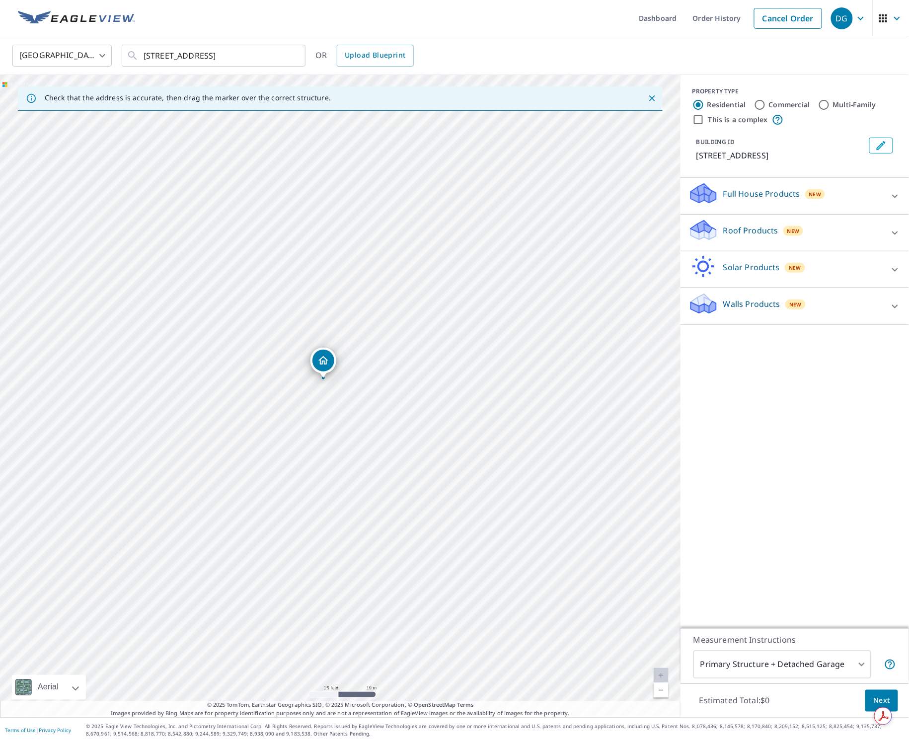
click at [650, 232] on p "Roof Products" at bounding box center [751, 231] width 55 height 12
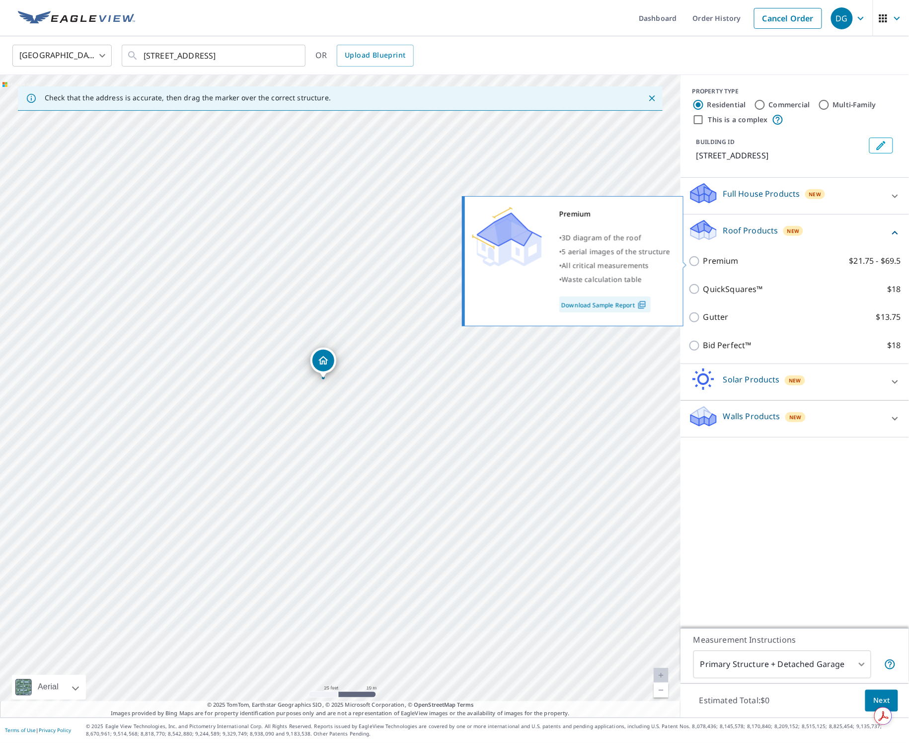
click at [650, 266] on label "Premium $21.75 - $69.5" at bounding box center [803, 261] width 198 height 12
click at [650, 266] on input "Premium $21.75 - $69.5" at bounding box center [696, 261] width 15 height 12
checkbox input "true"
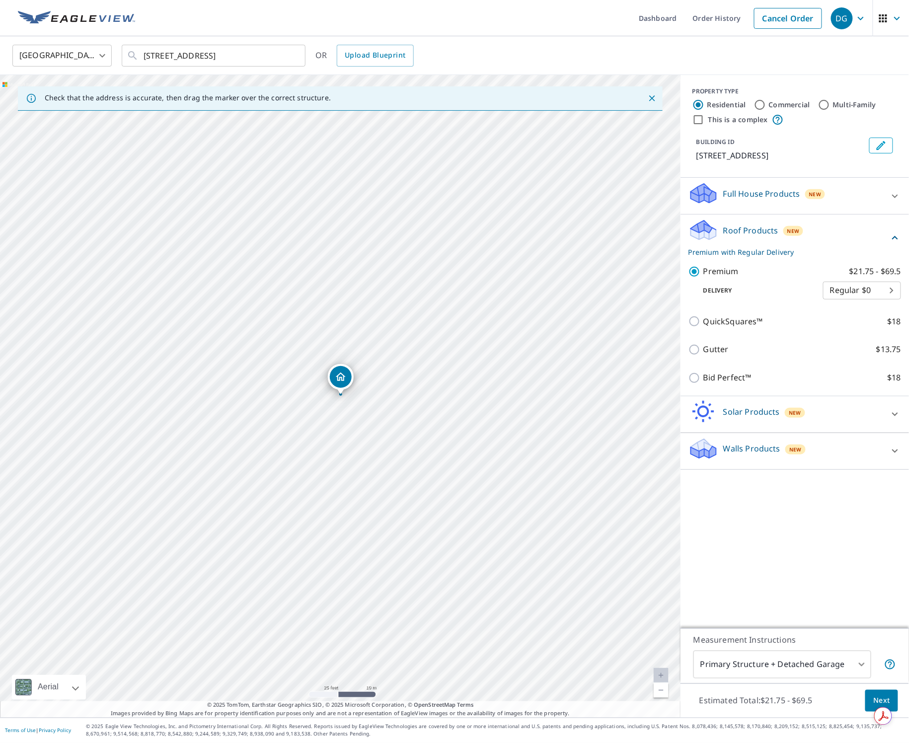
click at [650, 695] on span "Next" at bounding box center [882, 701] width 17 height 12
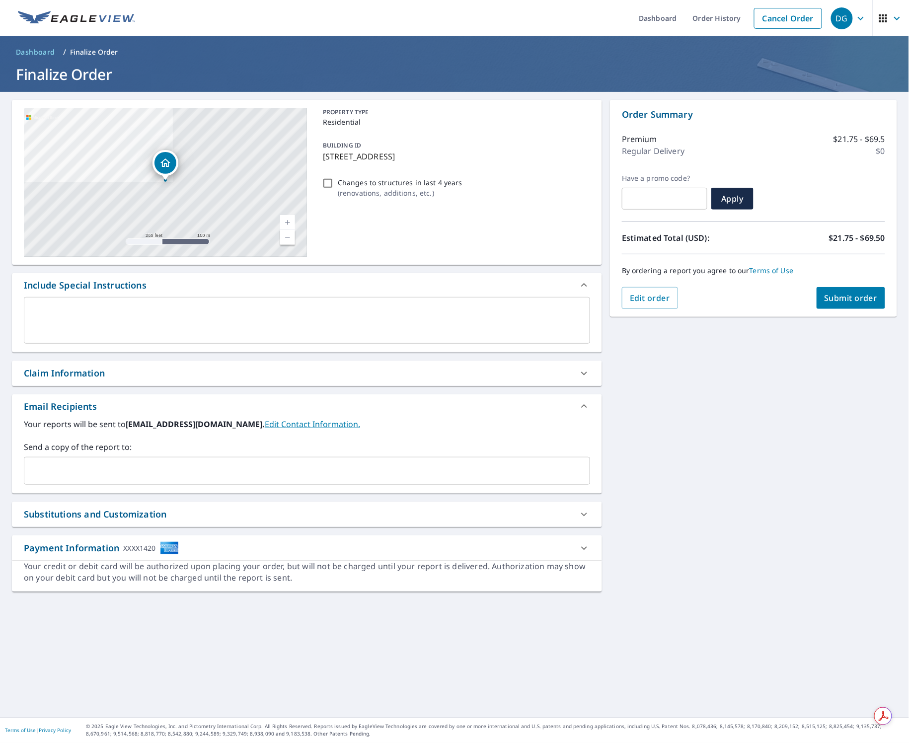
click at [327, 184] on input "Changes to structures in last 4 years ( renovations, additions, etc. )" at bounding box center [328, 183] width 12 height 12
checkbox input "true"
click at [650, 299] on span "Submit order" at bounding box center [851, 298] width 53 height 11
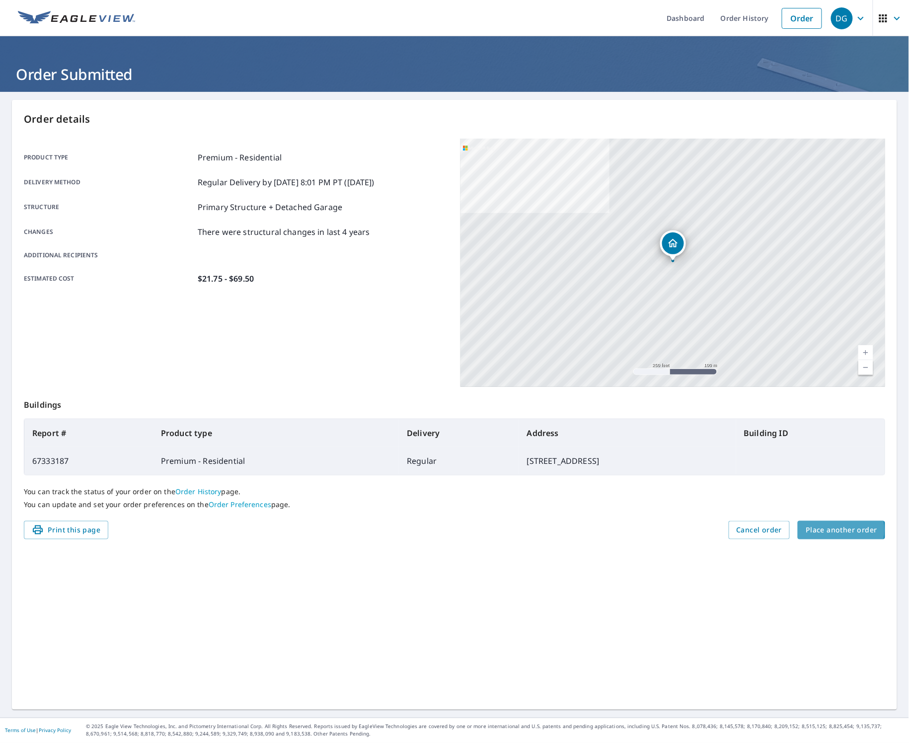
click at [650, 531] on span "Place another order" at bounding box center [842, 530] width 72 height 12
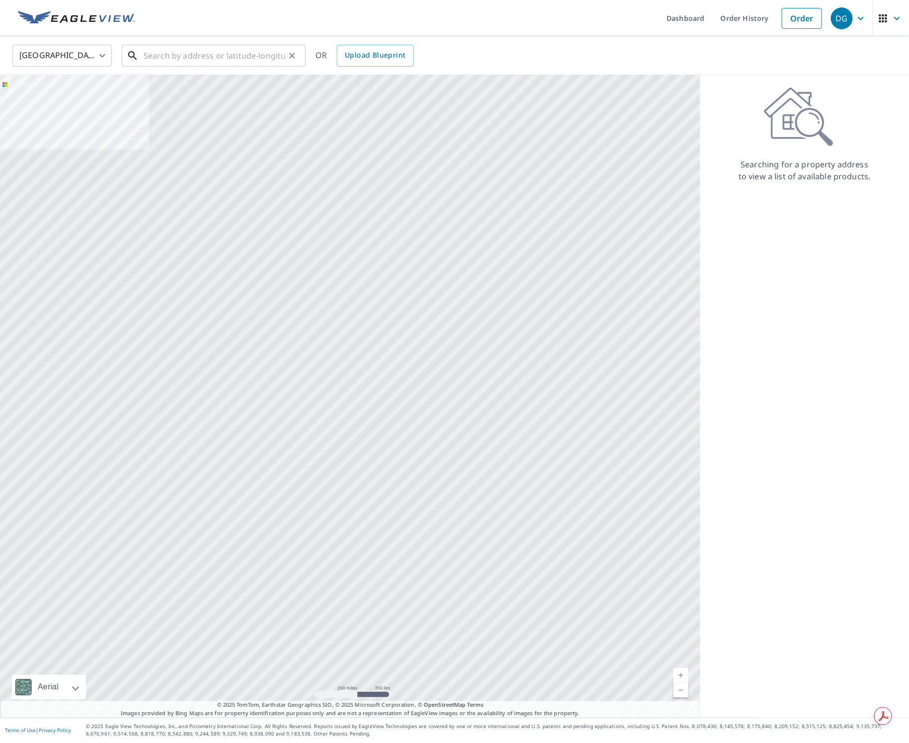
click at [227, 54] on input "text" at bounding box center [215, 56] width 142 height 28
paste input "[STREET_ADDRESS][PERSON_NAME]"
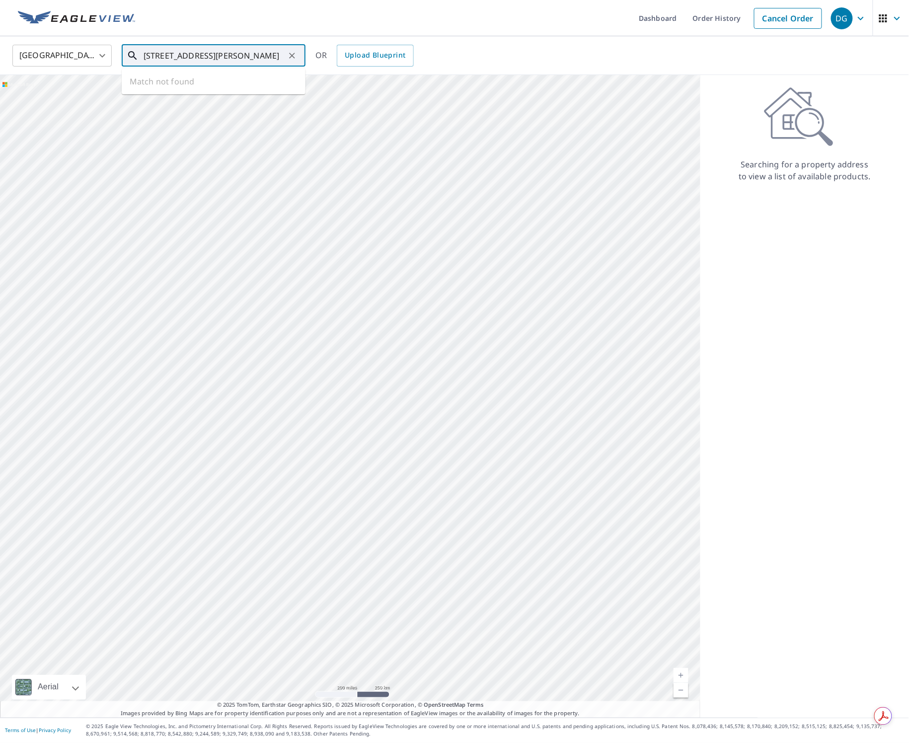
type input "[STREET_ADDRESS][PERSON_NAME]"
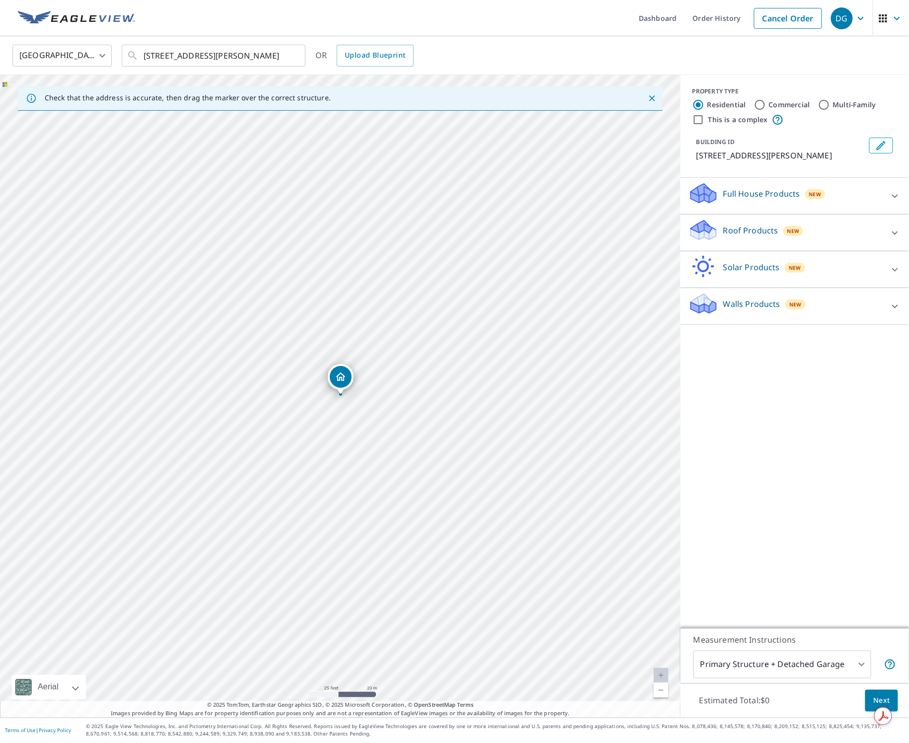
click at [650, 240] on icon at bounding box center [703, 234] width 25 height 12
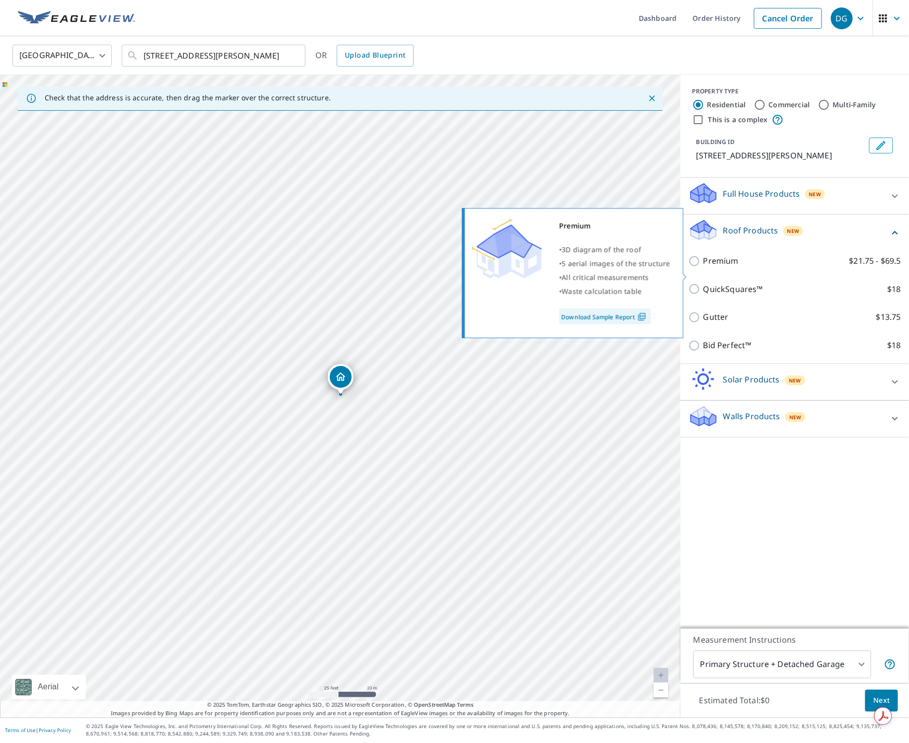
click at [650, 267] on p "Premium" at bounding box center [721, 261] width 35 height 12
click at [650, 267] on input "Premium $21.75 - $69.5" at bounding box center [696, 261] width 15 height 12
checkbox input "true"
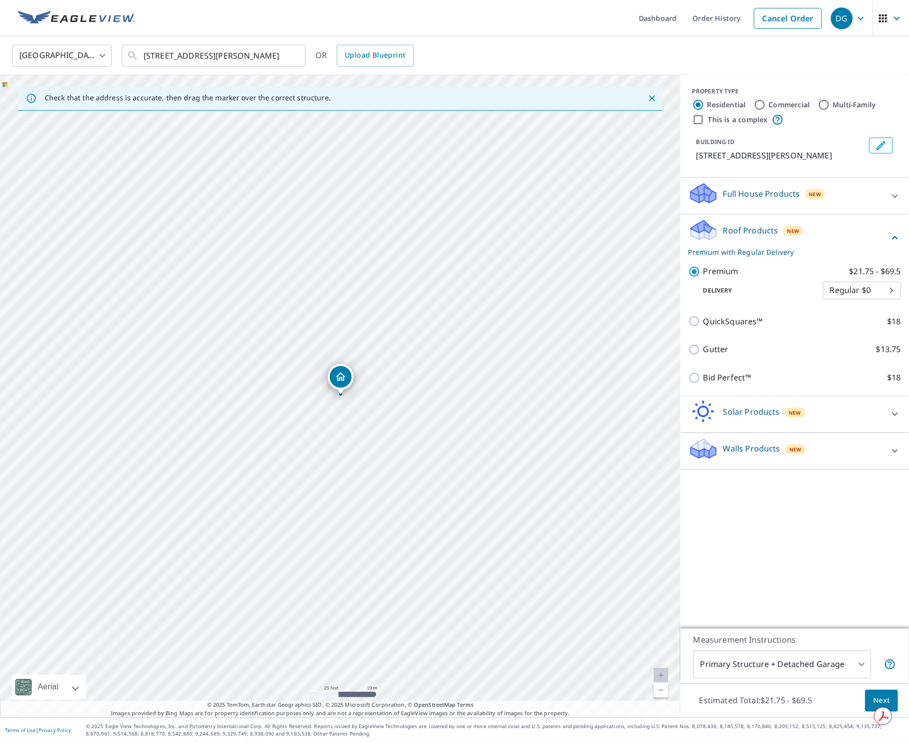
click at [650, 699] on span "Next" at bounding box center [882, 701] width 17 height 12
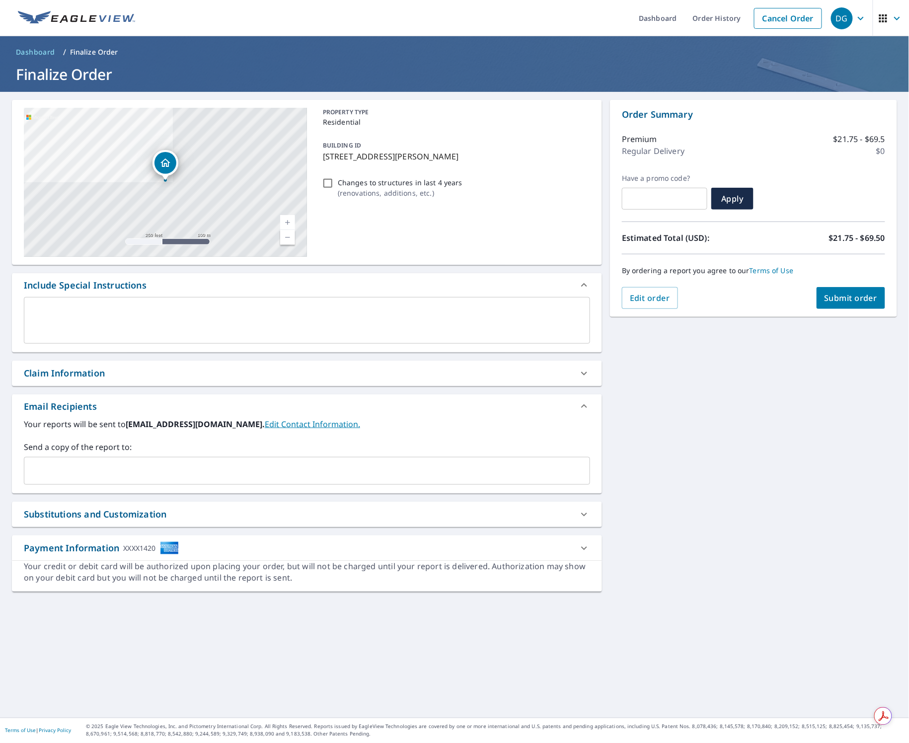
click at [328, 182] on input "Changes to structures in last 4 years ( renovations, additions, etc. )" at bounding box center [328, 183] width 12 height 12
checkbox input "true"
drag, startPoint x: 747, startPoint y: 355, endPoint x: 795, endPoint y: 325, distance: 56.7
click at [650, 352] on div "[STREET_ADDRESS][PERSON_NAME] Aerial Road A standard road map Aerial A detailed…" at bounding box center [454, 405] width 909 height 626
click at [650, 300] on span "Submit order" at bounding box center [851, 298] width 53 height 11
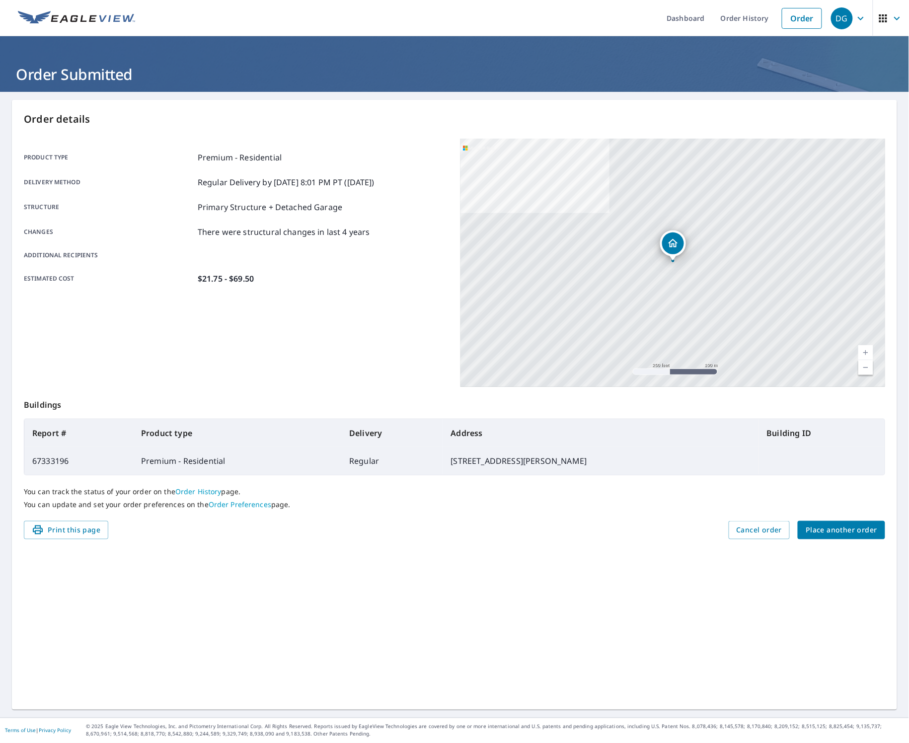
click at [650, 531] on span "Place another order" at bounding box center [842, 530] width 72 height 12
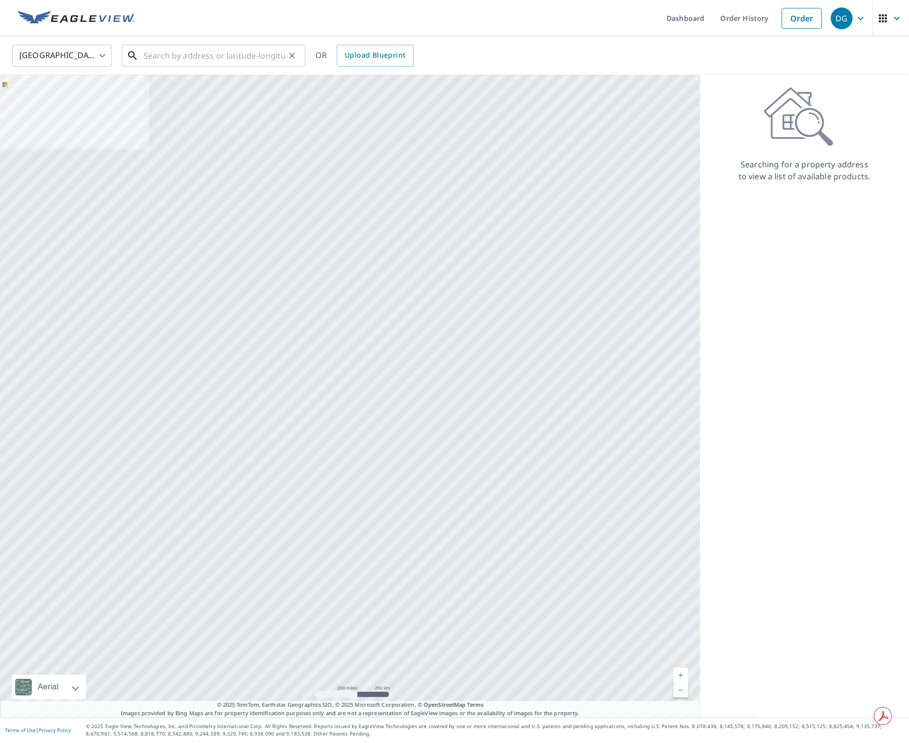
click at [248, 51] on input "text" at bounding box center [215, 56] width 142 height 28
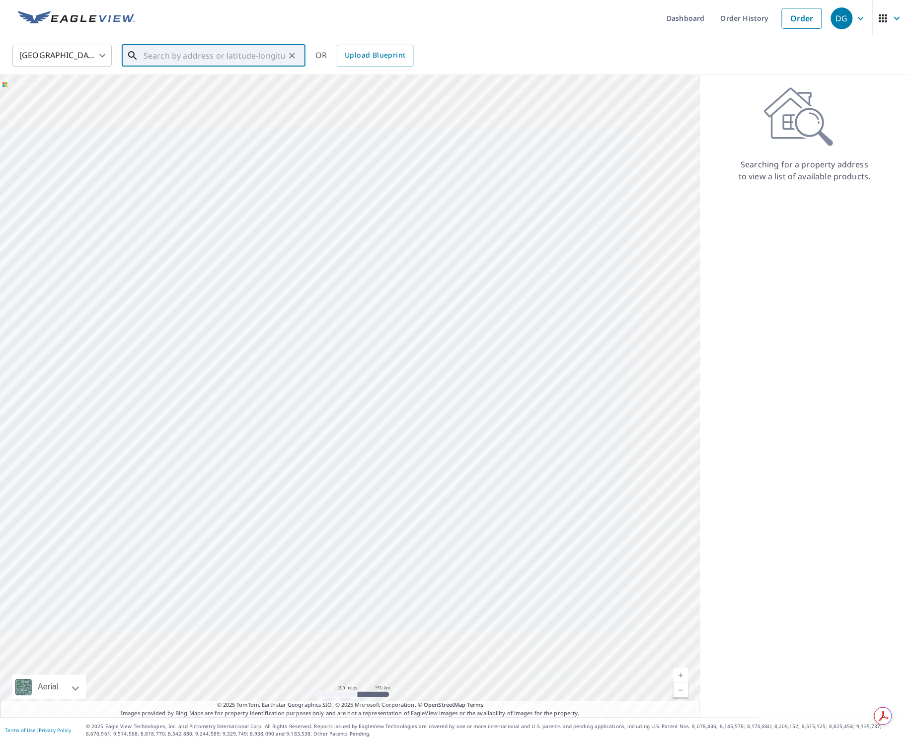
paste input "[STREET_ADDRESS]"
type input "[STREET_ADDRESS]"
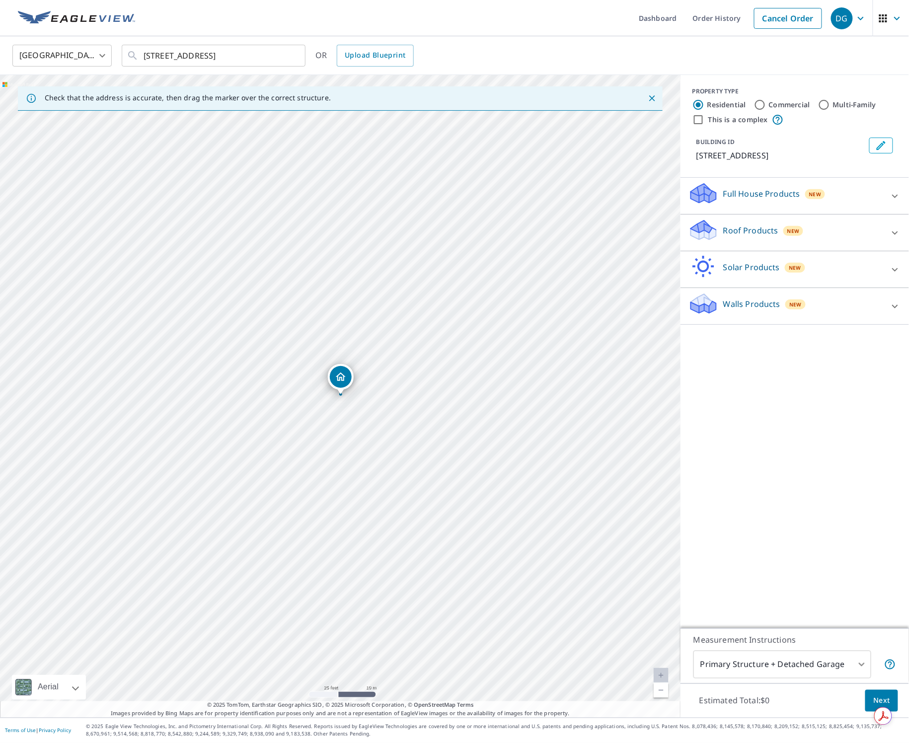
click at [650, 226] on p "Roof Products" at bounding box center [751, 231] width 55 height 12
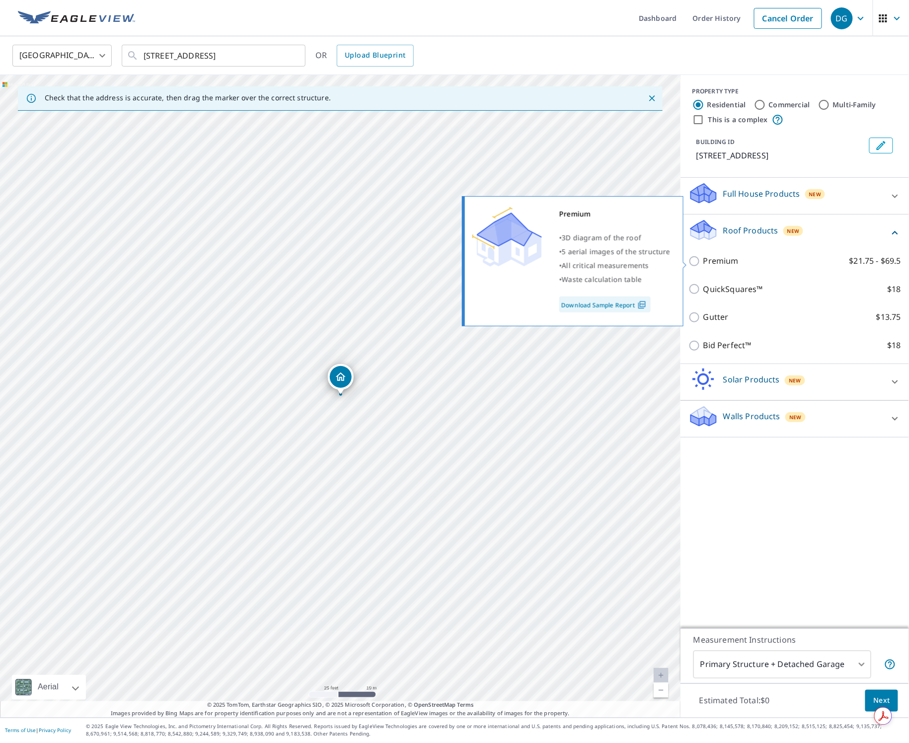
click at [650, 260] on p "Premium" at bounding box center [721, 261] width 35 height 12
click at [650, 260] on input "Premium $21.75 - $69.5" at bounding box center [696, 261] width 15 height 12
checkbox input "true"
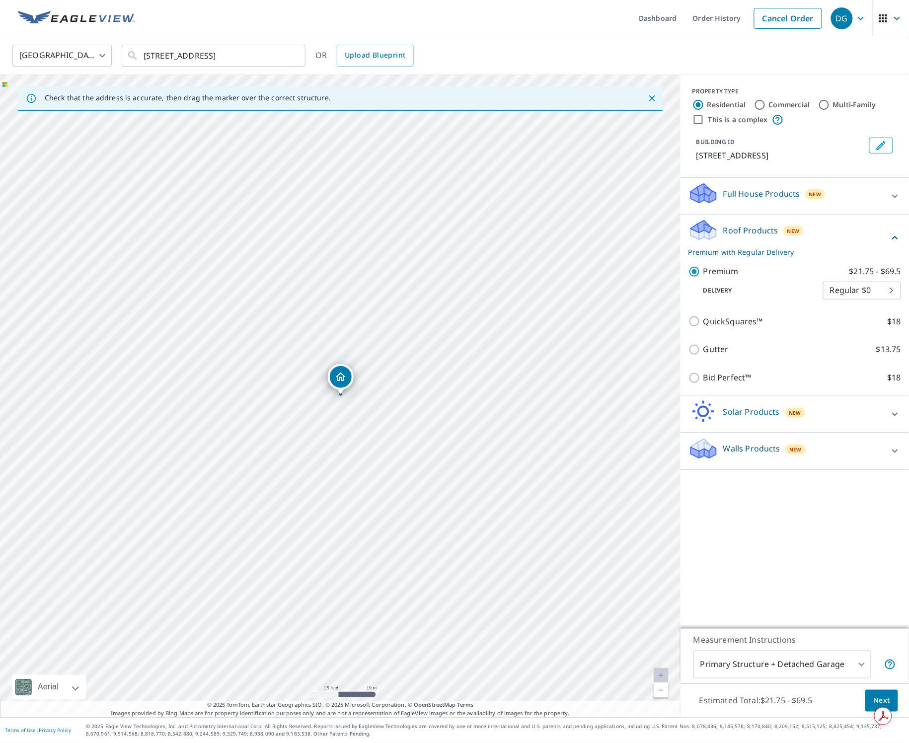
click at [650, 697] on span "Next" at bounding box center [882, 701] width 17 height 12
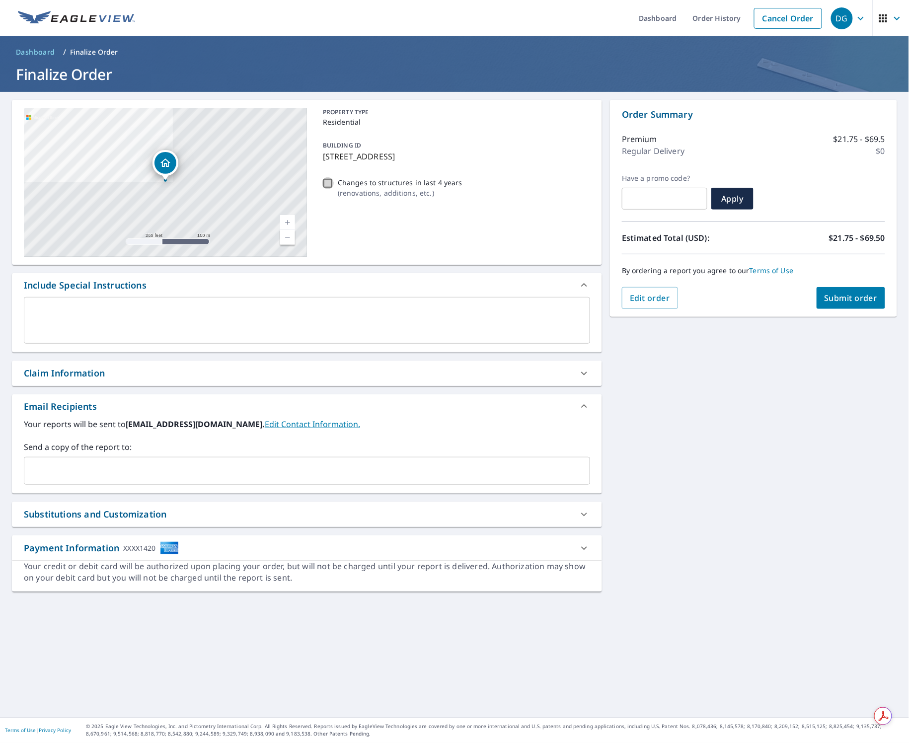
click at [331, 181] on input "Changes to structures in last 4 years ( renovations, additions, etc. )" at bounding box center [328, 183] width 12 height 12
checkbox input "true"
click at [650, 302] on span "Submit order" at bounding box center [851, 298] width 53 height 11
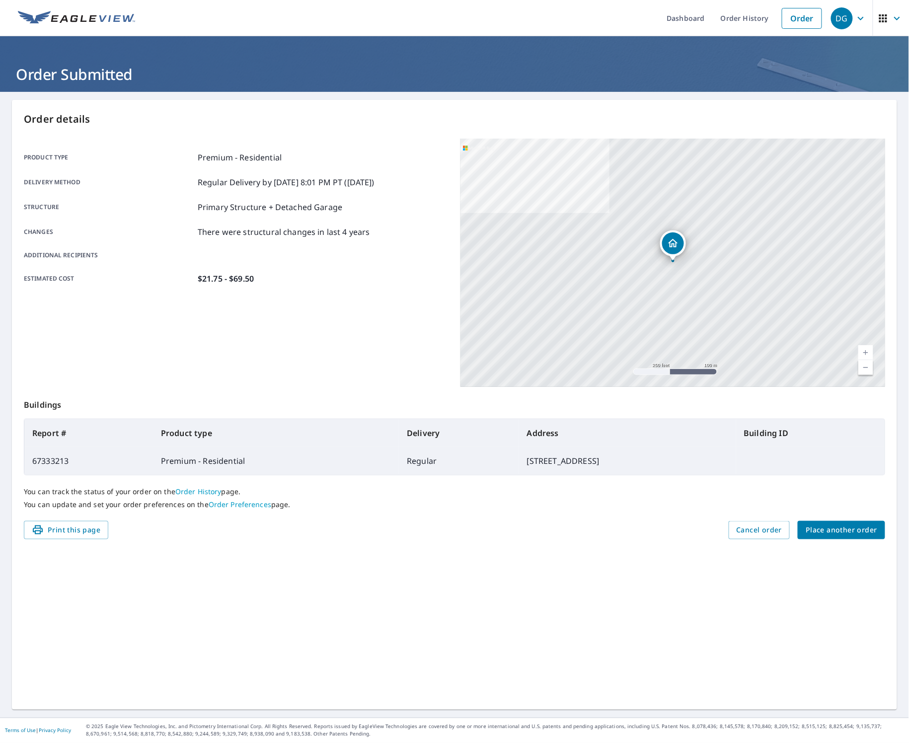
click at [650, 531] on span "Place another order" at bounding box center [842, 530] width 72 height 12
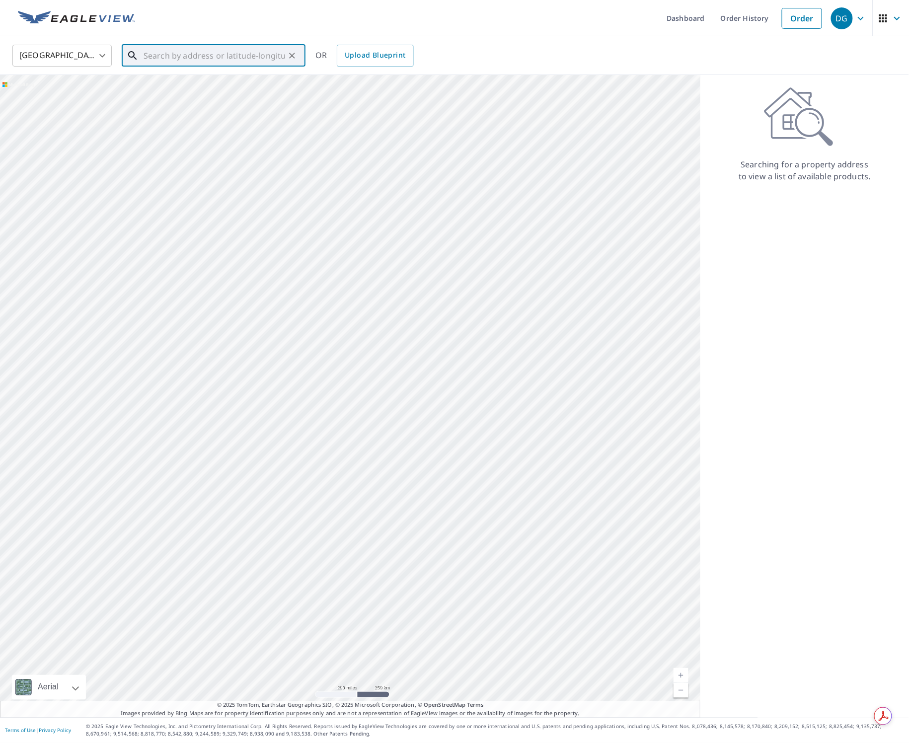
click at [229, 59] on input "text" at bounding box center [215, 56] width 142 height 28
paste input "[STREET_ADDRESS]"
type input "[STREET_ADDRESS]"
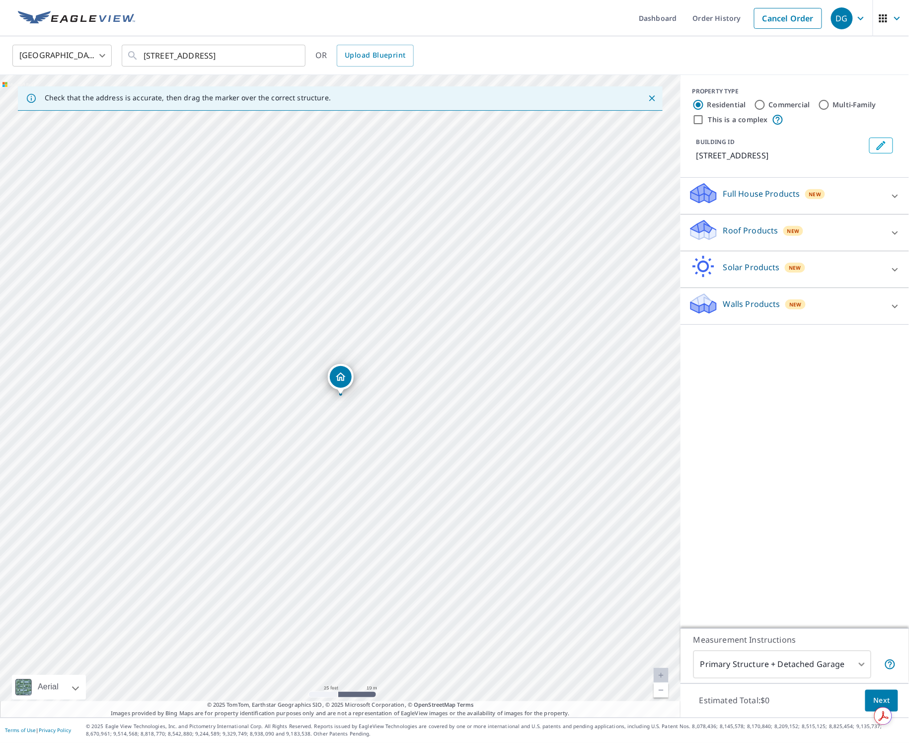
click at [650, 232] on icon at bounding box center [703, 227] width 25 height 12
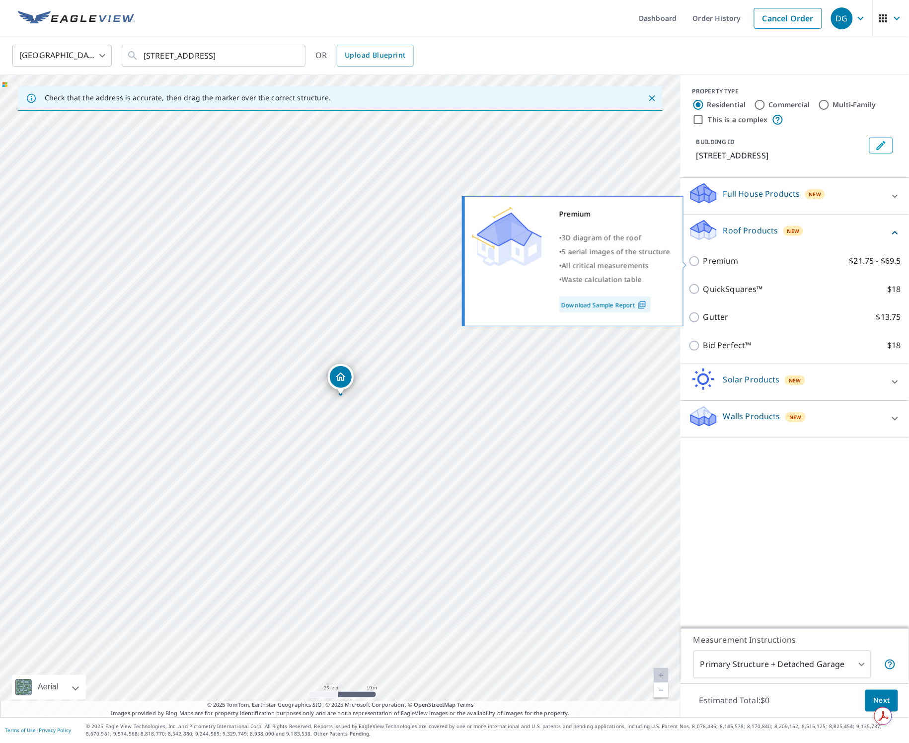
click at [650, 261] on p "Premium" at bounding box center [721, 261] width 35 height 12
click at [650, 261] on input "Premium $21.75 - $69.5" at bounding box center [696, 261] width 15 height 12
checkbox input "true"
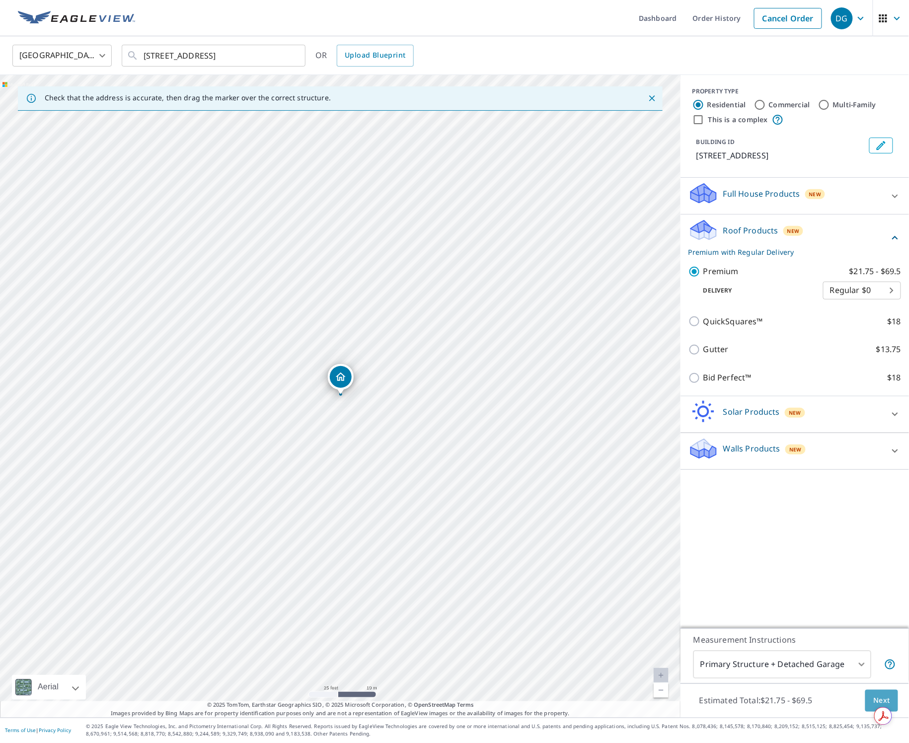
click at [650, 696] on span "Next" at bounding box center [882, 701] width 17 height 12
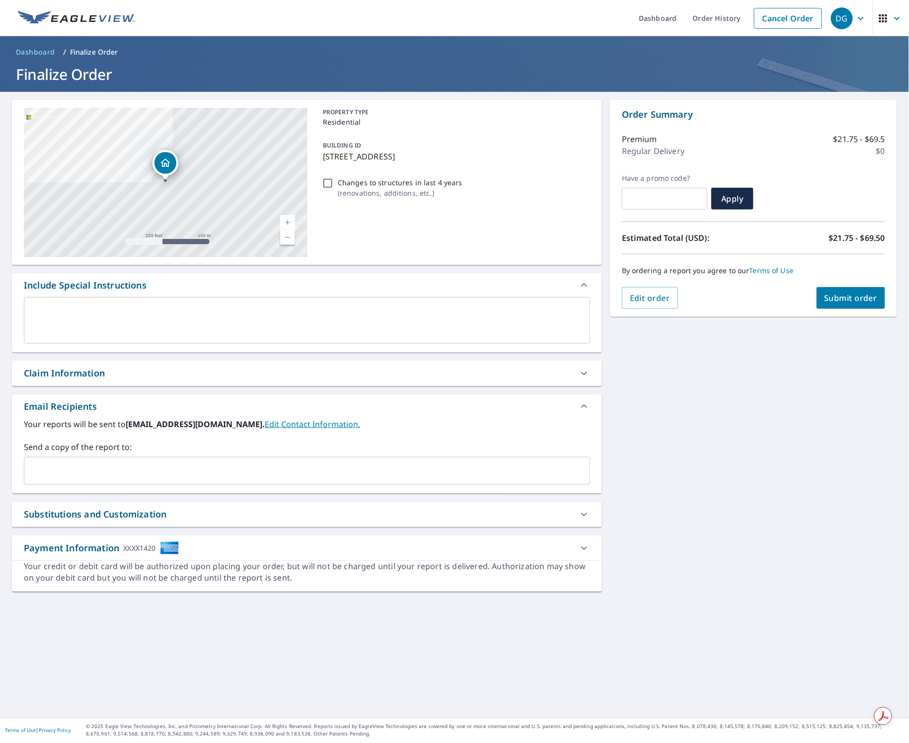
drag, startPoint x: 329, startPoint y: 183, endPoint x: 339, endPoint y: 189, distance: 11.9
click at [329, 183] on input "Changes to structures in last 4 years ( renovations, additions, etc. )" at bounding box center [328, 183] width 12 height 12
checkbox input "true"
click at [650, 297] on span "Submit order" at bounding box center [851, 298] width 53 height 11
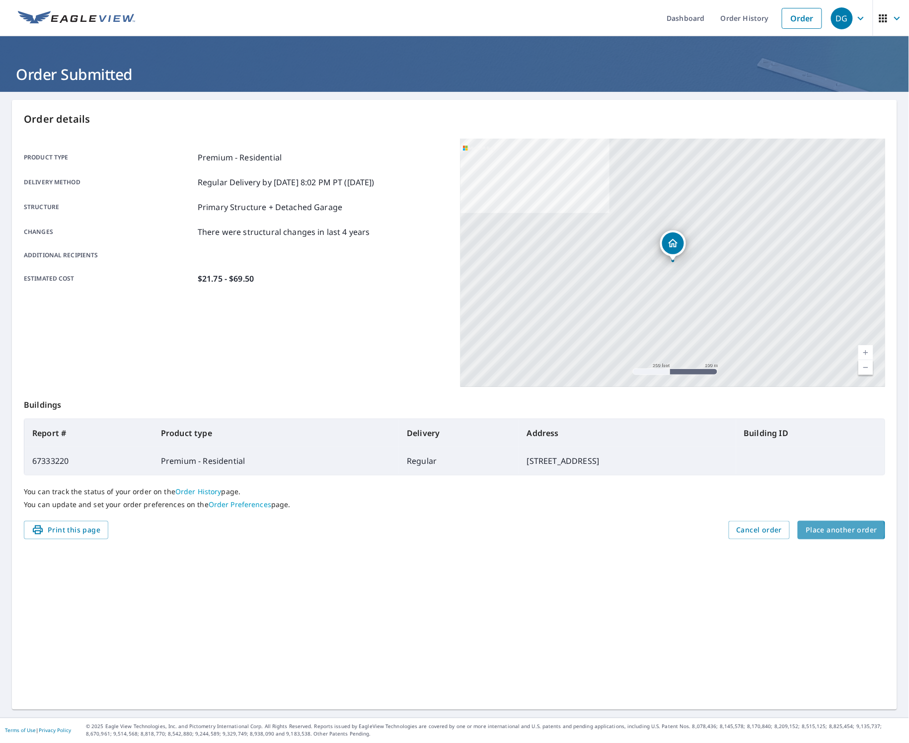
click at [650, 531] on span "Place another order" at bounding box center [842, 530] width 72 height 12
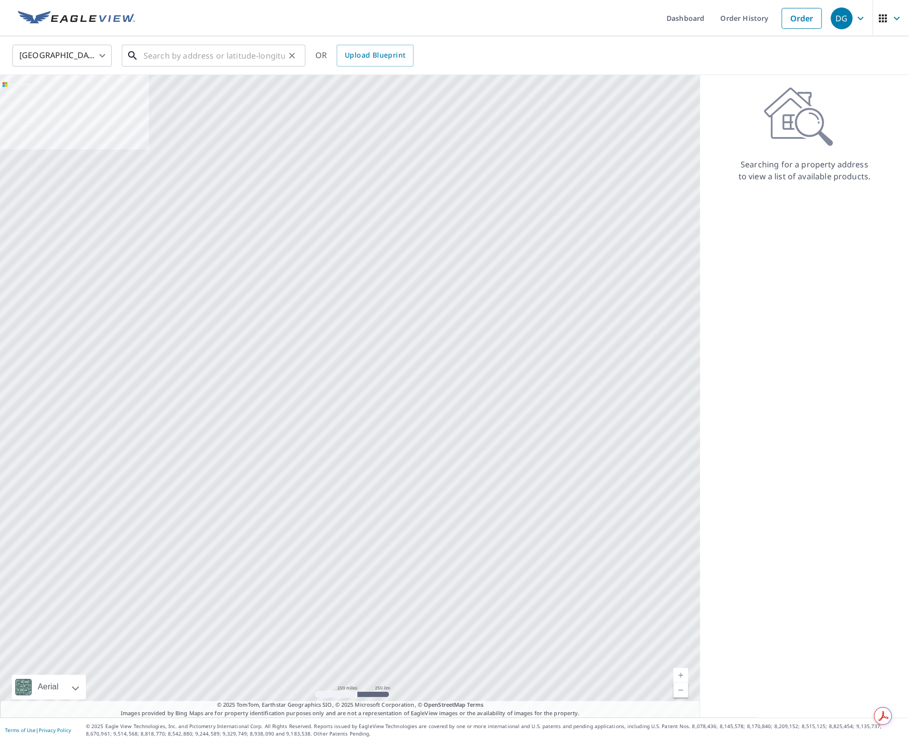
click at [178, 58] on input "text" at bounding box center [215, 56] width 142 height 28
paste input "[STREET_ADDRESS]"
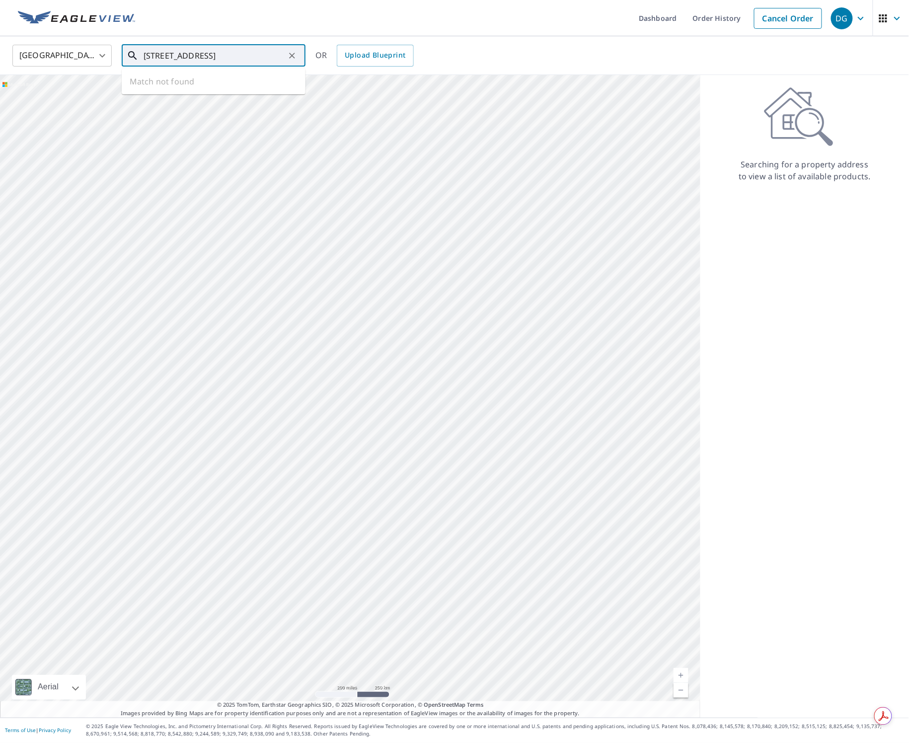
type input "[STREET_ADDRESS]"
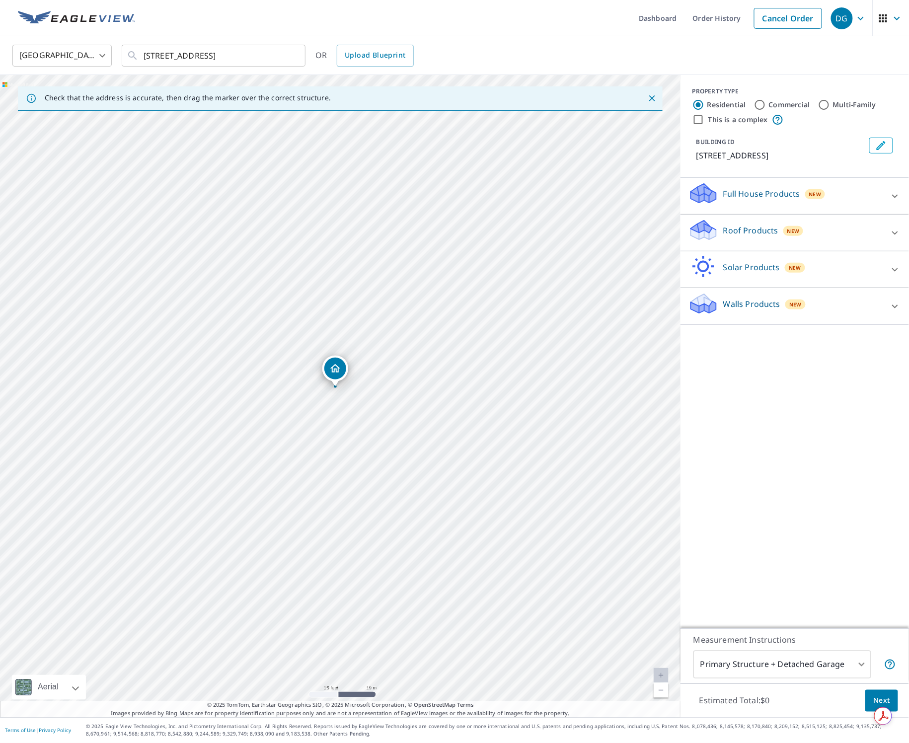
click at [650, 237] on div "Roof Products New" at bounding box center [786, 233] width 195 height 28
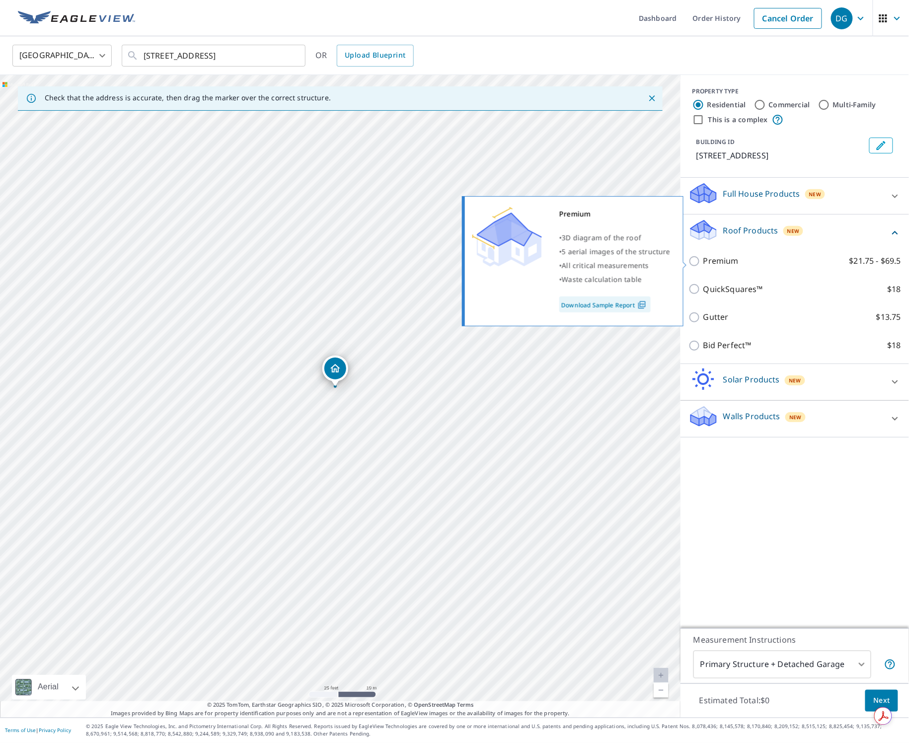
click at [650, 264] on p "Premium" at bounding box center [721, 261] width 35 height 12
click at [650, 264] on input "Premium $21.75 - $69.5" at bounding box center [696, 261] width 15 height 12
checkbox input "true"
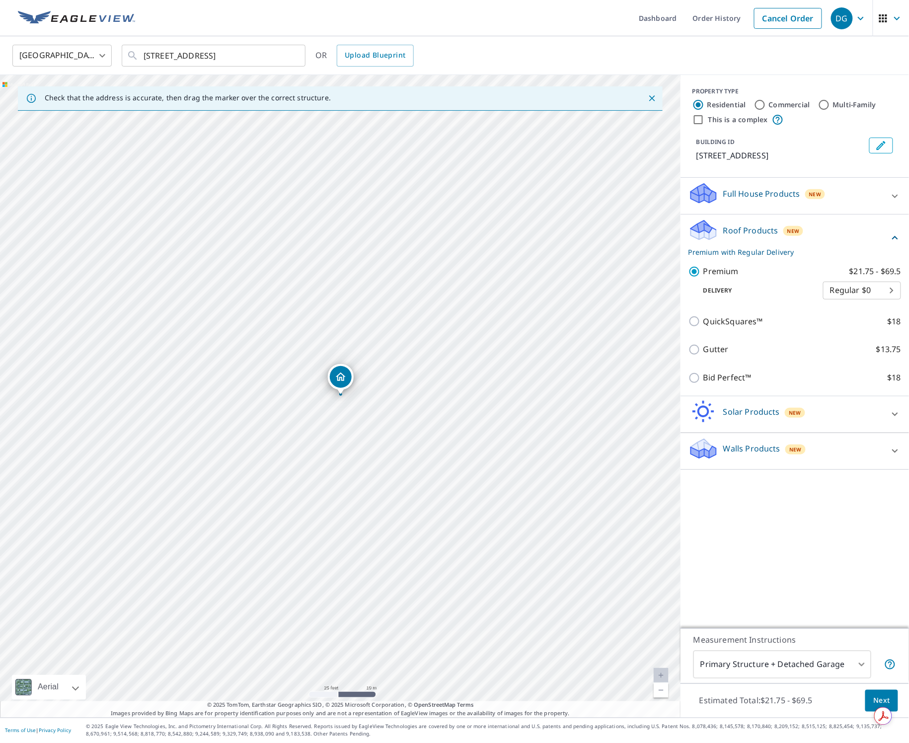
click at [650, 695] on span "Next" at bounding box center [882, 701] width 17 height 12
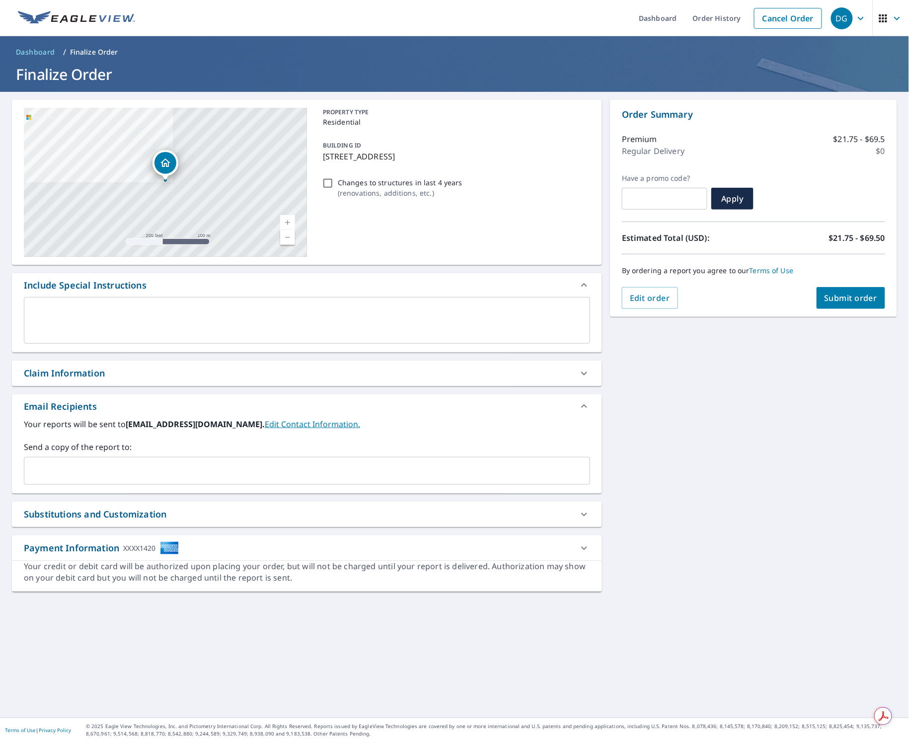
click at [331, 183] on input "Changes to structures in last 4 years ( renovations, additions, etc. )" at bounding box center [328, 183] width 12 height 12
checkbox input "true"
click at [650, 302] on span "Submit order" at bounding box center [851, 298] width 53 height 11
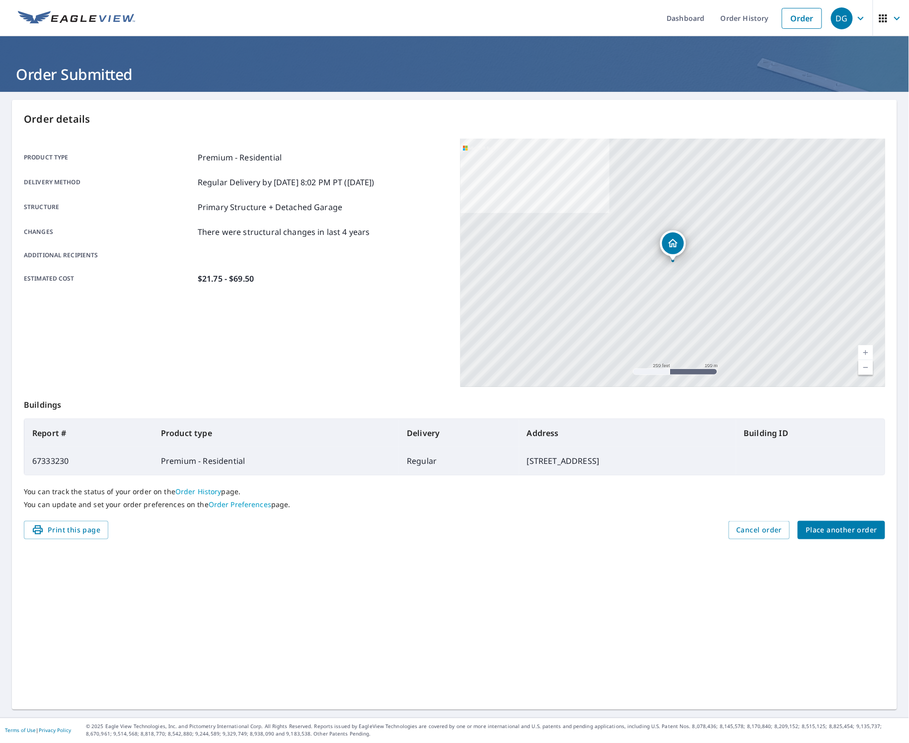
click at [650, 531] on span "Place another order" at bounding box center [842, 530] width 72 height 12
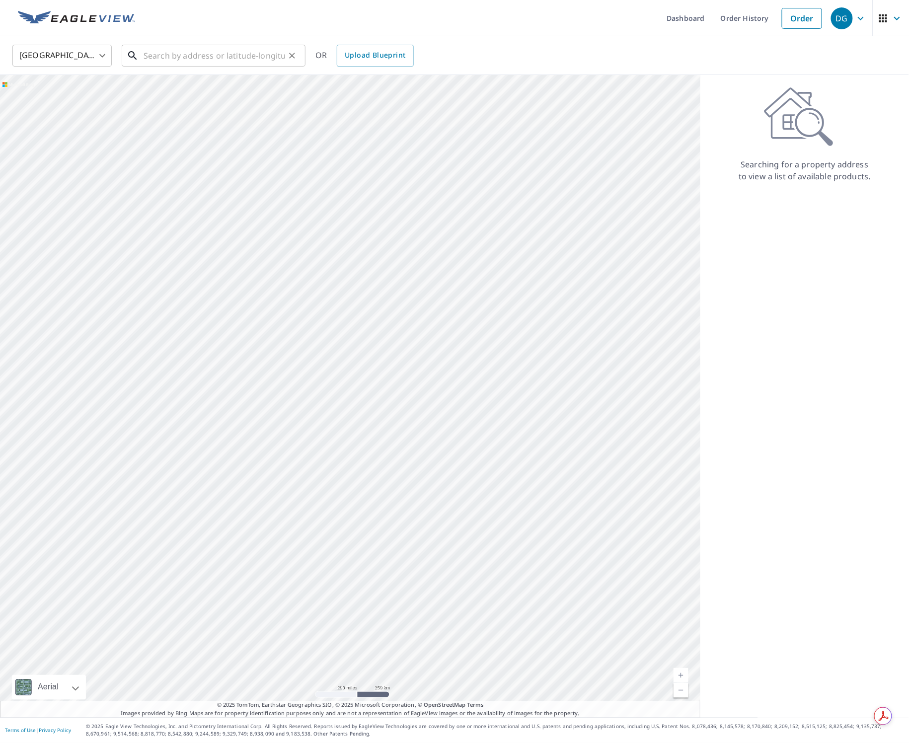
click at [214, 58] on input "text" at bounding box center [215, 56] width 142 height 28
paste input "[STREET_ADDRESS]"
type input "[STREET_ADDRESS]"
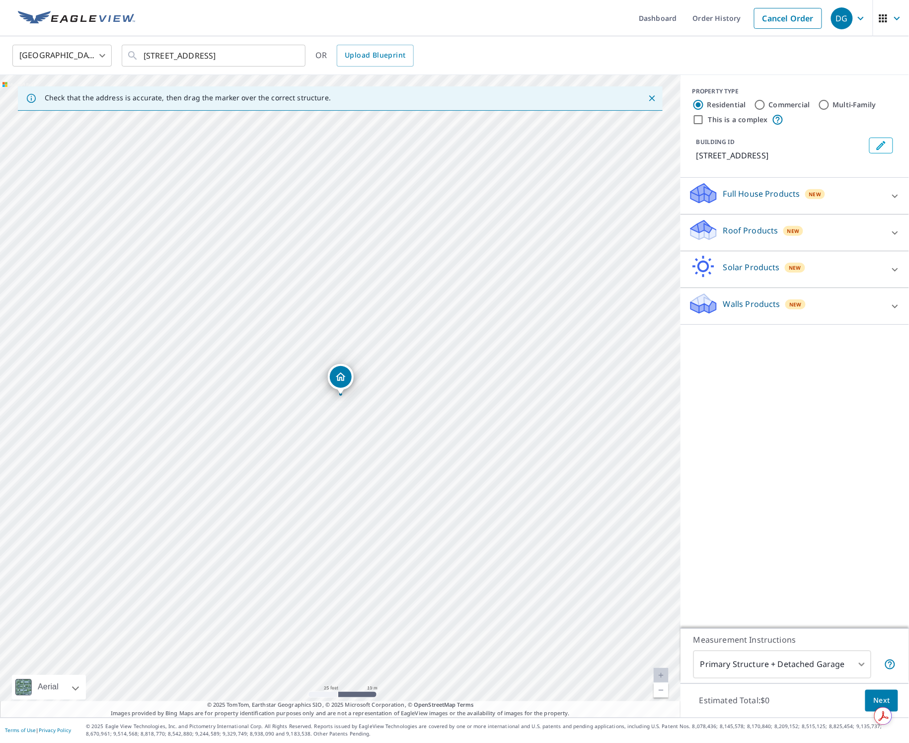
click at [650, 233] on icon at bounding box center [700, 234] width 18 height 11
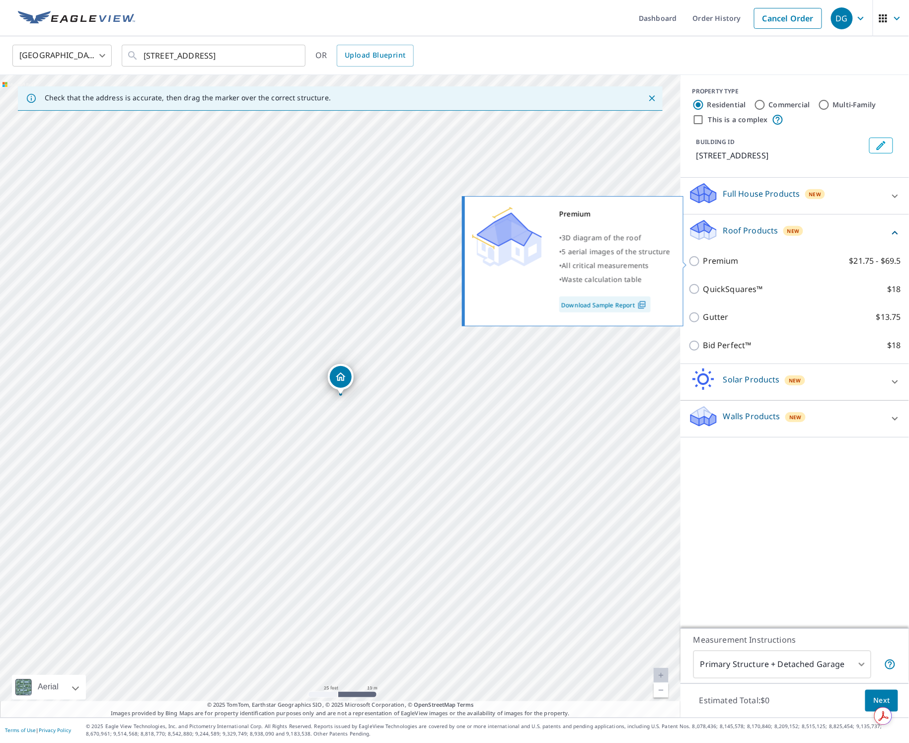
drag, startPoint x: 720, startPoint y: 260, endPoint x: 734, endPoint y: 307, distance: 49.4
click at [650, 260] on p "Premium" at bounding box center [721, 261] width 35 height 12
click at [650, 260] on input "Premium $21.75 - $69.5" at bounding box center [696, 261] width 15 height 12
checkbox input "true"
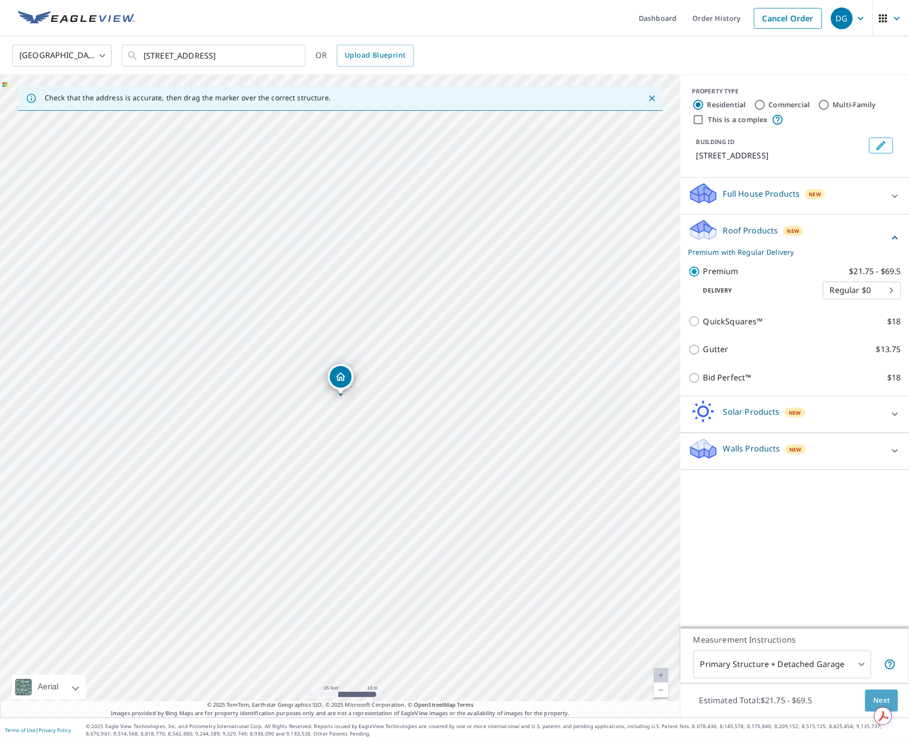
click at [650, 698] on button "Next" at bounding box center [882, 701] width 33 height 22
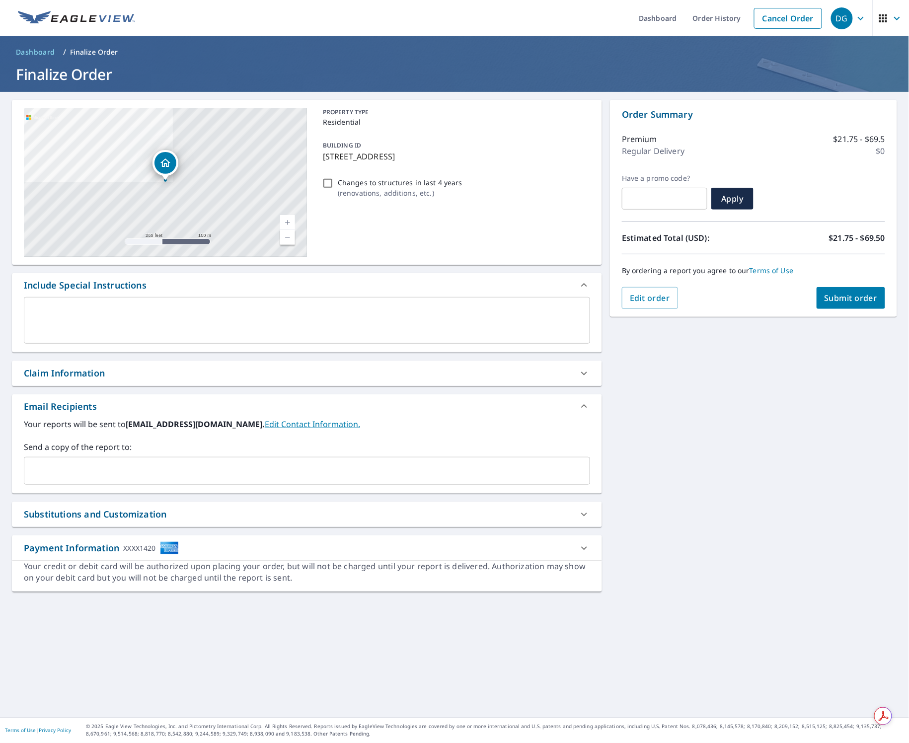
click at [329, 182] on input "Changes to structures in last 4 years ( renovations, additions, etc. )" at bounding box center [328, 183] width 12 height 12
checkbox input "true"
click at [650, 294] on button "Submit order" at bounding box center [851, 298] width 69 height 22
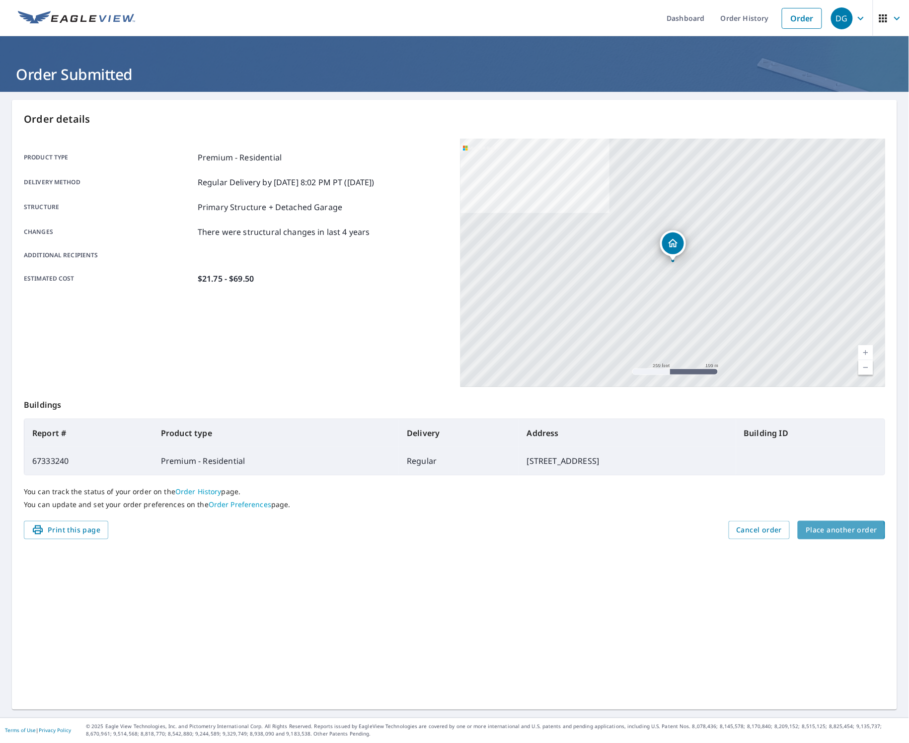
click at [650, 532] on span "Place another order" at bounding box center [842, 530] width 72 height 12
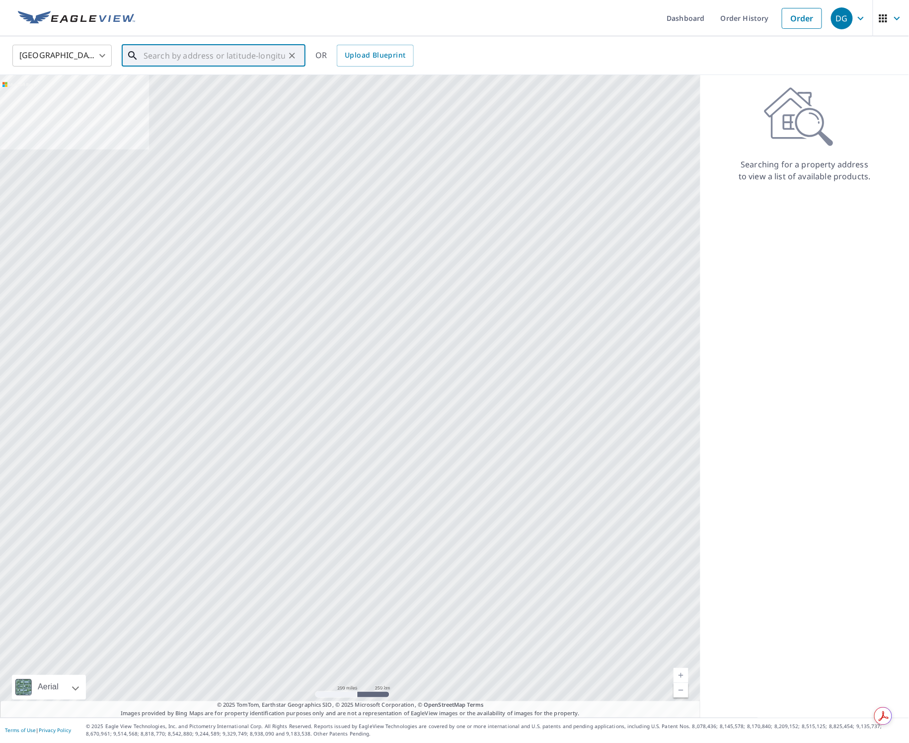
click at [213, 57] on input "text" at bounding box center [215, 56] width 142 height 28
paste input "[STREET_ADDRESS]"
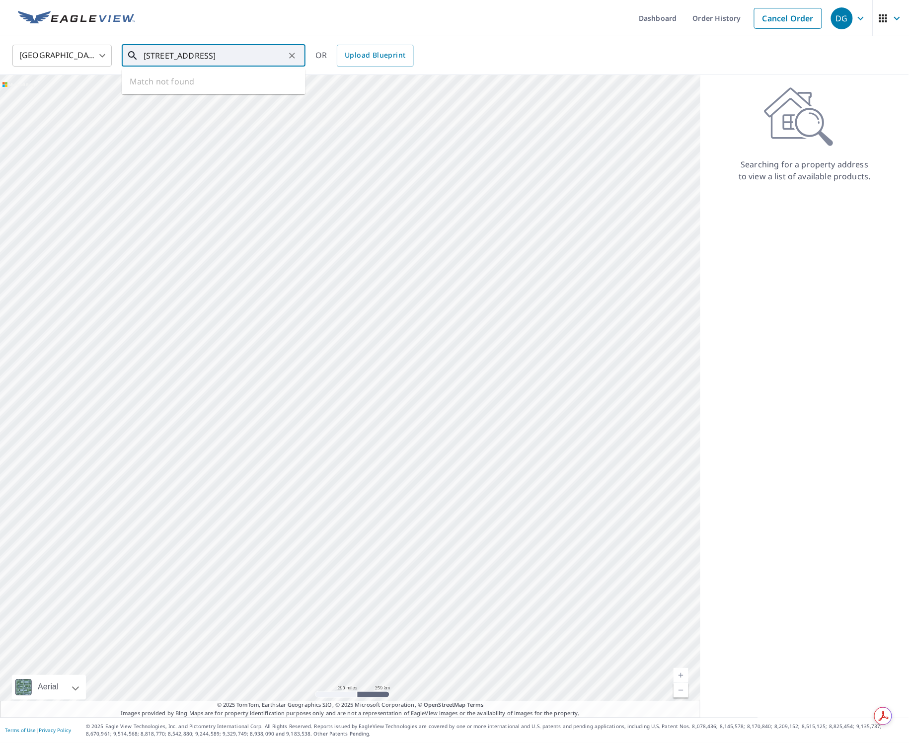
type input "[STREET_ADDRESS]"
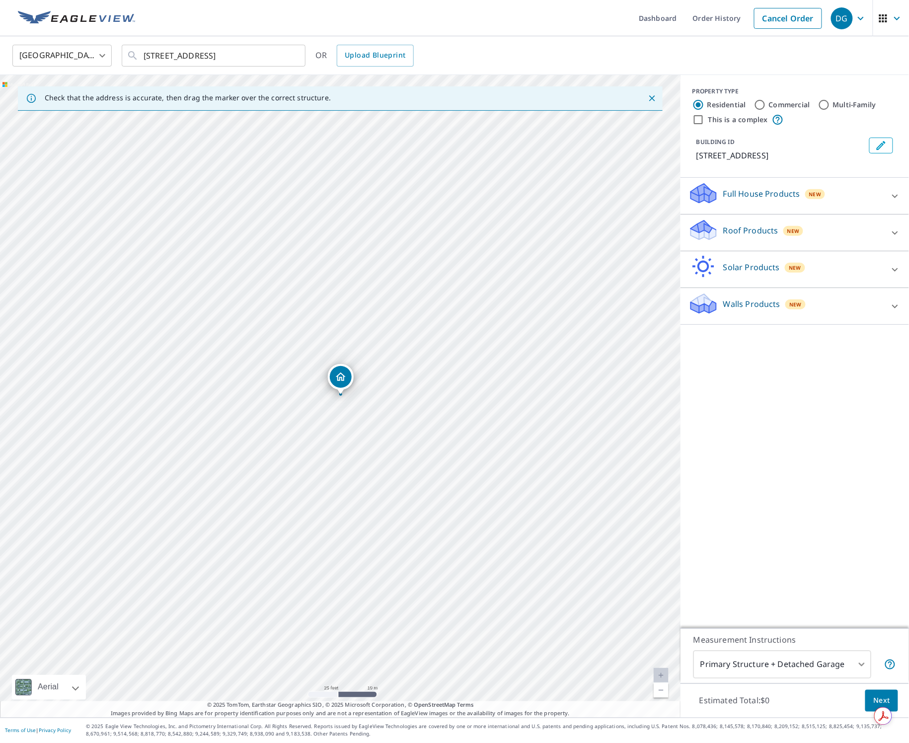
click at [650, 223] on icon at bounding box center [704, 230] width 30 height 23
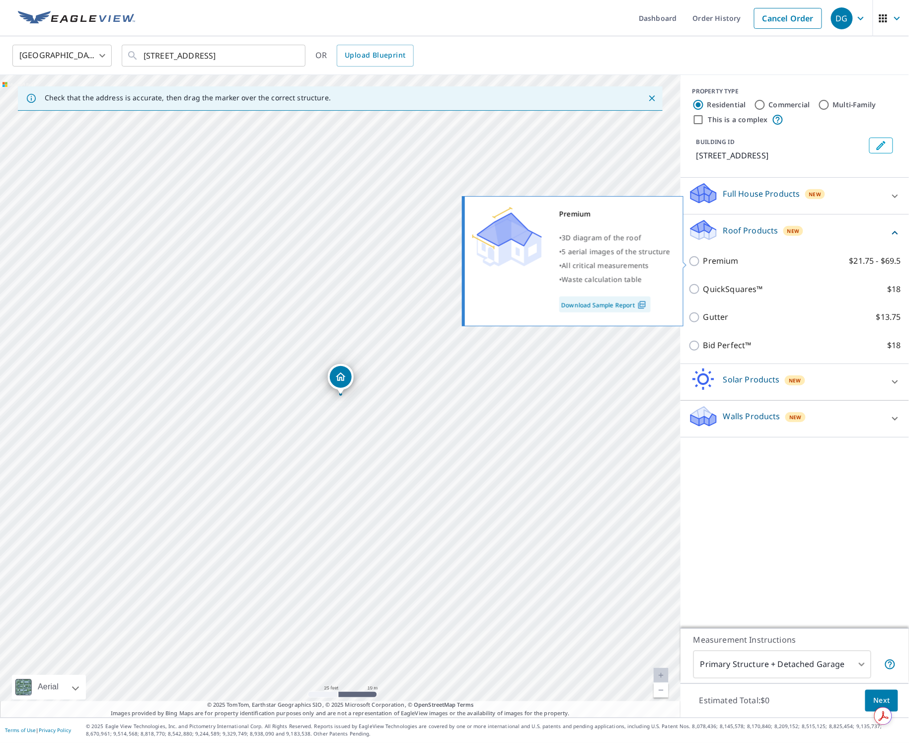
click at [650, 259] on p "Premium" at bounding box center [721, 261] width 35 height 12
click at [650, 259] on input "Premium $21.75 - $69.5" at bounding box center [696, 261] width 15 height 12
checkbox input "true"
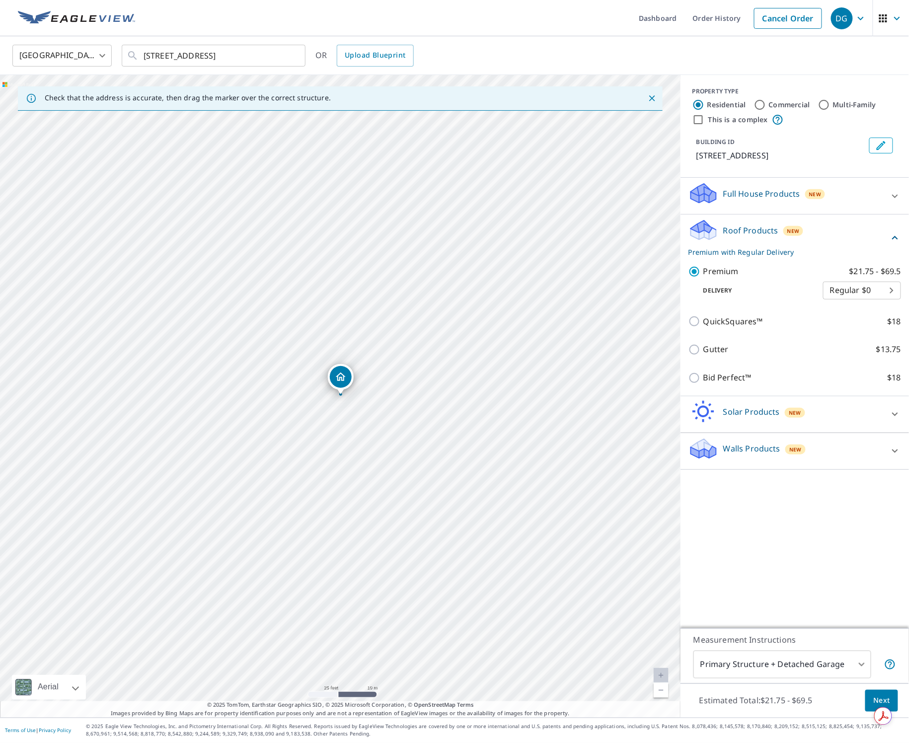
click at [650, 696] on span "Next" at bounding box center [882, 701] width 17 height 12
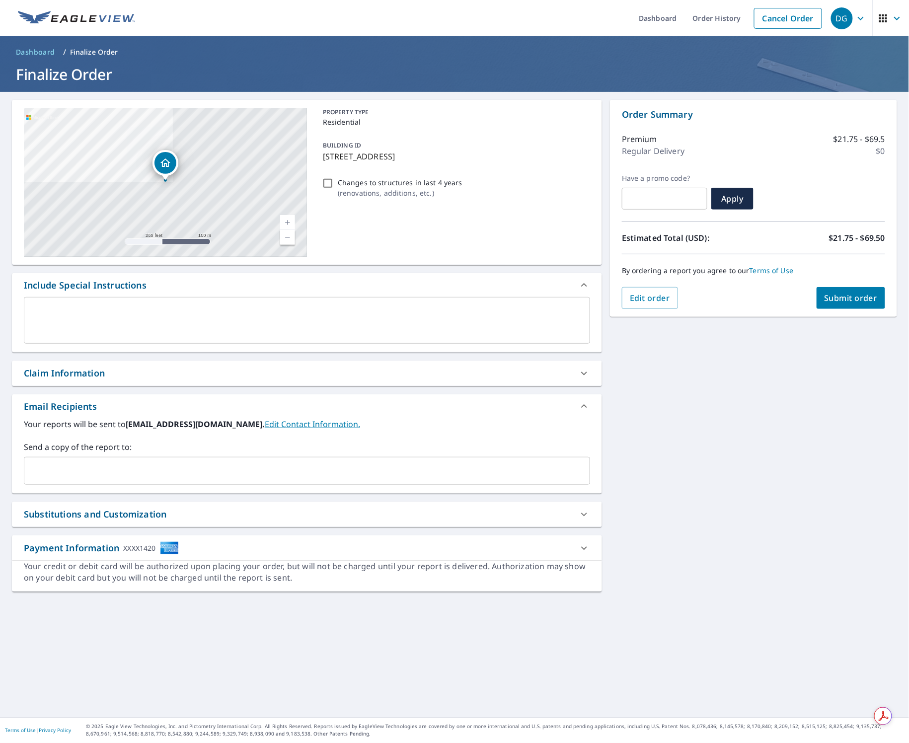
click at [329, 184] on input "Changes to structures in last 4 years ( renovations, additions, etc. )" at bounding box center [328, 183] width 12 height 12
checkbox input "true"
drag, startPoint x: 778, startPoint y: 351, endPoint x: 804, endPoint y: 330, distance: 32.8
click at [650, 347] on div "[STREET_ADDRESS] Aerial Road A standard road map Aerial A detailed look from ab…" at bounding box center [454, 405] width 909 height 626
click at [650, 299] on span "Submit order" at bounding box center [851, 298] width 53 height 11
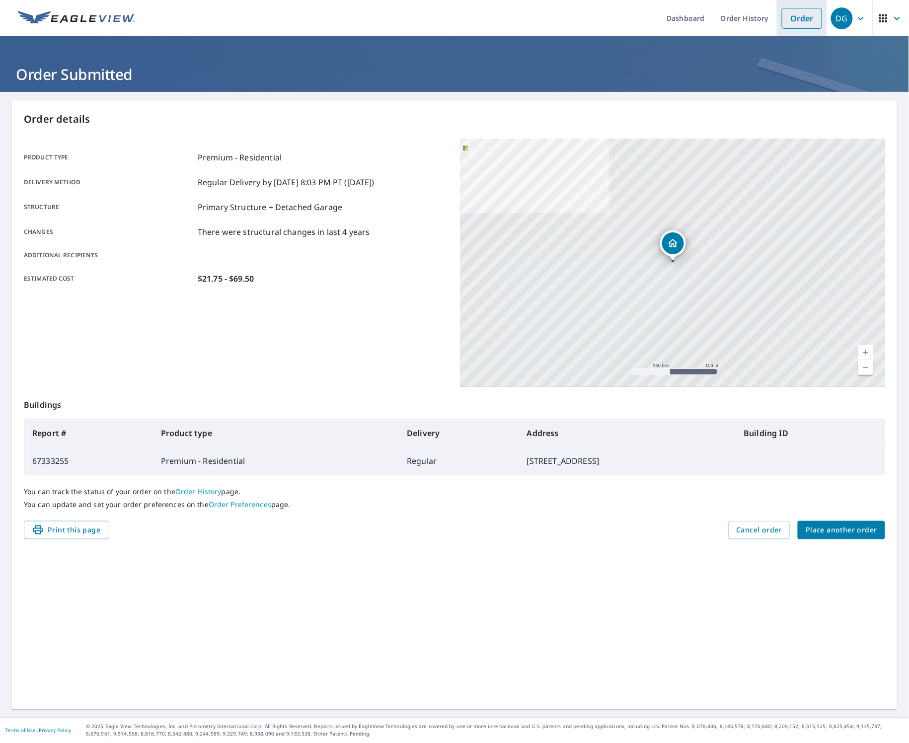
click at [650, 20] on link "Order" at bounding box center [802, 18] width 40 height 21
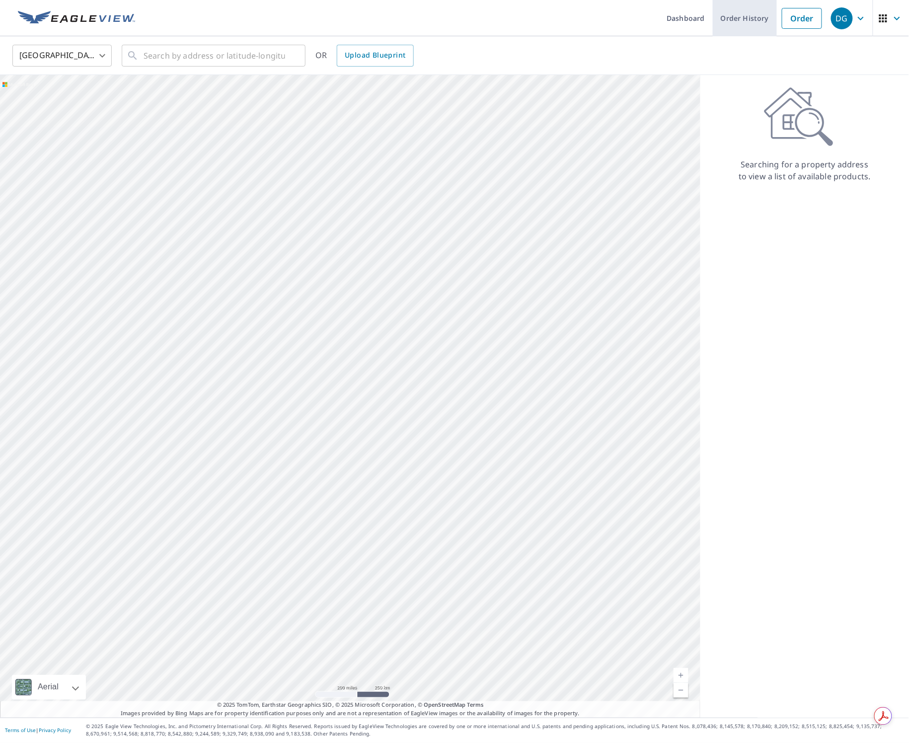
click at [650, 22] on link "Order History" at bounding box center [745, 18] width 64 height 36
